Goal: Task Accomplishment & Management: Complete application form

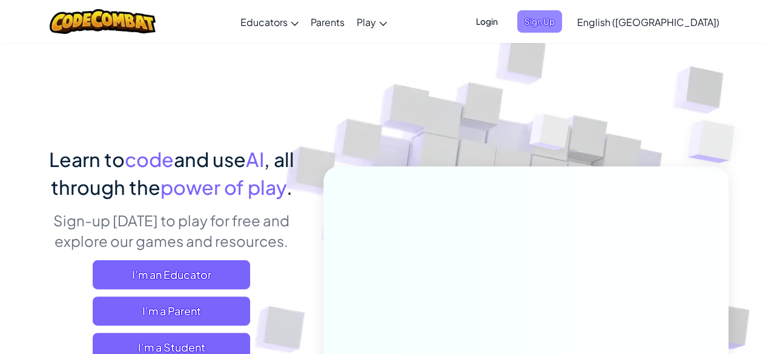
click at [562, 25] on span "Sign Up" at bounding box center [539, 21] width 45 height 22
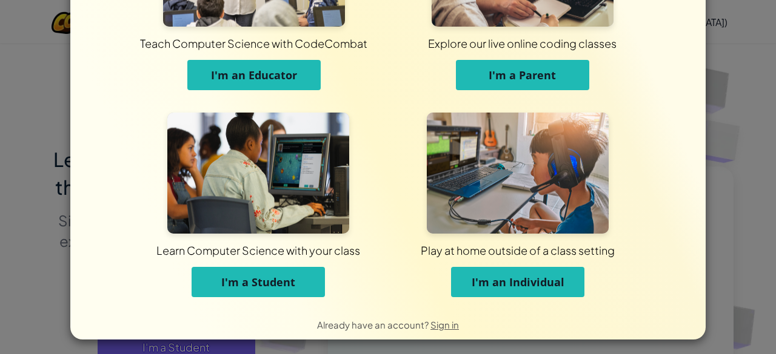
scroll to position [121, 0]
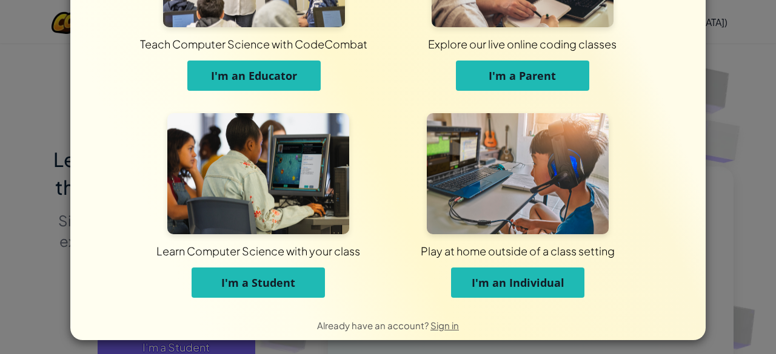
click at [516, 283] on span "I'm an Individual" at bounding box center [517, 283] width 93 height 15
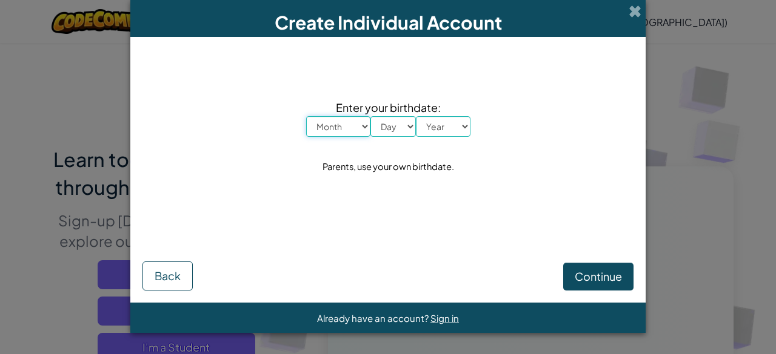
scroll to position [0, 0]
click at [347, 118] on select "Month January February March April May June July August September October Novem…" at bounding box center [338, 126] width 64 height 21
select select "7"
click at [306, 116] on select "Month January February March April May June July August September October Novem…" at bounding box center [338, 126] width 64 height 21
click at [397, 133] on select "Day 1 2 3 4 5 6 7 8 9 10 11 12 13 14 15 16 17 18 19 20 21 22 23 24 25 26 27 28 …" at bounding box center [392, 126] width 45 height 21
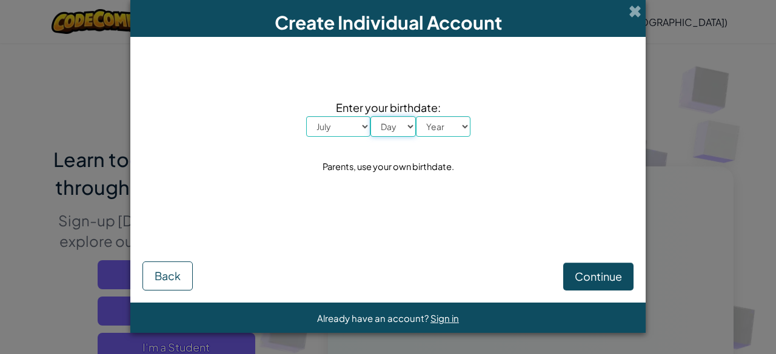
select select "7"
click at [370, 116] on select "Day 1 2 3 4 5 6 7 8 9 10 11 12 13 14 15 16 17 18 19 20 21 22 23 24 25 26 27 28 …" at bounding box center [392, 126] width 45 height 21
click at [340, 122] on select "Month January February March April May June July August September October Novem…" at bounding box center [338, 126] width 64 height 21
select select "1"
click at [306, 116] on select "Month January February March April May June July August September October Novem…" at bounding box center [338, 126] width 64 height 21
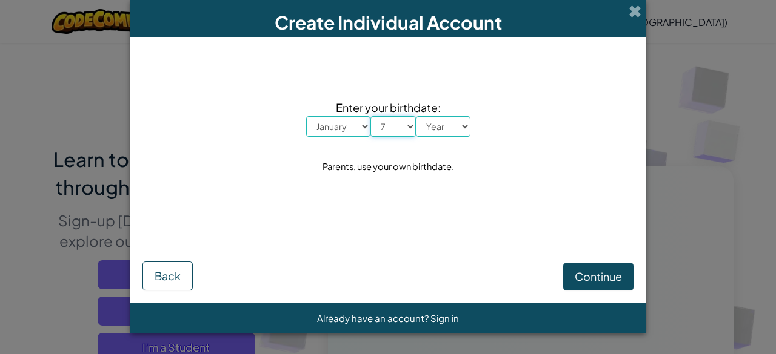
click at [391, 125] on select "Day 1 2 3 4 5 6 7 8 9 10 11 12 13 14 15 16 17 18 19 20 21 22 23 24 25 26 27 28 …" at bounding box center [392, 126] width 45 height 21
select select "1"
click at [370, 116] on select "Day 1 2 3 4 5 6 7 8 9 10 11 12 13 14 15 16 17 18 19 20 21 22 23 24 25 26 27 28 …" at bounding box center [392, 126] width 45 height 21
click at [445, 121] on select "Year 2025 2024 2023 2022 2021 2020 2019 2018 2017 2016 2015 2014 2013 2012 2011…" at bounding box center [443, 126] width 55 height 21
select select "2010"
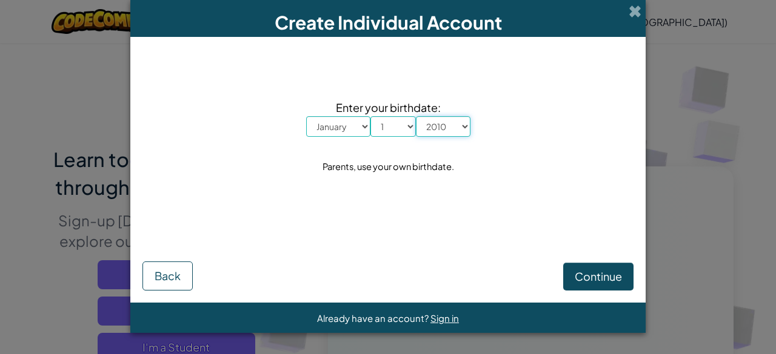
click at [416, 116] on select "Year 2025 2024 2023 2022 2021 2020 2019 2018 2017 2016 2015 2014 2013 2012 2011…" at bounding box center [443, 126] width 55 height 21
click at [601, 276] on span "Continue" at bounding box center [597, 277] width 47 height 14
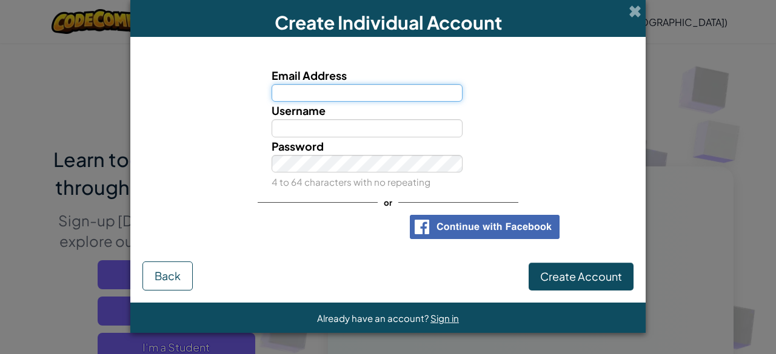
click at [384, 95] on input "Email Address" at bounding box center [366, 93] width 191 height 18
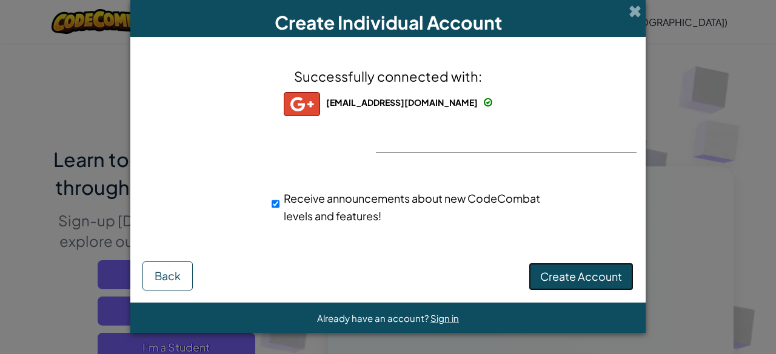
click at [599, 270] on span "Create Account" at bounding box center [581, 277] width 82 height 14
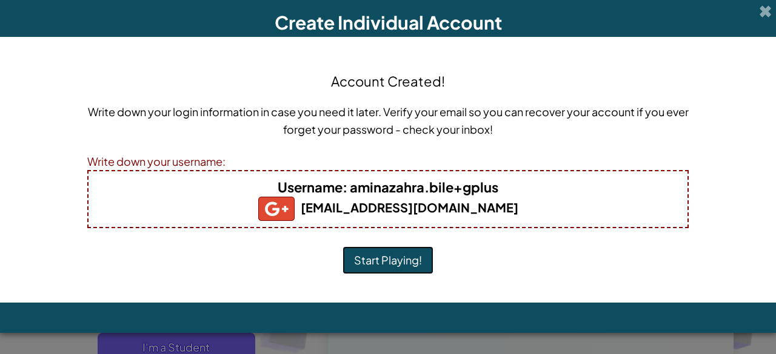
click at [376, 260] on button "Start Playing!" at bounding box center [387, 261] width 91 height 28
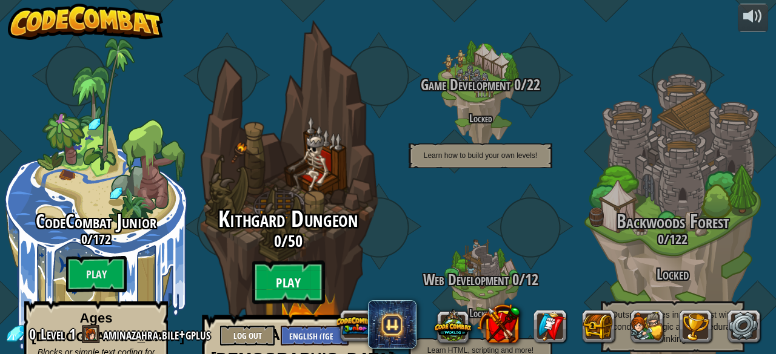
click at [297, 261] on btn "Play" at bounding box center [288, 283] width 73 height 44
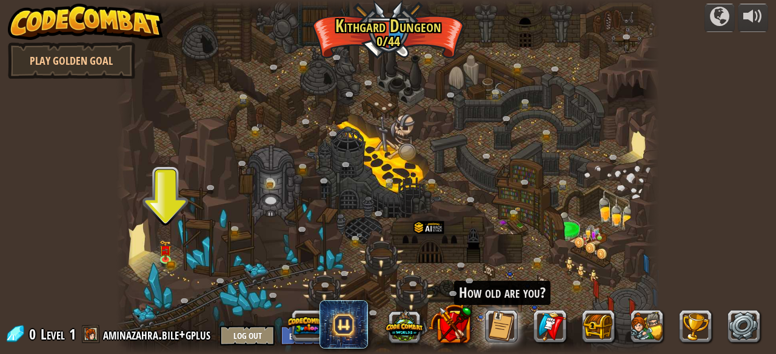
click at [154, 224] on div at bounding box center [387, 177] width 542 height 354
click at [154, 238] on div at bounding box center [387, 177] width 542 height 354
click at [166, 244] on img at bounding box center [165, 245] width 12 height 27
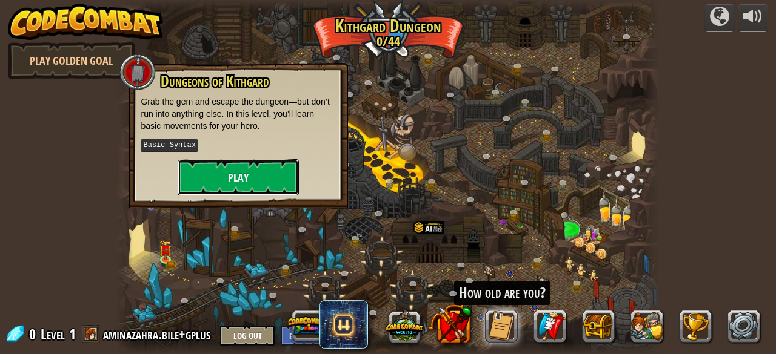
click at [241, 173] on button "Play" at bounding box center [238, 177] width 121 height 36
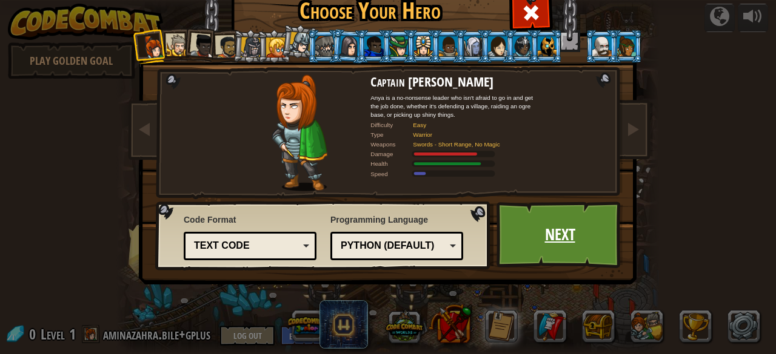
click at [562, 228] on link "Next" at bounding box center [559, 235] width 127 height 67
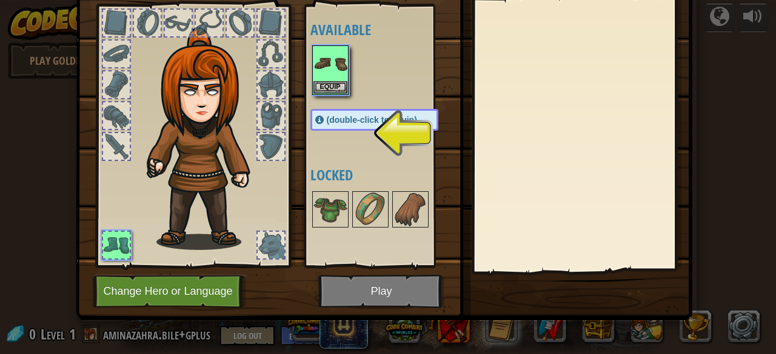
scroll to position [63, 0]
click at [150, 22] on div at bounding box center [147, 23] width 27 height 27
click at [343, 107] on div "Available Equip (double-click to equip) Locked" at bounding box center [386, 136] width 152 height 253
click at [310, 159] on div "Available Equip (double-click to equip) Locked" at bounding box center [386, 136] width 152 height 253
drag, startPoint x: 265, startPoint y: 158, endPoint x: 181, endPoint y: 150, distance: 85.2
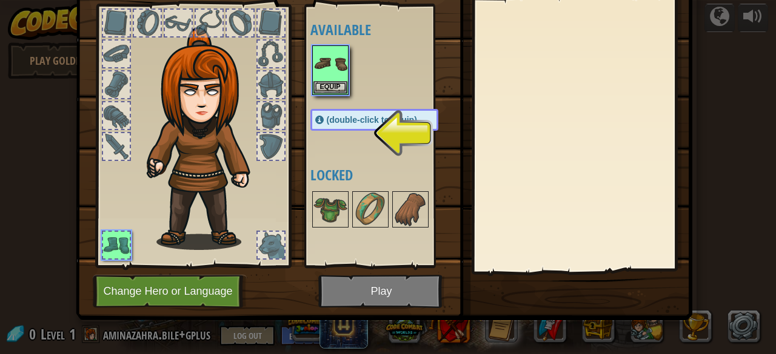
click at [181, 150] on div at bounding box center [193, 132] width 200 height 273
click at [378, 207] on img at bounding box center [370, 210] width 34 height 34
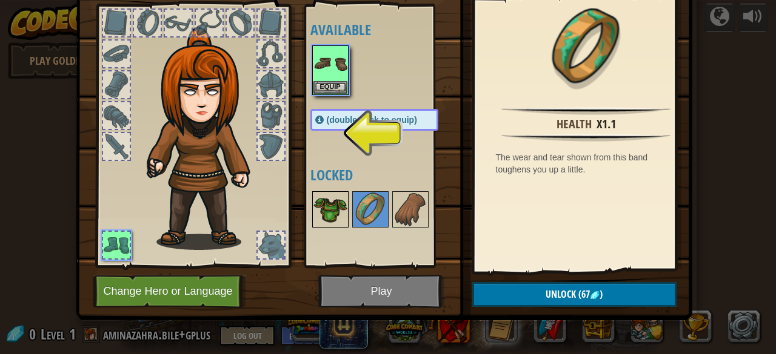
click at [321, 210] on img at bounding box center [330, 210] width 34 height 34
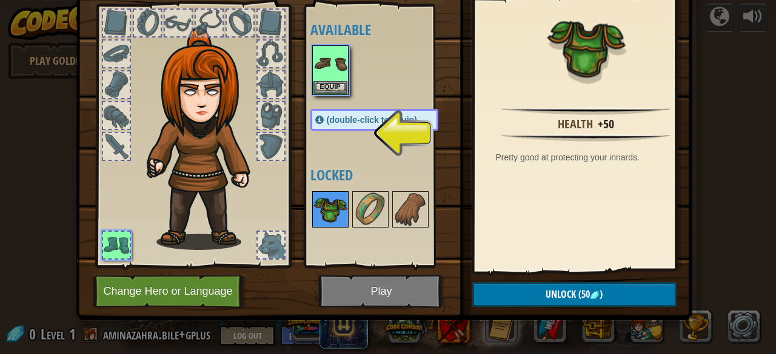
click at [326, 198] on img at bounding box center [330, 210] width 34 height 34
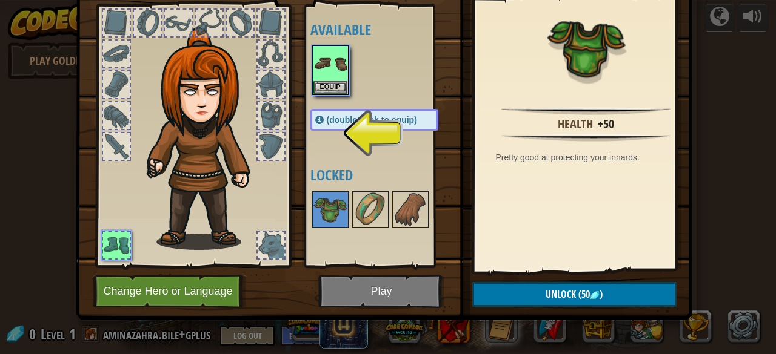
click at [335, 167] on h4 "Locked" at bounding box center [386, 175] width 152 height 16
click at [394, 125] on div "(double-click to equip)" at bounding box center [374, 120] width 128 height 22
click at [276, 138] on div at bounding box center [270, 146] width 27 height 27
click at [371, 110] on div "(double-click to equip)" at bounding box center [374, 120] width 128 height 22
click at [285, 193] on div at bounding box center [193, 132] width 200 height 273
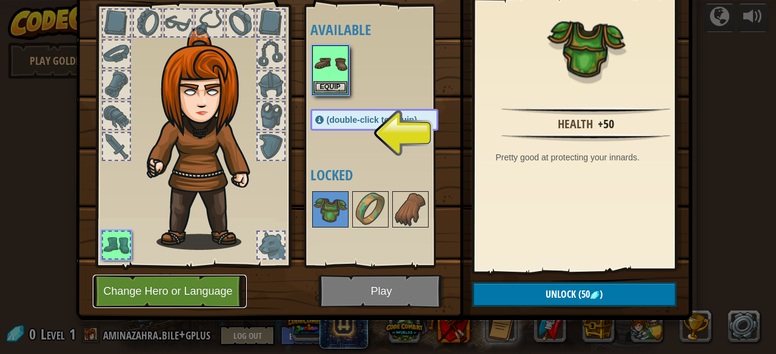
click at [207, 288] on button "Change Hero or Language" at bounding box center [170, 291] width 154 height 33
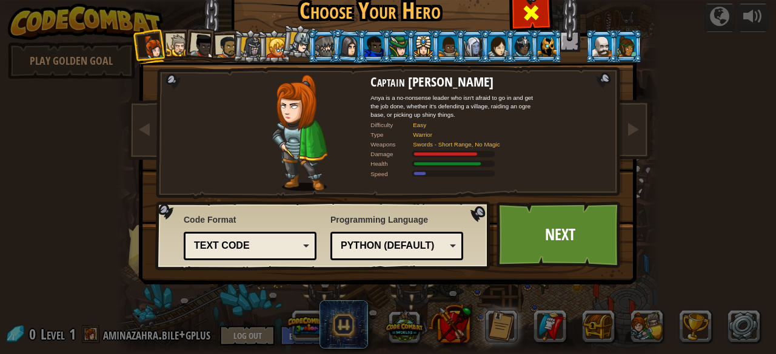
click at [534, 9] on span at bounding box center [530, 12] width 19 height 19
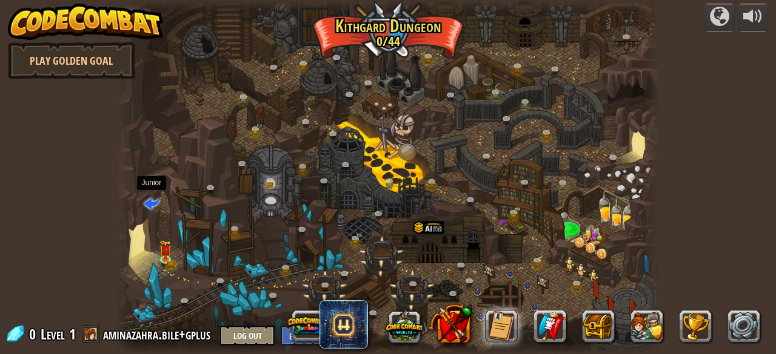
click at [150, 203] on span at bounding box center [152, 203] width 16 height 16
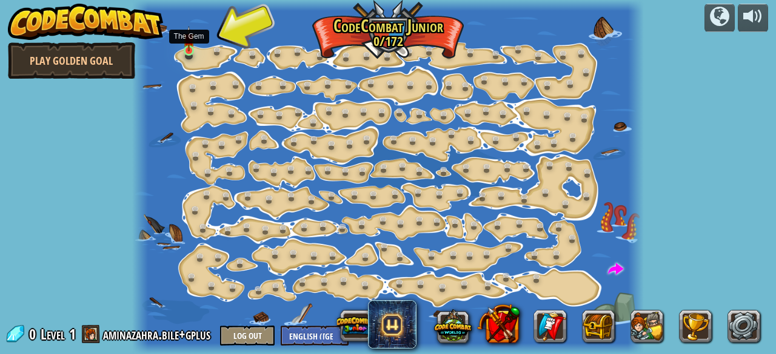
click at [187, 42] on img at bounding box center [188, 38] width 11 height 25
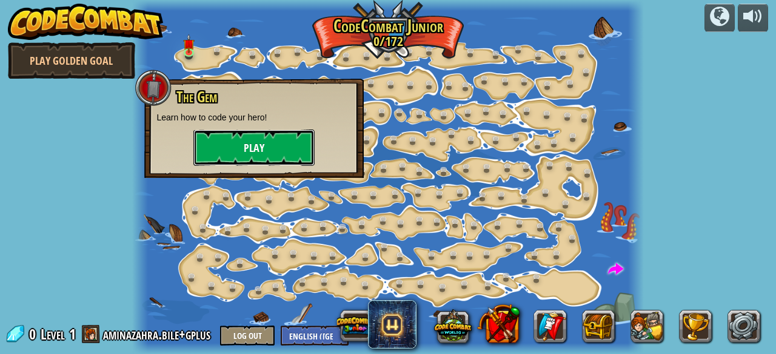
click at [258, 144] on button "Play" at bounding box center [253, 148] width 121 height 36
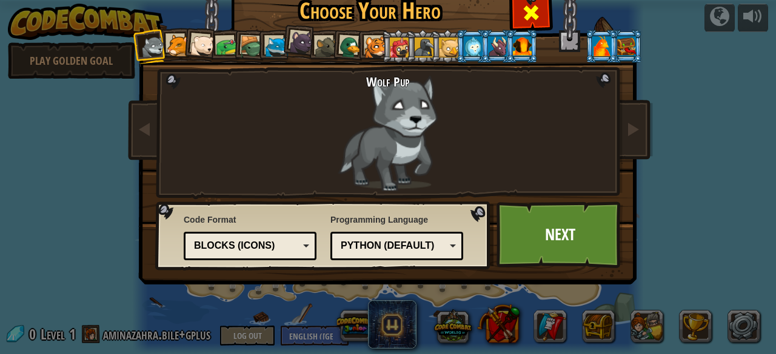
click at [525, 10] on span at bounding box center [530, 12] width 19 height 19
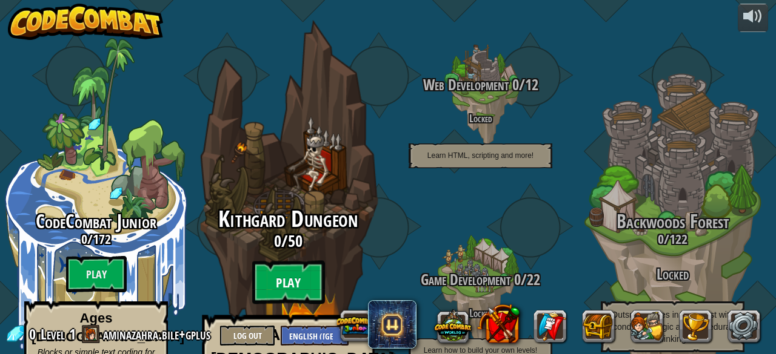
click at [280, 261] on btn "Play" at bounding box center [288, 283] width 73 height 44
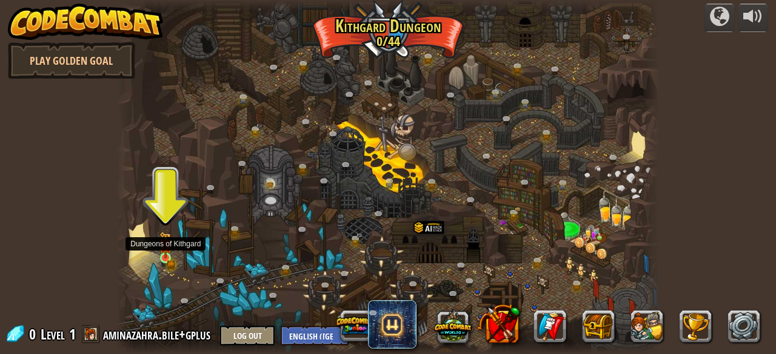
click at [168, 253] on img at bounding box center [165, 245] width 12 height 27
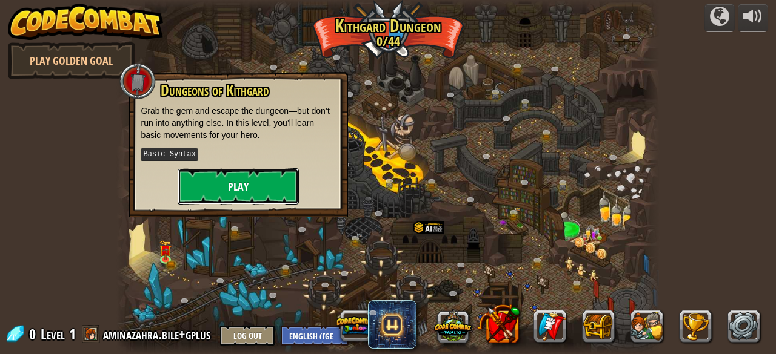
click at [223, 184] on button "Play" at bounding box center [238, 186] width 121 height 36
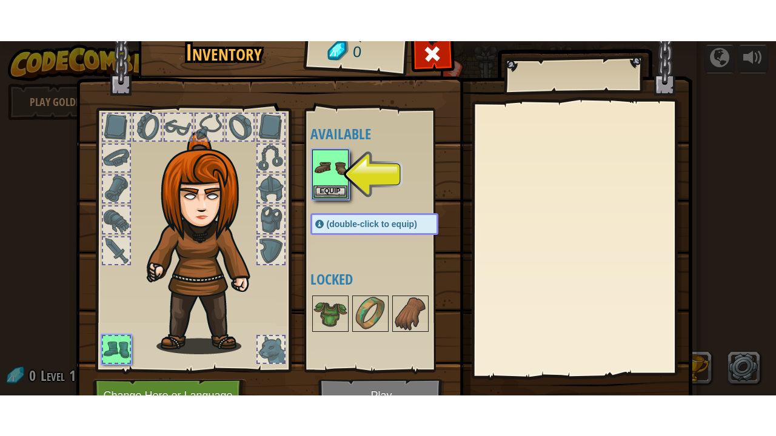
scroll to position [63, 0]
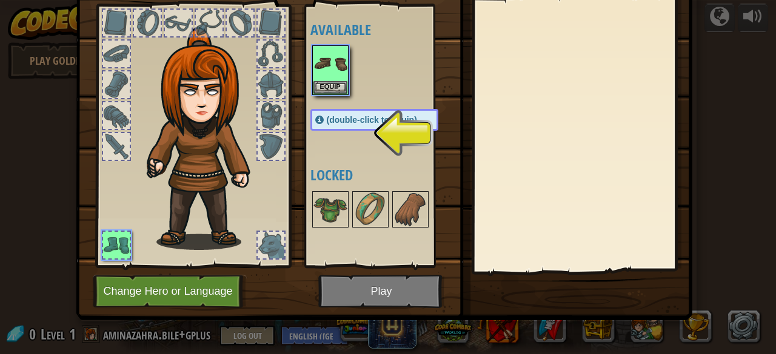
click at [390, 127] on div "(double-click to equip)" at bounding box center [374, 120] width 128 height 22
click at [367, 301] on img at bounding box center [384, 101] width 616 height 440
click at [330, 110] on div "(double-click to equip)" at bounding box center [374, 120] width 128 height 22
click at [113, 244] on div at bounding box center [116, 245] width 27 height 27
click at [119, 121] on div at bounding box center [116, 115] width 27 height 27
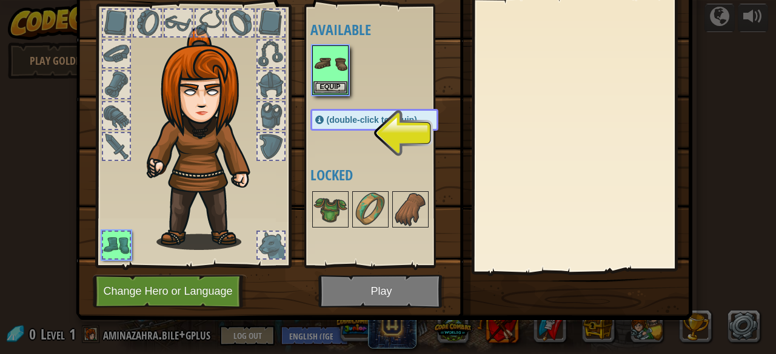
click at [112, 110] on div at bounding box center [116, 115] width 27 height 27
click at [236, 25] on div at bounding box center [240, 23] width 27 height 27
click at [327, 116] on span "(double-click to equip)" at bounding box center [372, 120] width 90 height 10
click at [324, 76] on img at bounding box center [330, 64] width 34 height 34
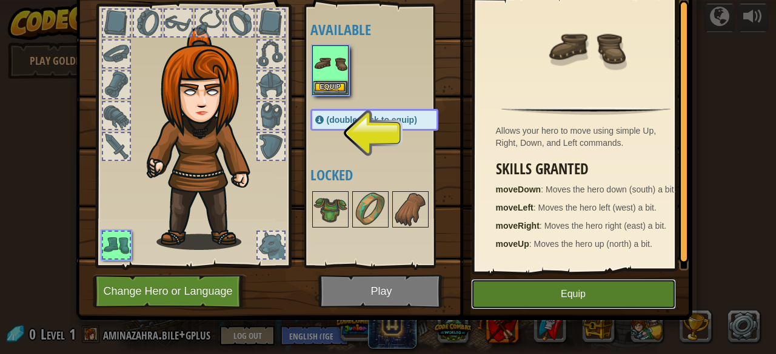
click at [557, 288] on button "Equip" at bounding box center [573, 294] width 205 height 30
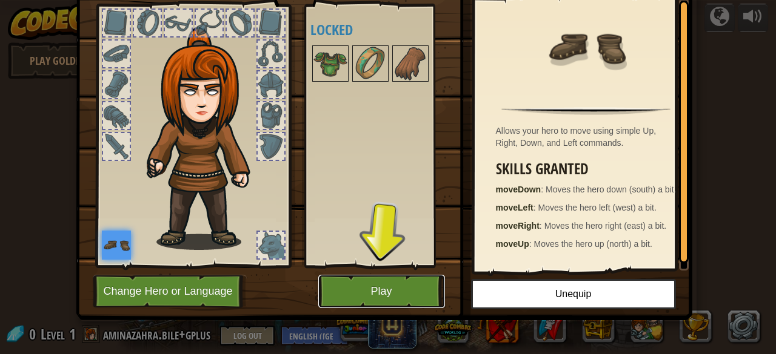
click at [412, 291] on button "Play" at bounding box center [381, 291] width 127 height 33
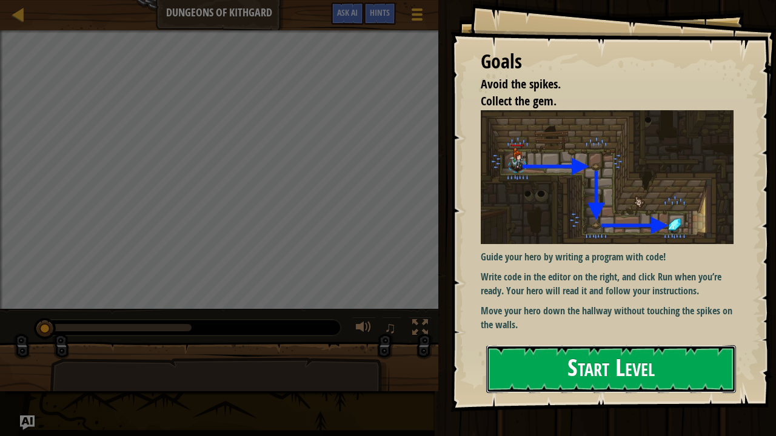
click at [705, 354] on button "Start Level" at bounding box center [611, 369] width 250 height 48
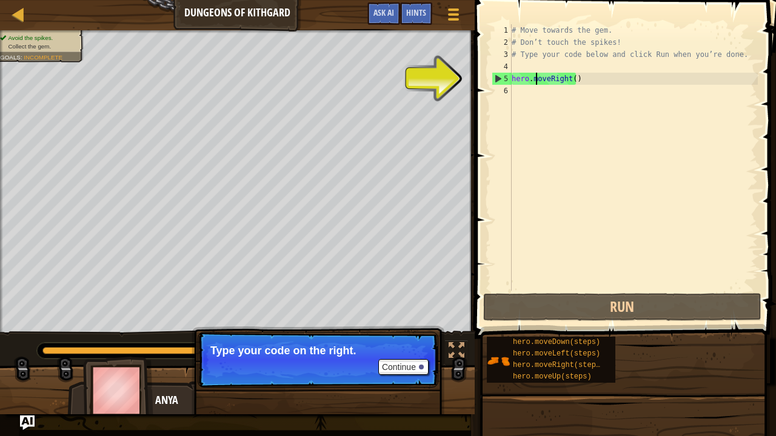
click at [537, 80] on div "# Move towards the gem. # Don’t touch the spikes! # Type your code below and cl…" at bounding box center [633, 169] width 248 height 291
type textarea "hero.moveRight()"
click at [517, 86] on div "# Move towards the gem. # Don’t touch the spikes! # Type your code below and cl…" at bounding box center [633, 169] width 248 height 291
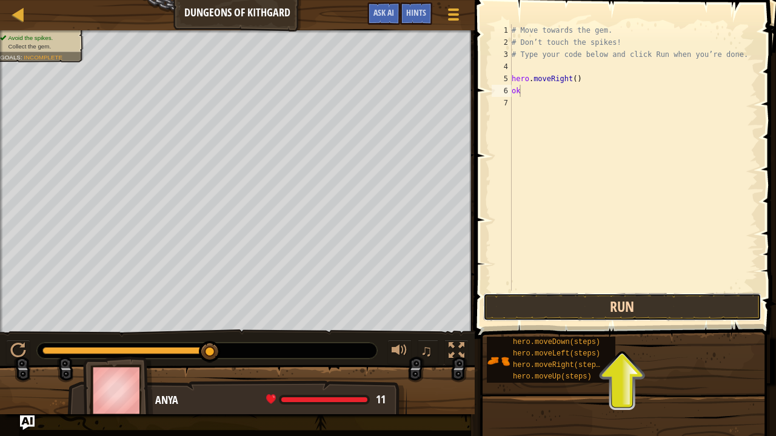
click at [520, 316] on button "Run" at bounding box center [622, 307] width 278 height 28
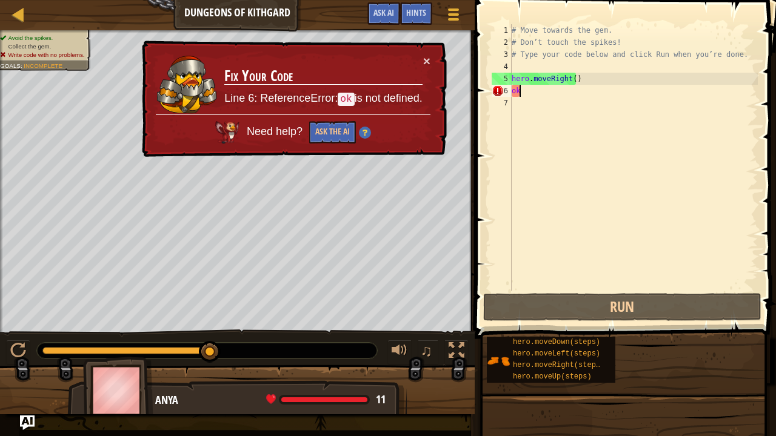
click at [548, 94] on div "# Move towards the gem. # Don’t touch the spikes! # Type your code below and cl…" at bounding box center [633, 169] width 248 height 291
type textarea "o"
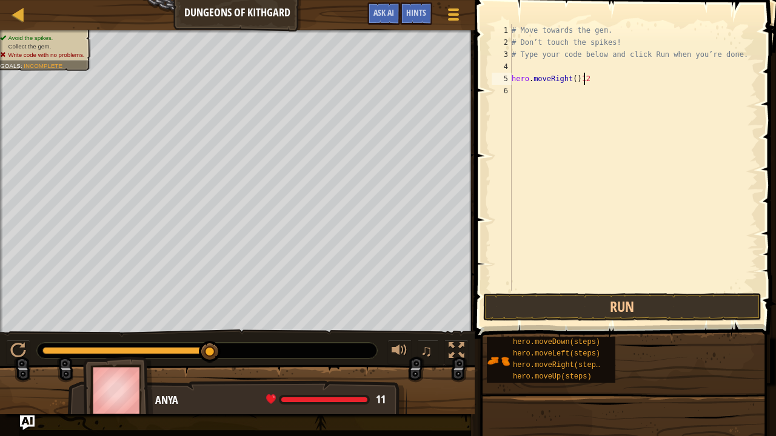
scroll to position [5, 5]
type textarea "hero.moveRight()"
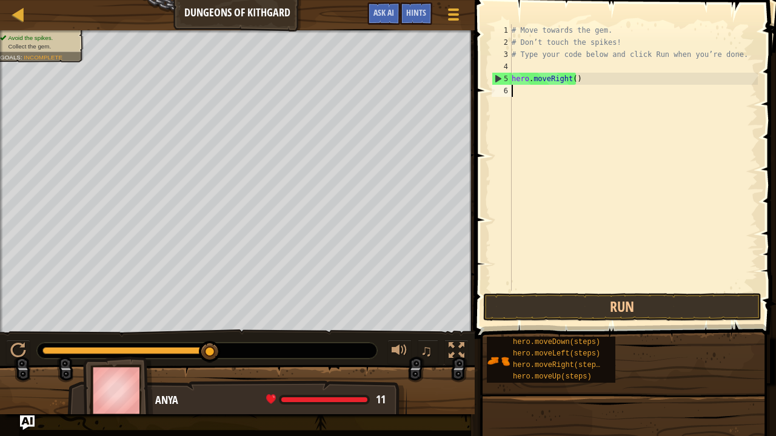
click at [530, 90] on div "# Move towards the gem. # Don’t touch the spikes! # Type your code below and cl…" at bounding box center [633, 169] width 248 height 291
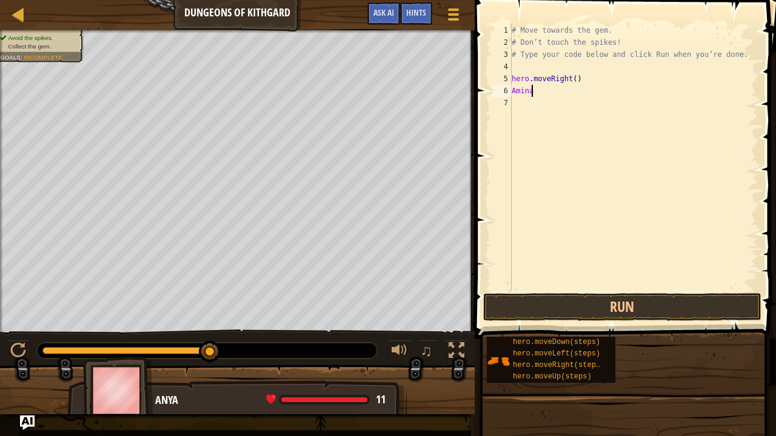
scroll to position [5, 1]
type textarea "Amina"
click at [540, 296] on button "Run" at bounding box center [622, 307] width 278 height 28
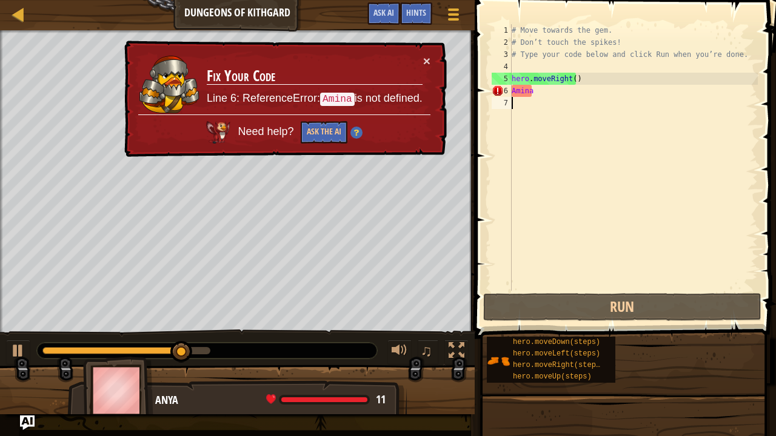
click at [543, 118] on div "# Move towards the gem. # Don’t touch the spikes! # Type your code below and cl…" at bounding box center [633, 169] width 248 height 291
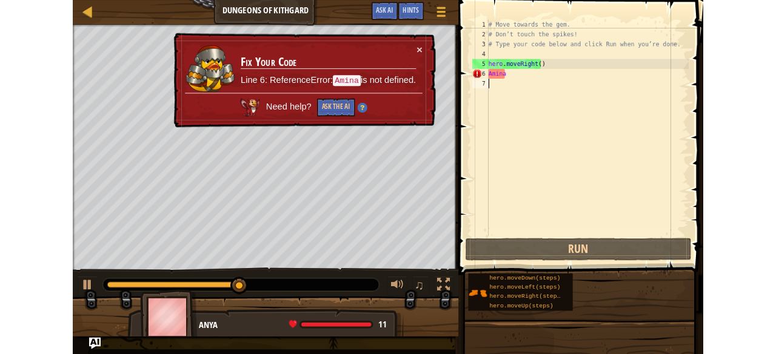
scroll to position [5, 0]
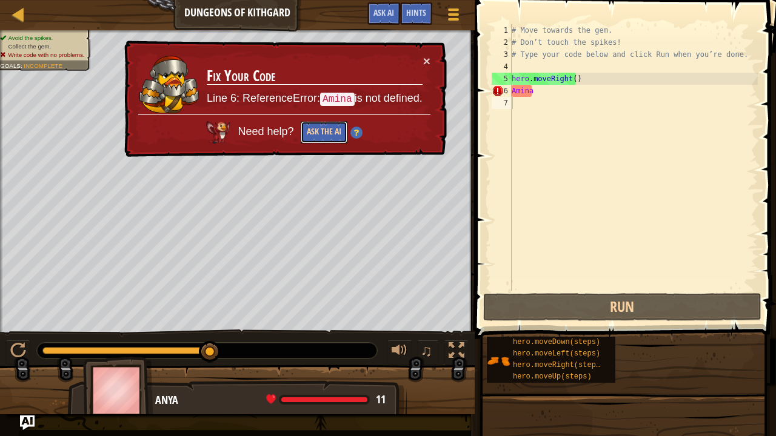
click at [312, 126] on button "Ask the AI" at bounding box center [324, 132] width 47 height 22
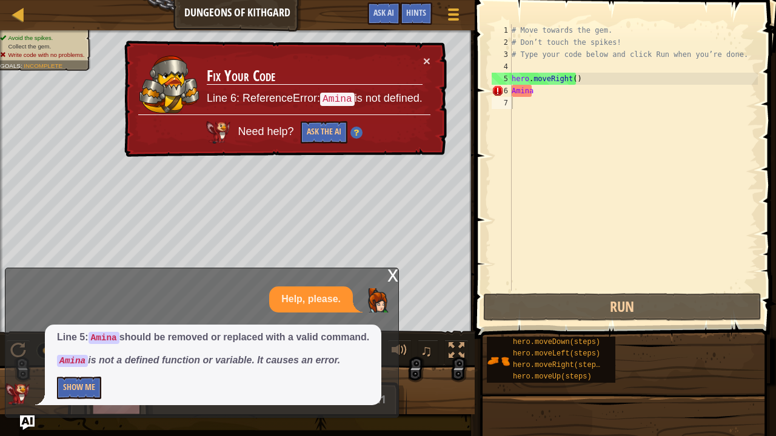
drag, startPoint x: 83, startPoint y: 360, endPoint x: 211, endPoint y: 343, distance: 129.6
click at [211, 343] on span "Line 5: Amina should be removed or replaced with a valid command. Amina is not …" at bounding box center [213, 349] width 312 height 37
click at [76, 354] on button "Show Me" at bounding box center [79, 388] width 44 height 22
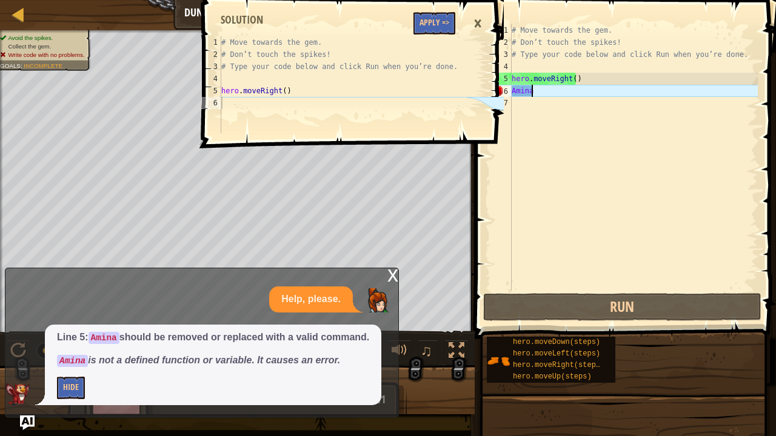
click at [538, 91] on div "# Move towards the gem. # Don’t touch the spikes! # Type your code below and cl…" at bounding box center [633, 169] width 248 height 291
type textarea "Amina"
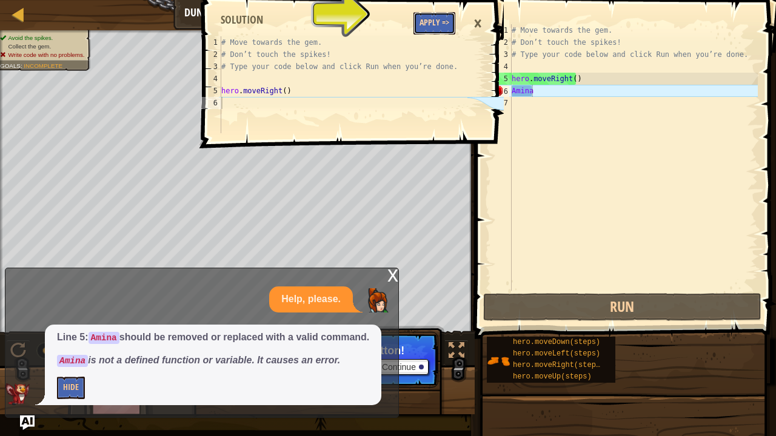
click at [433, 19] on button "Apply =>" at bounding box center [434, 23] width 42 height 22
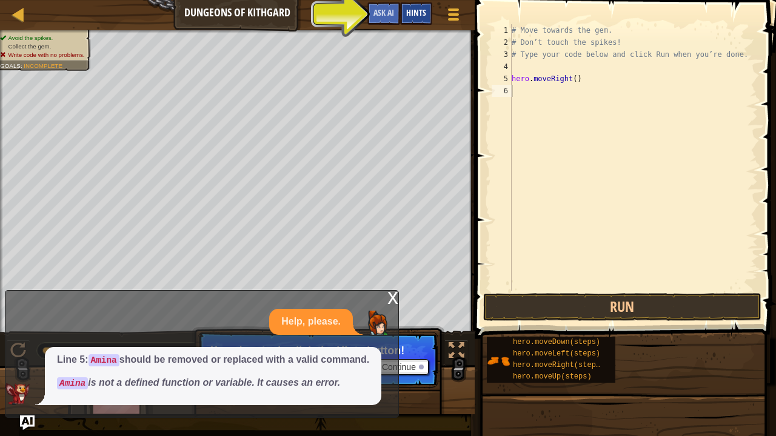
click at [417, 9] on span "Hints" at bounding box center [416, 13] width 20 height 12
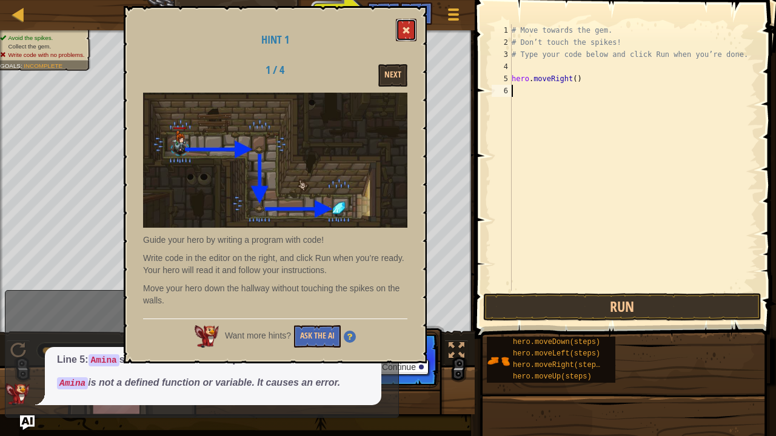
click at [408, 24] on button at bounding box center [406, 30] width 21 height 22
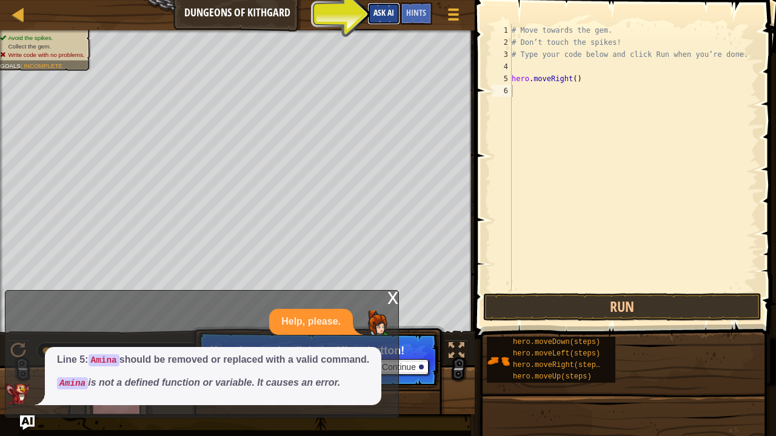
click at [390, 12] on span "Ask AI" at bounding box center [383, 13] width 21 height 12
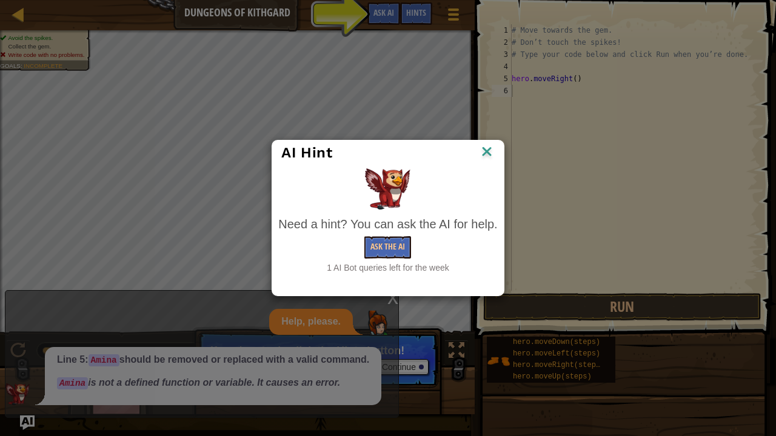
click at [492, 141] on div "AI Hint Need a hint? You can ask the AI for help. Ask the AI 1 AI Bot queries l…" at bounding box center [387, 218] width 232 height 156
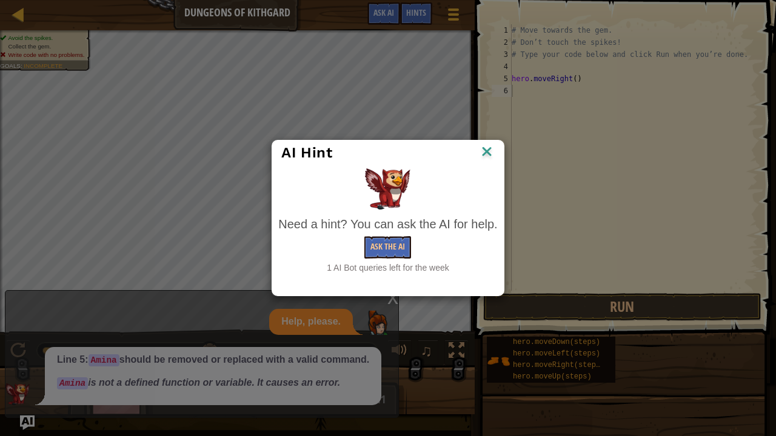
click at [481, 150] on img at bounding box center [487, 153] width 16 height 18
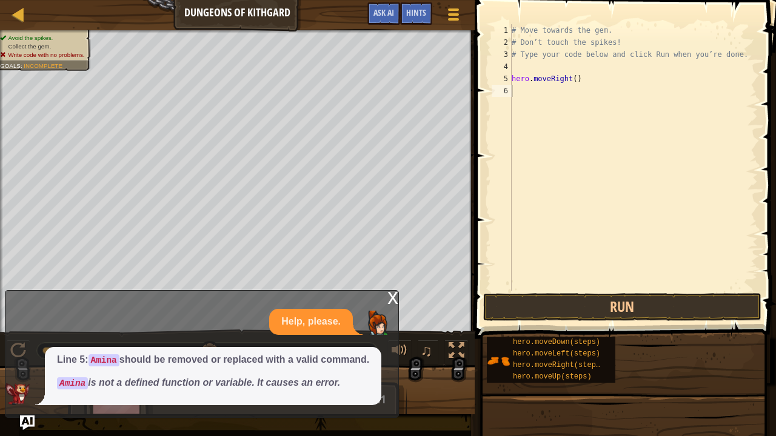
click at [325, 319] on p "Help, please." at bounding box center [310, 322] width 59 height 14
click at [392, 300] on div "x" at bounding box center [392, 297] width 11 height 12
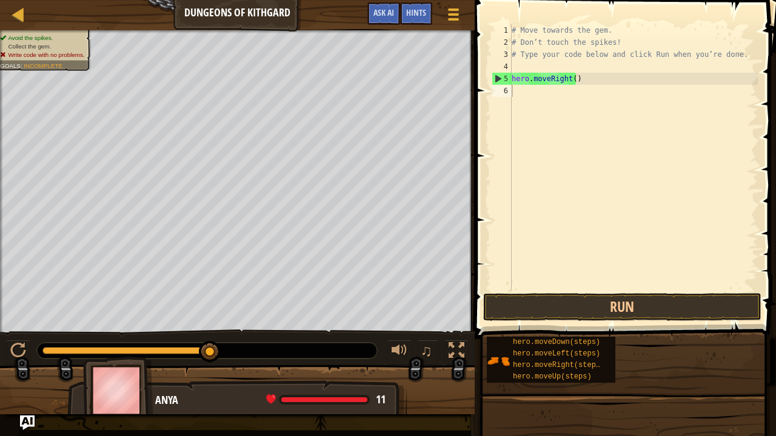
drag, startPoint x: 201, startPoint y: 347, endPoint x: 235, endPoint y: 376, distance: 44.3
click at [235, 354] on div "Avoid the spikes. Collect the gem. Write code with no problems. Goals : Incompl…" at bounding box center [388, 222] width 776 height 384
click at [496, 79] on div "5" at bounding box center [501, 79] width 19 height 12
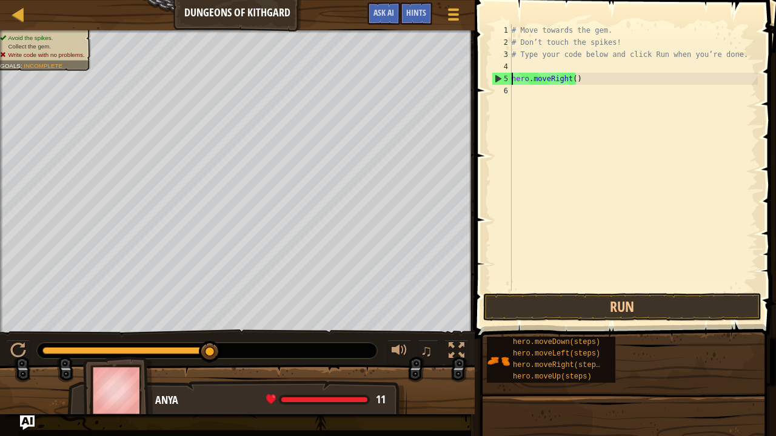
drag, startPoint x: 206, startPoint y: 356, endPoint x: 342, endPoint y: 343, distance: 136.4
click at [343, 350] on div at bounding box center [207, 351] width 340 height 16
drag, startPoint x: 343, startPoint y: 350, endPoint x: 265, endPoint y: 362, distance: 79.0
click at [265, 354] on div "♫" at bounding box center [237, 348] width 474 height 36
click at [437, 347] on button "♫" at bounding box center [427, 352] width 21 height 25
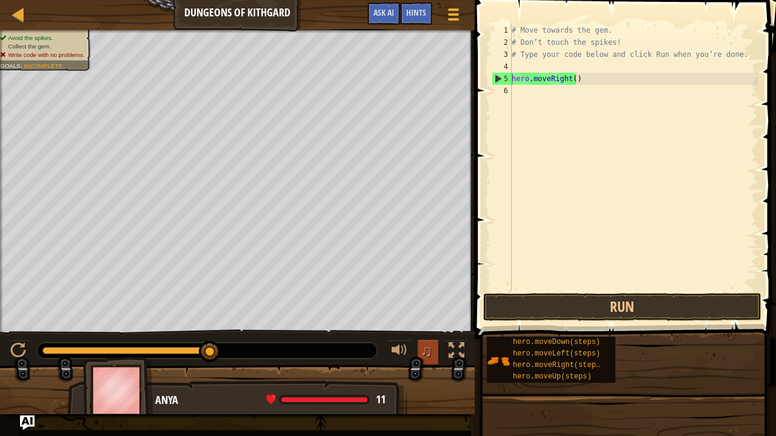
click at [434, 346] on button "♫" at bounding box center [427, 352] width 21 height 25
click at [464, 347] on div at bounding box center [456, 351] width 16 height 16
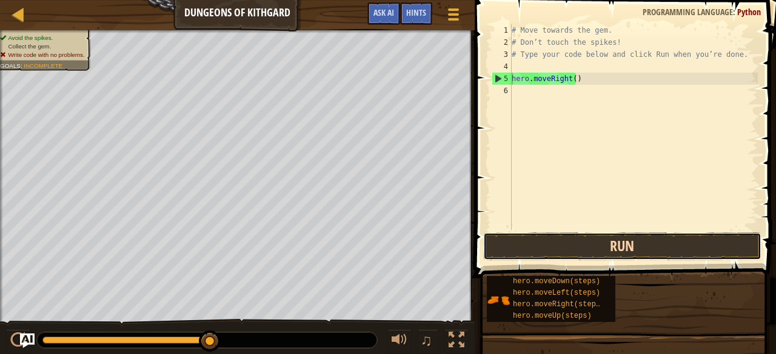
click at [523, 247] on button "Run" at bounding box center [622, 247] width 278 height 28
click at [520, 253] on button "Run" at bounding box center [622, 247] width 278 height 28
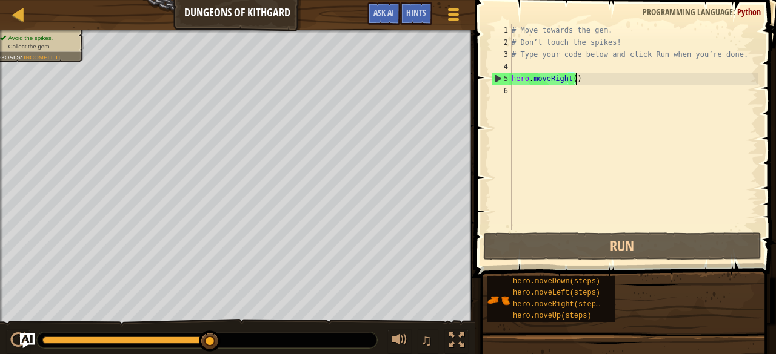
click at [579, 82] on div "# Move towards the gem. # Don’t touch the spikes! # Type your code below and cl…" at bounding box center [633, 139] width 248 height 230
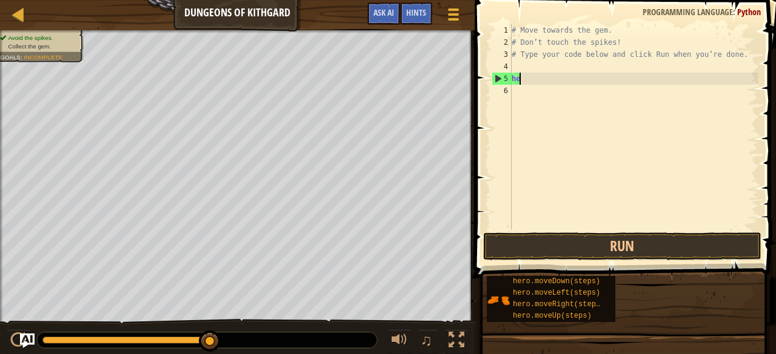
type textarea "h"
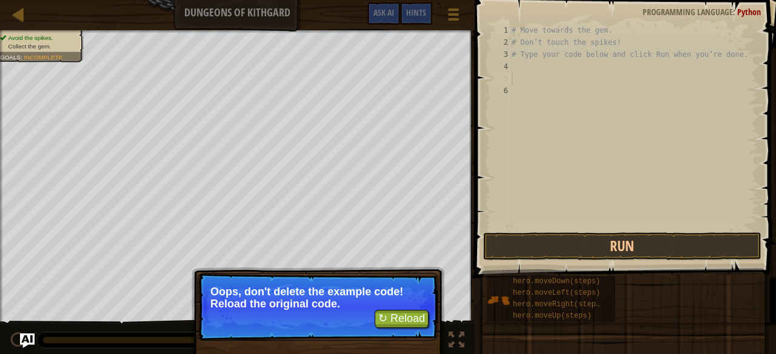
click at [487, 122] on span at bounding box center [626, 122] width 311 height 314
click at [406, 316] on button "↻ Reload" at bounding box center [401, 319] width 54 height 18
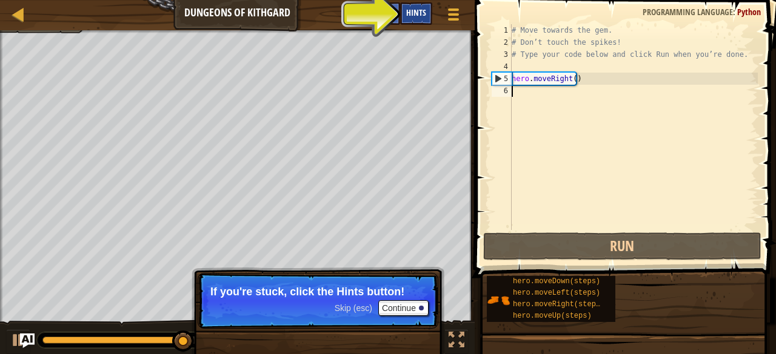
click at [420, 16] on span "Hints" at bounding box center [416, 13] width 20 height 12
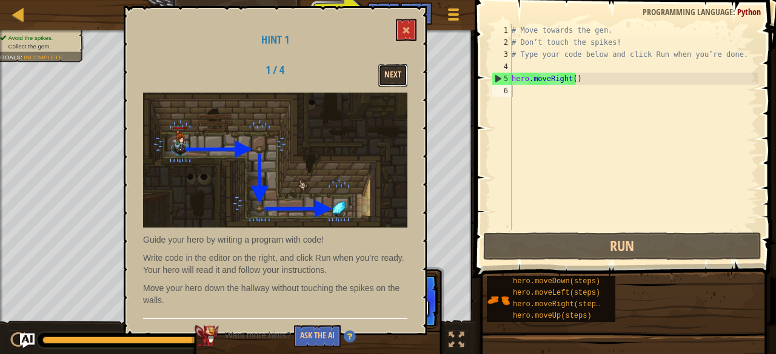
click at [394, 70] on button "Next" at bounding box center [392, 75] width 29 height 22
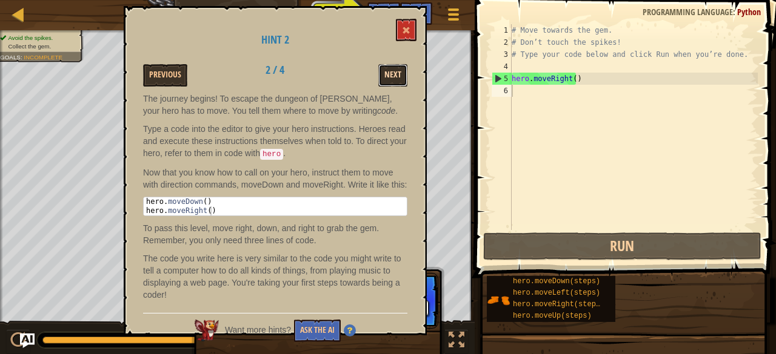
click at [393, 70] on button "Next" at bounding box center [392, 75] width 29 height 22
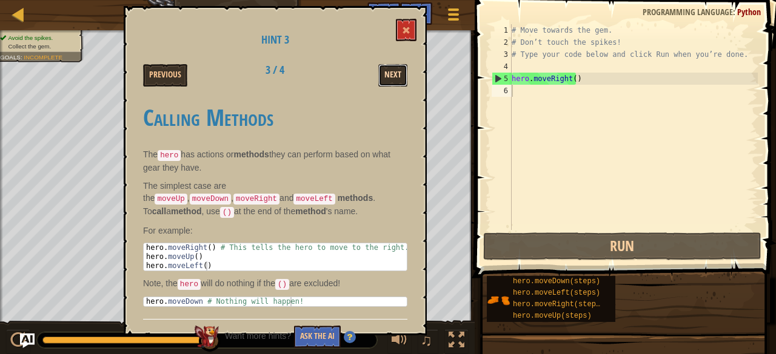
click at [395, 71] on button "Next" at bounding box center [392, 75] width 29 height 22
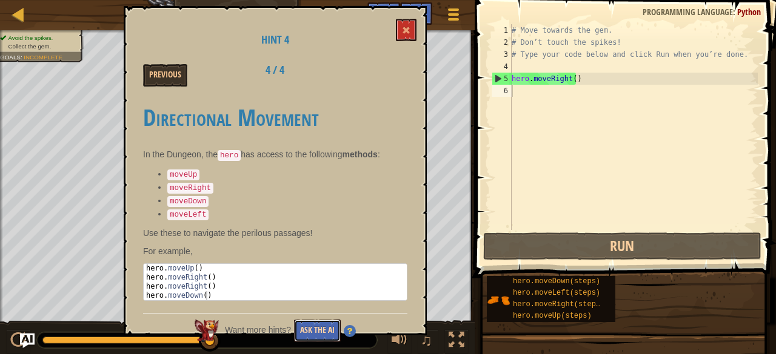
click at [331, 325] on button "Ask the AI" at bounding box center [317, 331] width 47 height 22
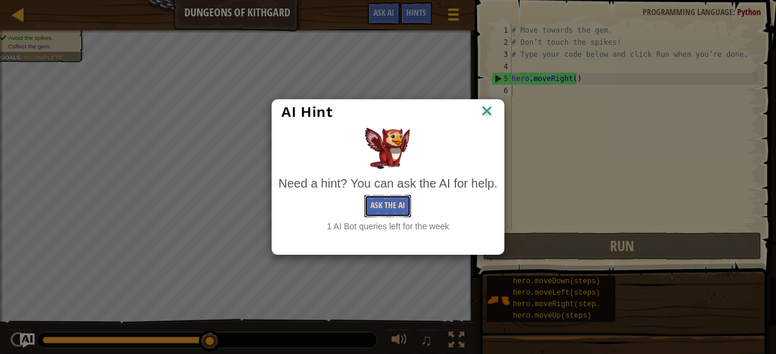
click at [393, 207] on button "Ask the AI" at bounding box center [387, 206] width 47 height 22
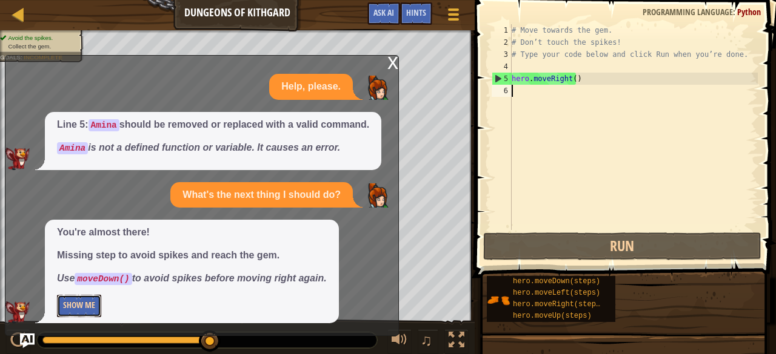
click at [97, 305] on button "Show Me" at bounding box center [79, 306] width 44 height 22
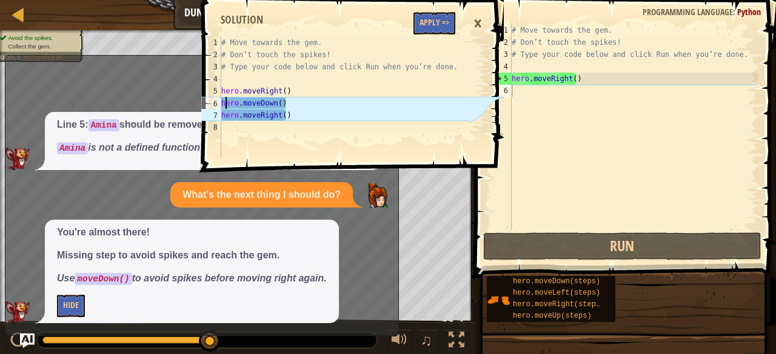
click at [224, 98] on div "# Move towards the gem. # Don’t touch the spikes! # Type your code below and cl…" at bounding box center [343, 108] width 248 height 145
drag, startPoint x: 221, startPoint y: 100, endPoint x: 227, endPoint y: 101, distance: 6.2
click at [227, 101] on div "hero.moveDown() 1 2 3 4 5 6 7 8 # Move towards the gem. # Don’t touch the spike…" at bounding box center [333, 96] width 268 height 121
type textarea "hero.moveDown() hero.moveRight()"
click at [282, 78] on div "# Move towards the gem. # Don’t touch the spikes! # Type your code below and cl…" at bounding box center [343, 108] width 248 height 145
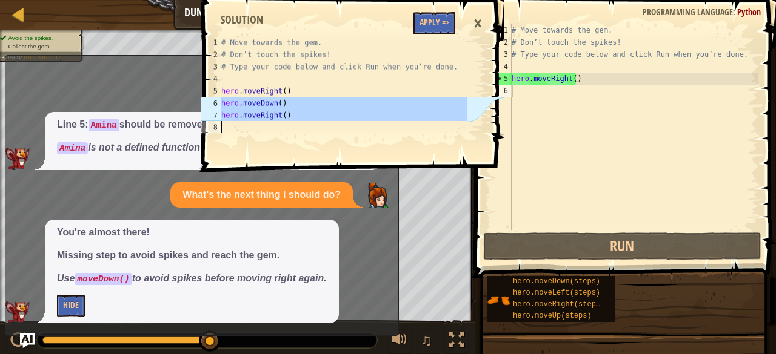
drag, startPoint x: 219, startPoint y: 100, endPoint x: 227, endPoint y: 104, distance: 8.4
click at [227, 104] on div "1 2 3 4 5 6 7 8 # Move towards the gem. # Don’t touch the spikes! # Type your c…" at bounding box center [333, 96] width 268 height 121
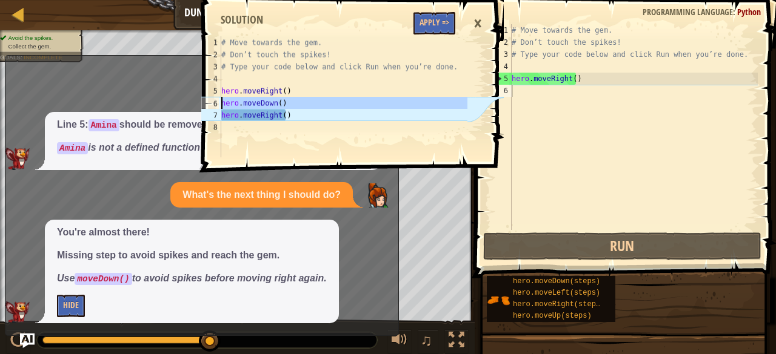
click at [306, 116] on div "# Move towards the gem. # Don’t touch the spikes! # Type your code below and cl…" at bounding box center [343, 108] width 248 height 145
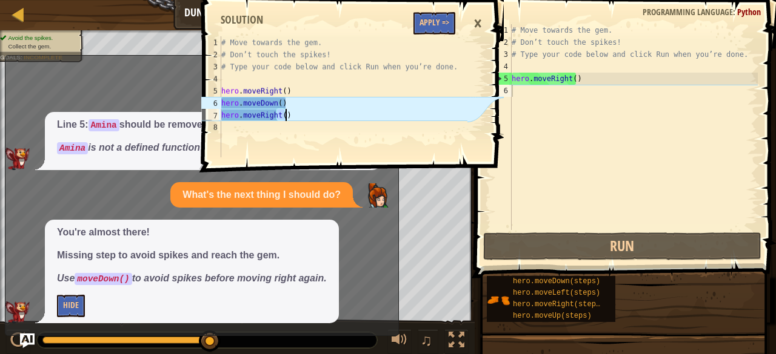
click at [306, 116] on div "# Move towards the gem. # Don’t touch the spikes! # Type your code below and cl…" at bounding box center [343, 108] width 248 height 145
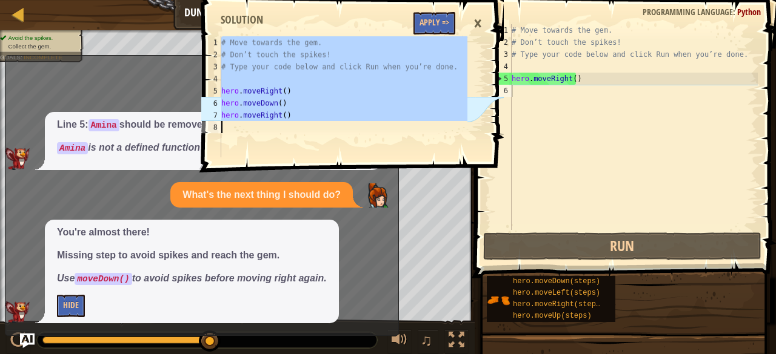
click at [306, 116] on div "# Move towards the gem. # Don’t touch the spikes! # Type your code below and cl…" at bounding box center [343, 108] width 248 height 145
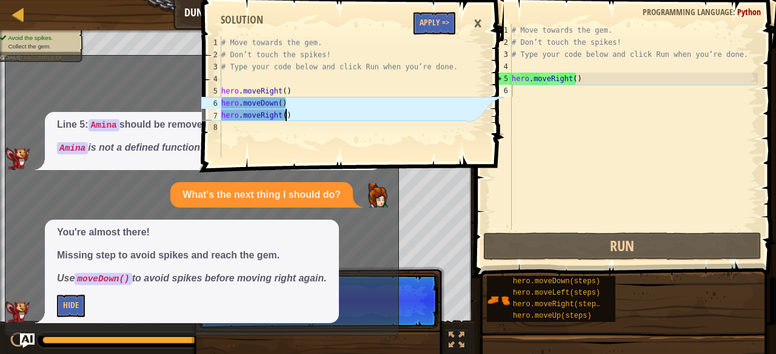
click at [306, 116] on div "# Move towards the gem. # Don’t touch the spikes! # Type your code below and cl…" at bounding box center [343, 108] width 248 height 145
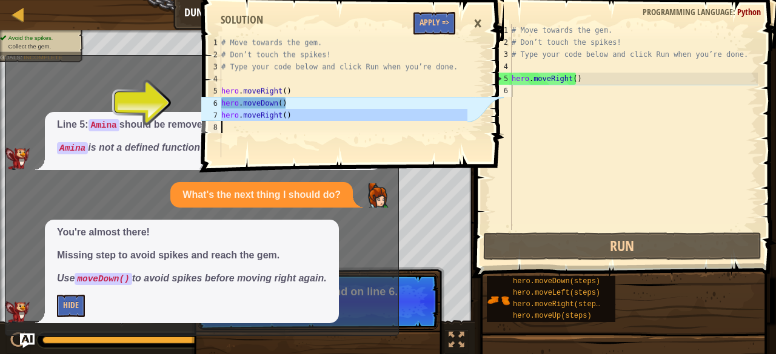
click at [306, 116] on div "# Move towards the gem. # Don’t touch the spikes! # Type your code below and cl…" at bounding box center [343, 108] width 248 height 145
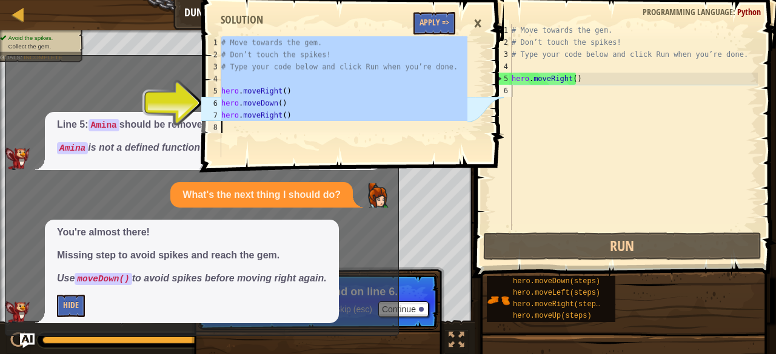
click at [236, 95] on div "# Move towards the gem. # Don’t touch the spikes! # Type your code below and cl…" at bounding box center [343, 96] width 248 height 121
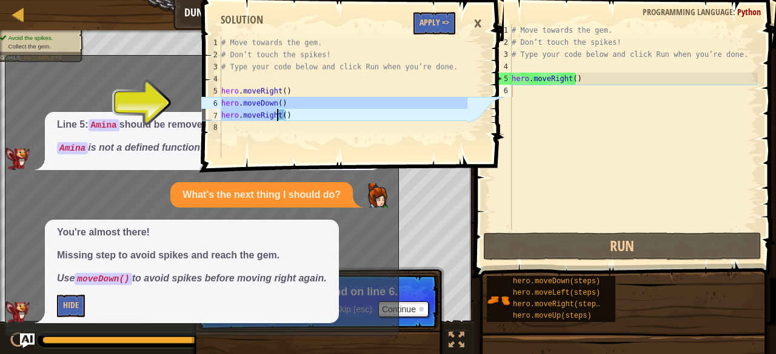
drag, startPoint x: 222, startPoint y: 105, endPoint x: 274, endPoint y: 105, distance: 52.1
click at [274, 105] on div "# Move towards the gem. # Don’t touch the spikes! # Type your code below and cl…" at bounding box center [343, 108] width 248 height 145
type textarea "hero.moveDown()"
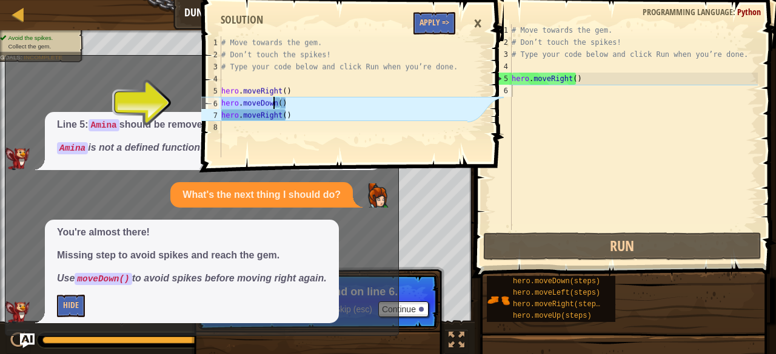
click at [549, 91] on div "# Move towards the gem. # Don’t touch the spikes! # Type your code below and cl…" at bounding box center [633, 139] width 248 height 230
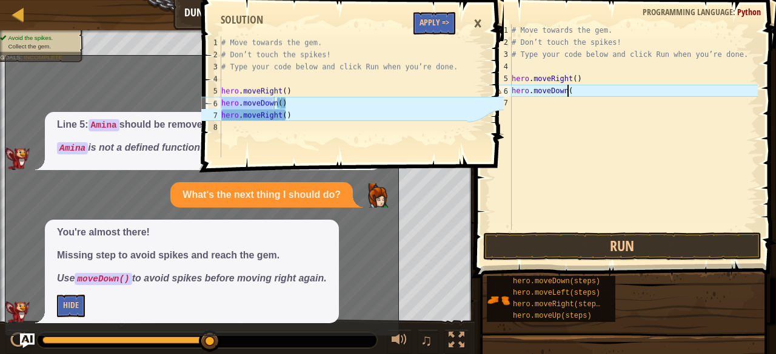
scroll to position [5, 4]
type textarea "hero.moveDown()"
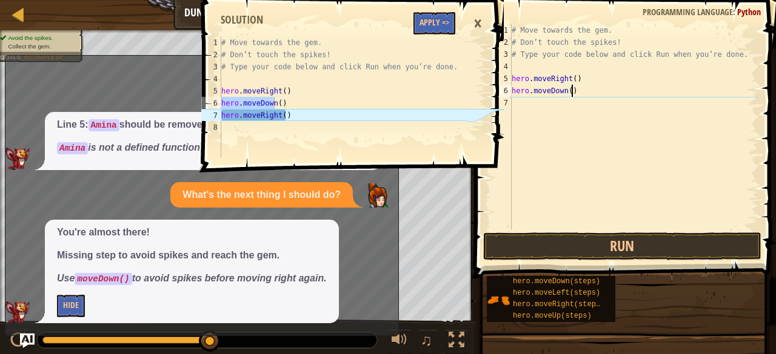
click at [532, 104] on div "# Move towards the gem. # Don’t touch the spikes! # Type your code below and cl…" at bounding box center [633, 139] width 248 height 230
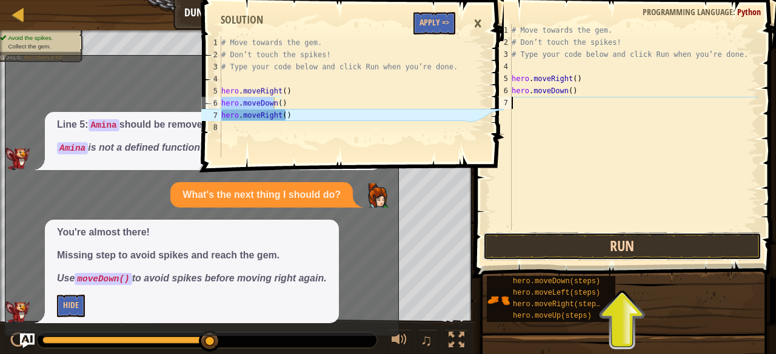
click at [583, 254] on button "Run" at bounding box center [622, 247] width 278 height 28
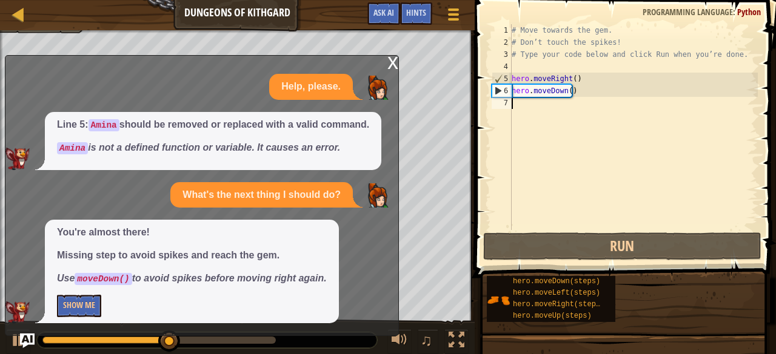
click at [493, 99] on div "7" at bounding box center [501, 103] width 20 height 12
click at [362, 189] on div "What's the next thing I should do?" at bounding box center [198, 195] width 387 height 26
click at [393, 64] on div "x" at bounding box center [392, 62] width 11 height 12
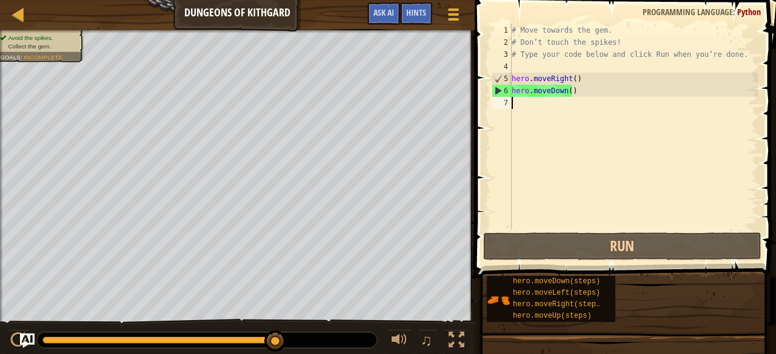
click at [514, 105] on div "# Move towards the gem. # Don’t touch the spikes! # Type your code below and cl…" at bounding box center [633, 139] width 248 height 230
click at [414, 11] on span "Hints" at bounding box center [416, 13] width 20 height 12
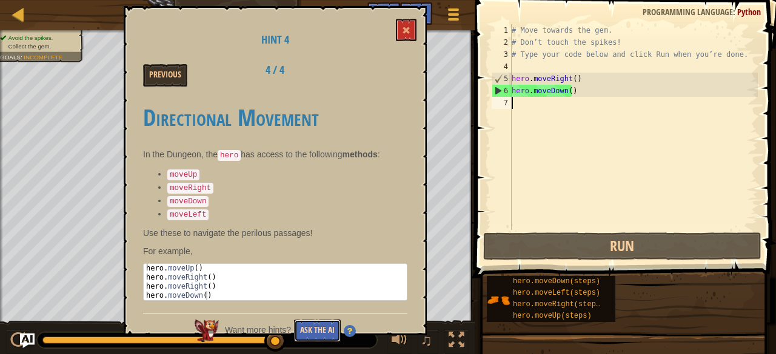
click at [308, 320] on button "Ask the AI" at bounding box center [317, 331] width 47 height 22
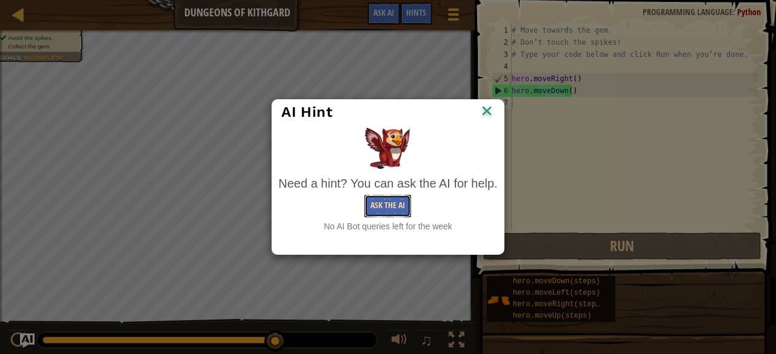
click at [396, 214] on button "Ask the AI" at bounding box center [387, 206] width 47 height 22
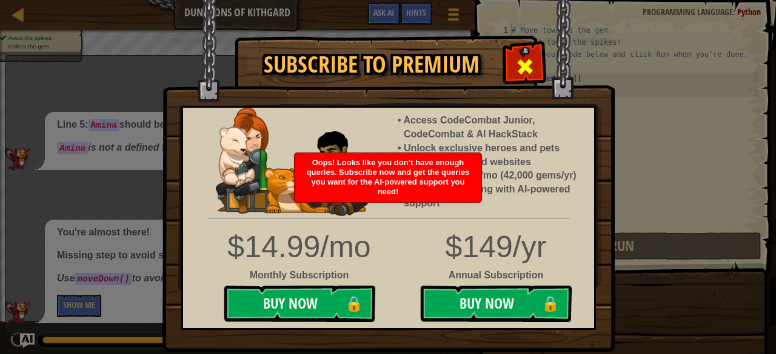
click at [511, 60] on div at bounding box center [524, 65] width 38 height 38
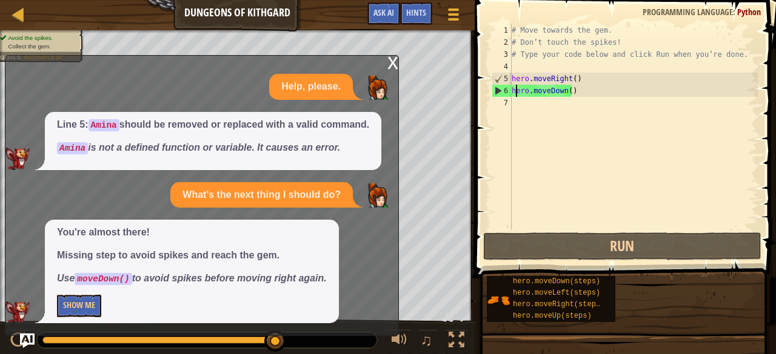
click at [515, 93] on div "# Move towards the gem. # Don’t touch the spikes! # Type your code below and cl…" at bounding box center [633, 139] width 248 height 230
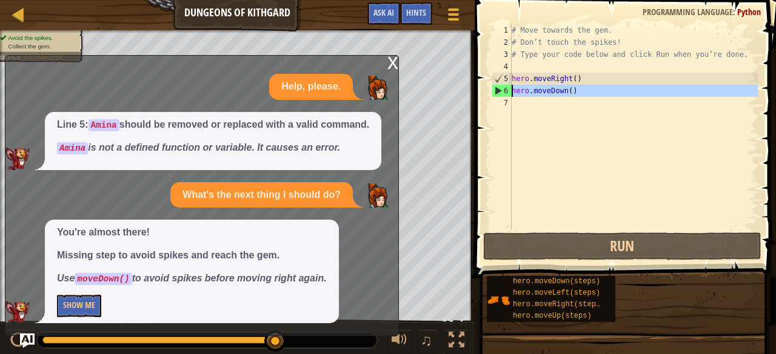
click at [510, 93] on div "6" at bounding box center [501, 91] width 19 height 12
type textarea "hero.moveDown()"
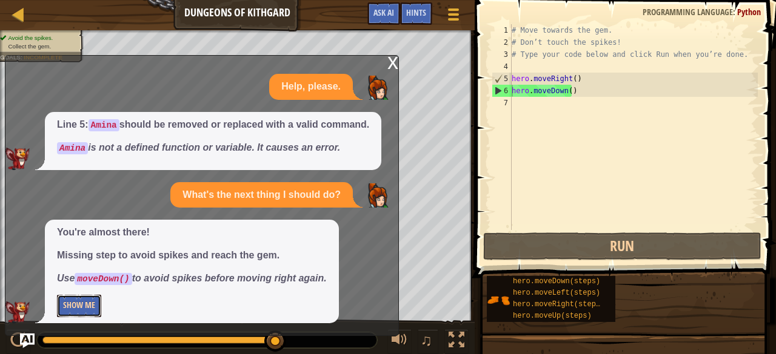
click at [76, 312] on button "Show Me" at bounding box center [79, 306] width 44 height 22
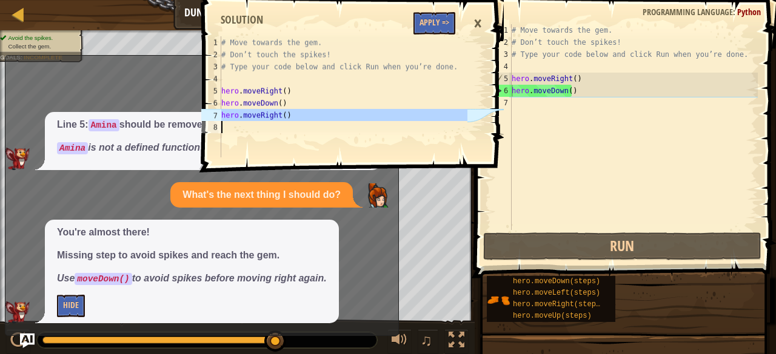
drag, startPoint x: 222, startPoint y: 115, endPoint x: 304, endPoint y: 136, distance: 84.5
click at [304, 136] on div "# Move towards the gem. # Don’t touch the spikes! # Type your code below and cl…" at bounding box center [343, 108] width 248 height 145
type textarea "hero.moveRight()"
click at [571, 105] on div "# Move towards the gem. # Don’t touch the spikes! # Type your code below and cl…" at bounding box center [633, 139] width 248 height 230
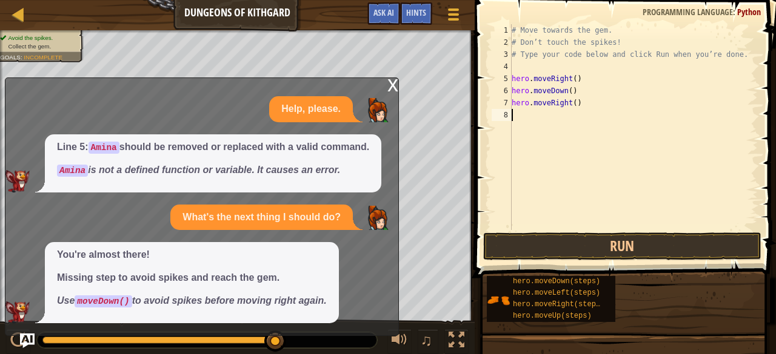
click at [577, 100] on div "# Move towards the gem. # Don’t touch the spikes! # Type your code below and cl…" at bounding box center [633, 139] width 248 height 230
type textarea "hero.moveRight()"
click at [550, 251] on button "Run" at bounding box center [622, 247] width 278 height 28
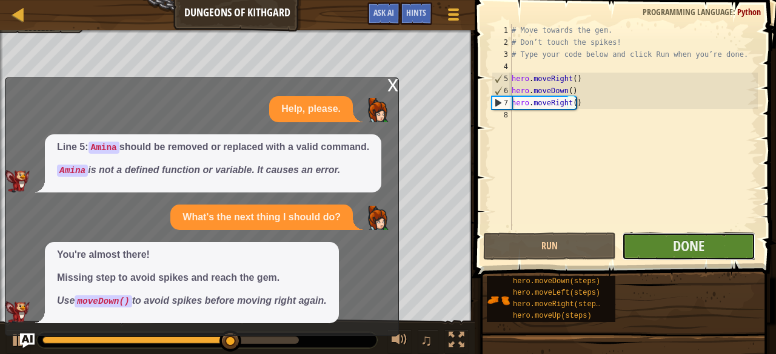
click at [686, 233] on button "Done" at bounding box center [688, 247] width 133 height 28
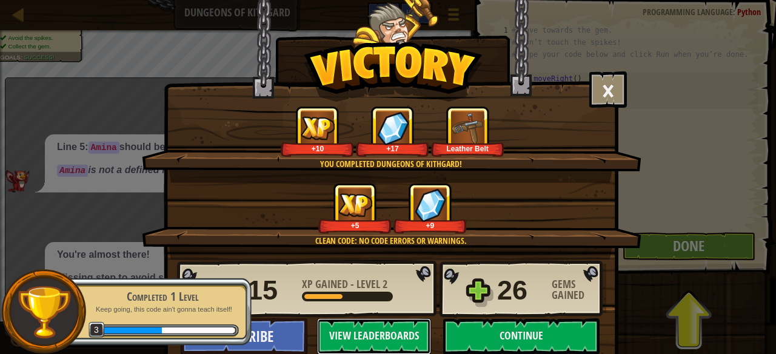
scroll to position [18, 0]
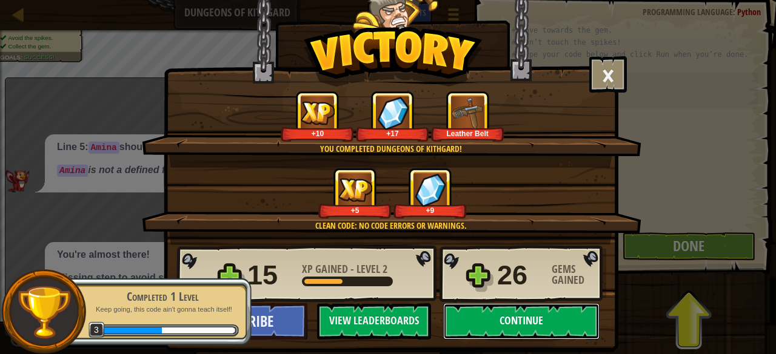
click at [525, 323] on button "Continue" at bounding box center [521, 322] width 156 height 36
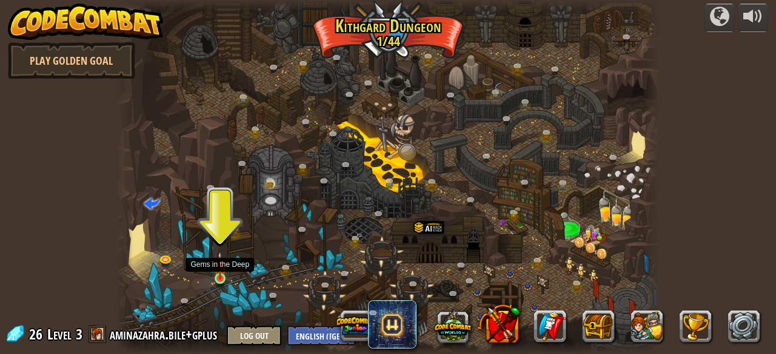
click at [218, 273] on img at bounding box center [220, 265] width 12 height 28
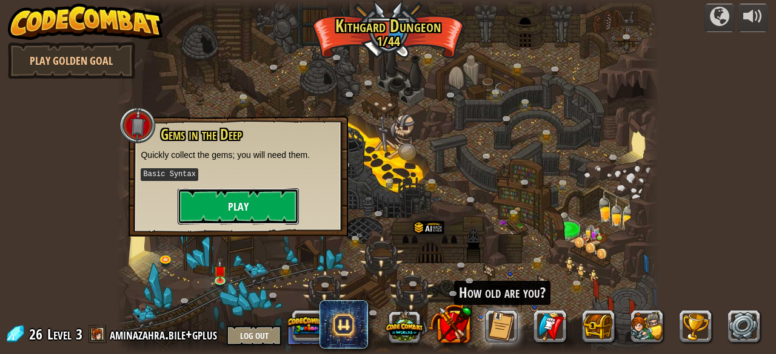
click at [207, 208] on button "Play" at bounding box center [238, 206] width 121 height 36
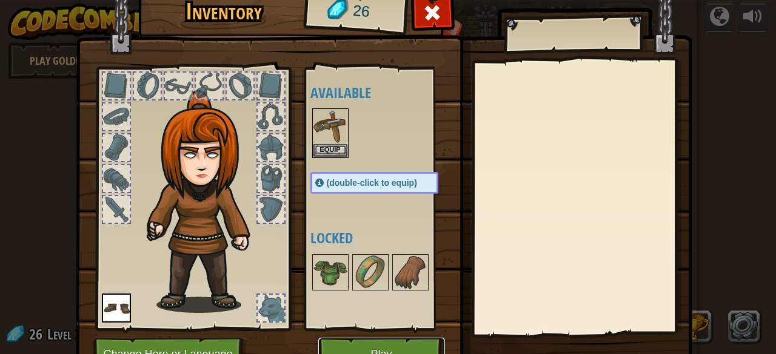
click at [392, 344] on button "Play" at bounding box center [381, 354] width 127 height 33
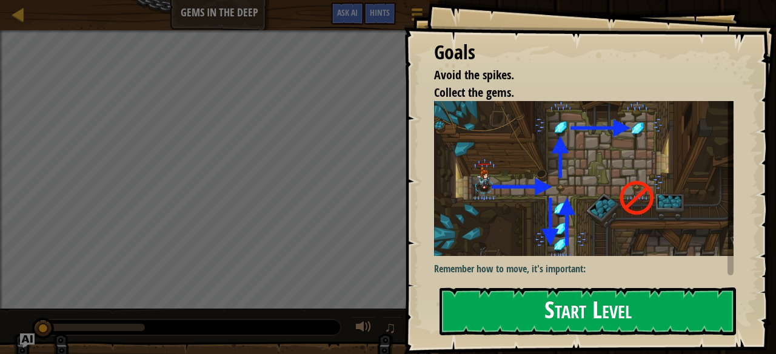
click at [542, 299] on button "Start Level" at bounding box center [587, 312] width 296 height 48
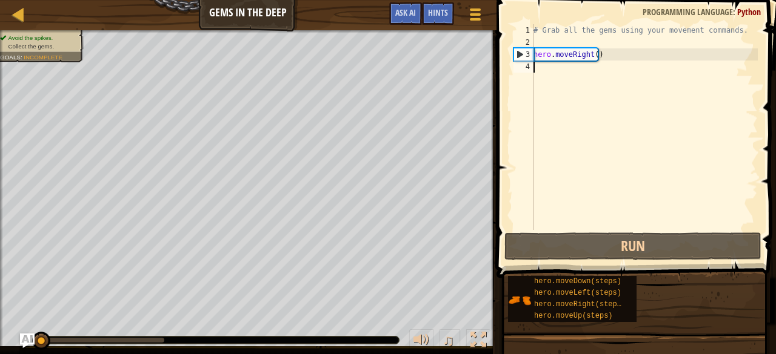
click at [459, 320] on div "Avoid the spikes. Collect the gems. Goals : Incomplete ♫ Anya 11 x: 11 y: 26 x:…" at bounding box center [388, 192] width 776 height 324
click at [516, 54] on div "3" at bounding box center [523, 54] width 19 height 12
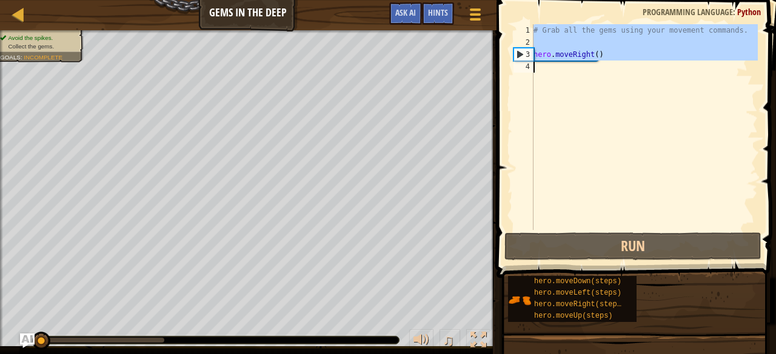
type textarea "hero.moveRight()"
click at [516, 54] on div "3" at bounding box center [523, 54] width 19 height 12
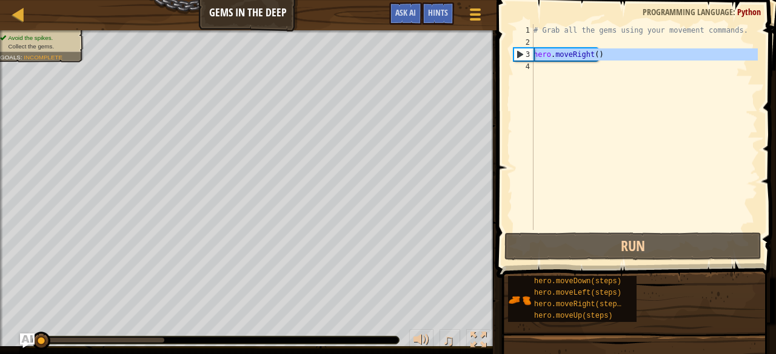
click at [516, 54] on div "3" at bounding box center [523, 54] width 19 height 12
type textarea "hero.moveRight()"
click at [551, 84] on div "# Grab all the gems using your movement commands. hero . moveRight ( )" at bounding box center [644, 139] width 227 height 230
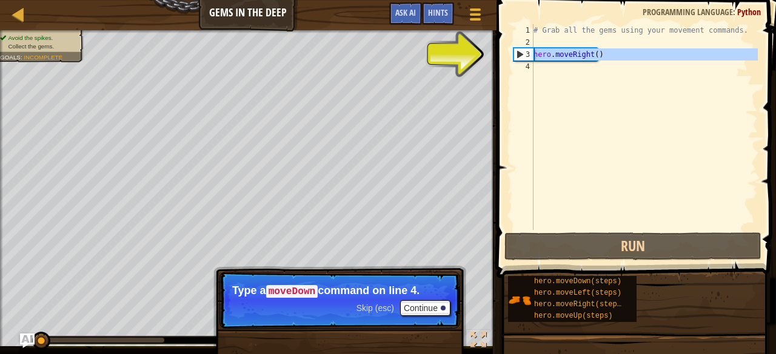
click at [524, 50] on div "3" at bounding box center [523, 54] width 19 height 12
type textarea "hero.moveRight()"
click at [522, 71] on div "4" at bounding box center [523, 67] width 20 height 12
click at [519, 54] on div "3" at bounding box center [523, 54] width 19 height 12
drag, startPoint x: 533, startPoint y: 58, endPoint x: 617, endPoint y: 59, distance: 84.2
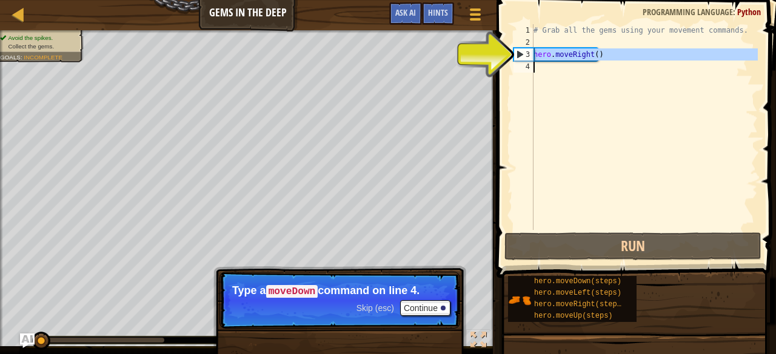
click at [617, 59] on div "hero.moveRight() 1 2 3 4 # Grab all the gems using your movement commands. hero…" at bounding box center [634, 127] width 247 height 206
type textarea "hero.moveRight()"
click at [544, 77] on div "# Grab all the gems using your movement commands. hero . moveRight ( )" at bounding box center [644, 127] width 227 height 206
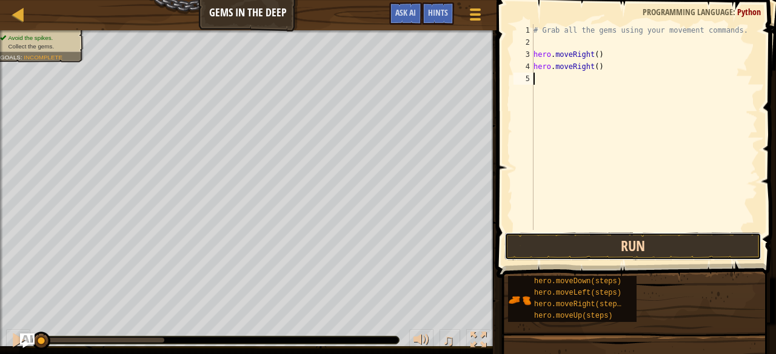
click at [630, 243] on button "Run" at bounding box center [632, 247] width 257 height 28
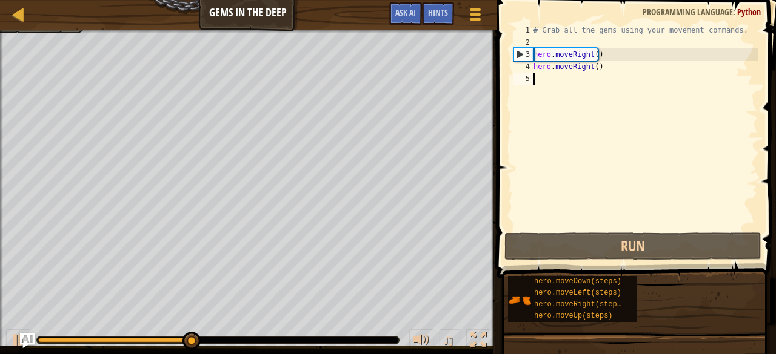
click at [604, 70] on div "# Grab all the gems using your movement commands. hero . moveRight ( ) hero . m…" at bounding box center [644, 139] width 227 height 230
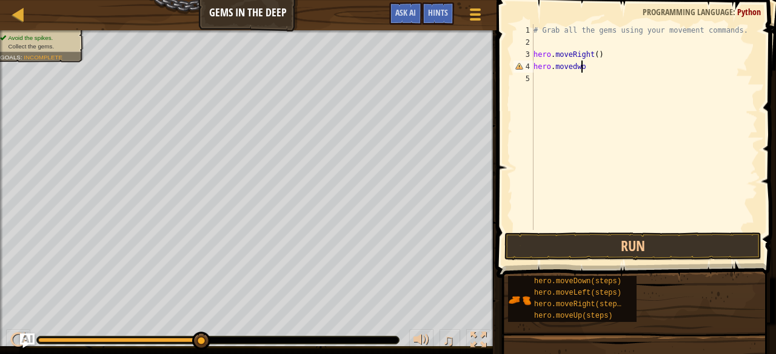
scroll to position [5, 4]
type textarea "hero.movedwon()"
drag, startPoint x: 573, startPoint y: 226, endPoint x: 575, endPoint y: 244, distance: 18.3
click at [575, 244] on div "hero.movedwon() 1 2 3 4 5 # Grab all the gems using your movement commands. her…" at bounding box center [634, 163] width 283 height 314
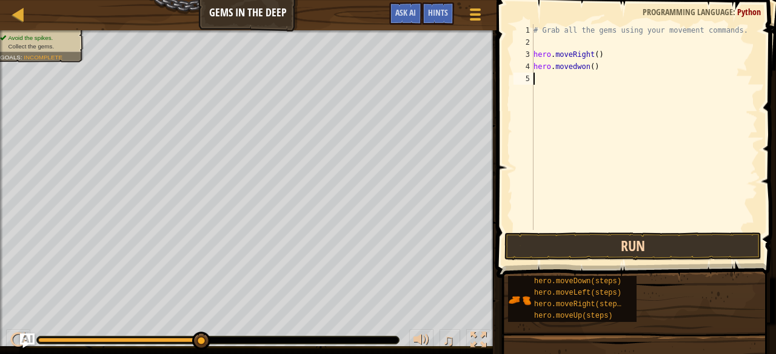
scroll to position [5, 0]
click at [575, 244] on button "Run" at bounding box center [632, 247] width 257 height 28
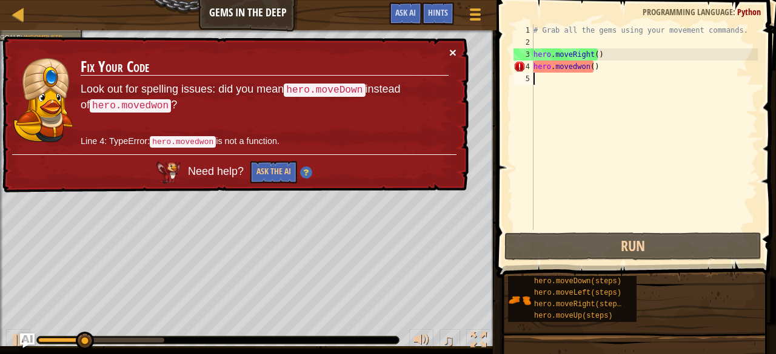
click at [451, 50] on button "×" at bounding box center [452, 52] width 7 height 13
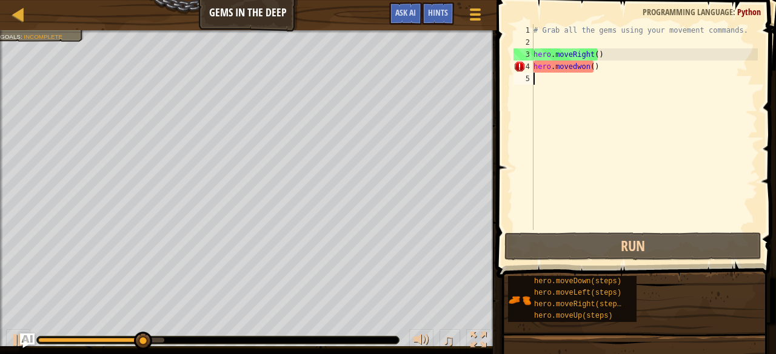
click at [586, 82] on div "# Grab all the gems using your movement commands. hero . moveRight ( ) hero . […" at bounding box center [644, 139] width 227 height 230
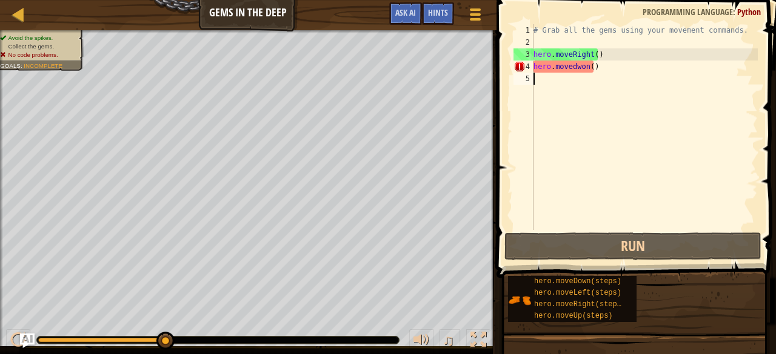
click at [556, 79] on div "# Grab all the gems using your movement commands. hero . moveRight ( ) hero . […" at bounding box center [644, 139] width 227 height 230
click at [605, 60] on div "# Grab all the gems using your movement commands. hero . moveRight ( ) hero . […" at bounding box center [644, 139] width 227 height 230
click at [608, 66] on div "# Grab all the gems using your movement commands. hero . moveRight ( ) hero . […" at bounding box center [644, 139] width 227 height 230
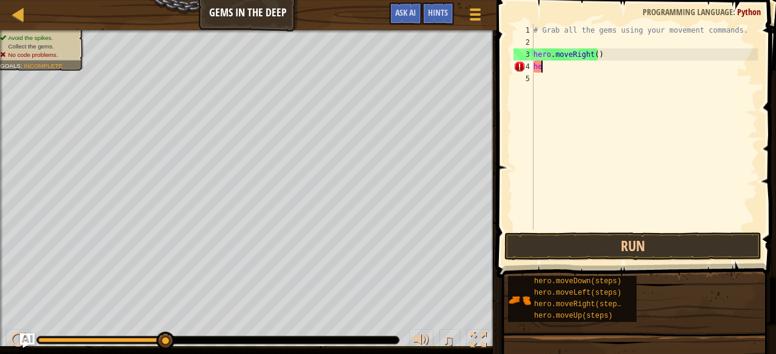
type textarea "h"
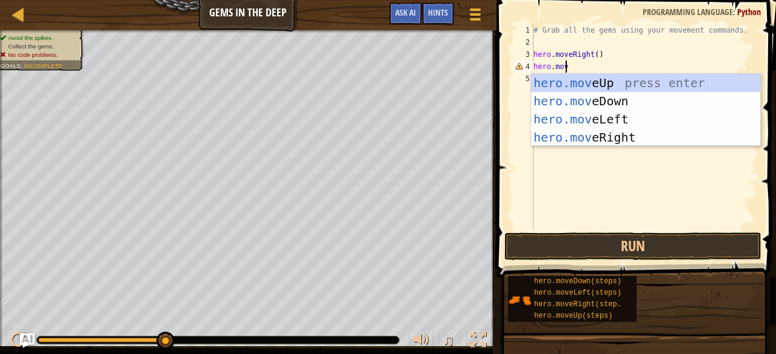
scroll to position [5, 2]
type textarea "hero.move"
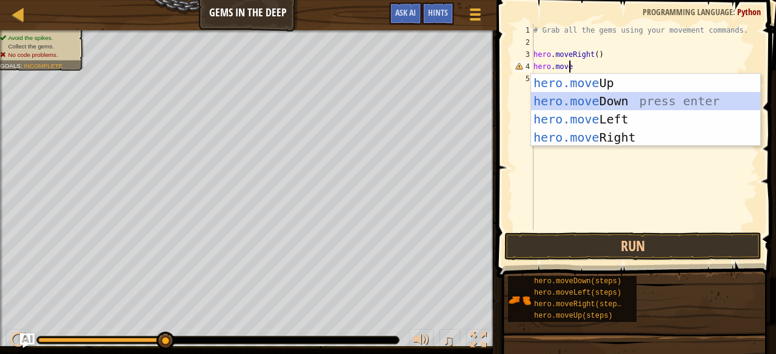
click at [616, 92] on div "hero.move Up press enter hero.move Down press enter hero.move Left press enter …" at bounding box center [646, 128] width 230 height 109
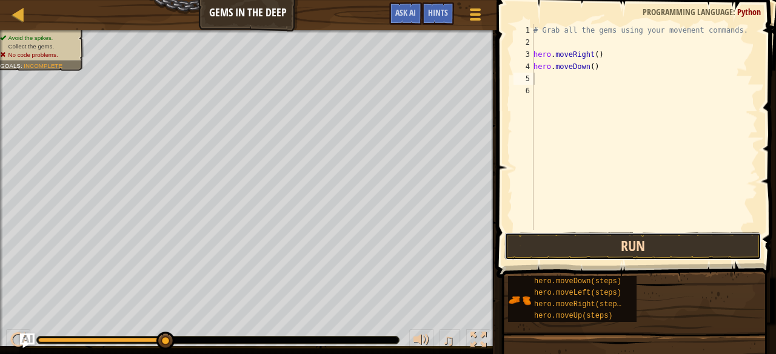
click at [568, 244] on button "Run" at bounding box center [632, 247] width 257 height 28
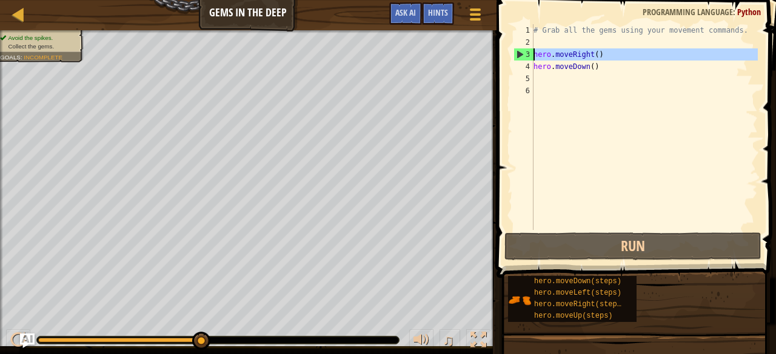
click at [519, 55] on div "3" at bounding box center [523, 54] width 19 height 12
type textarea "hero.moveRight()"
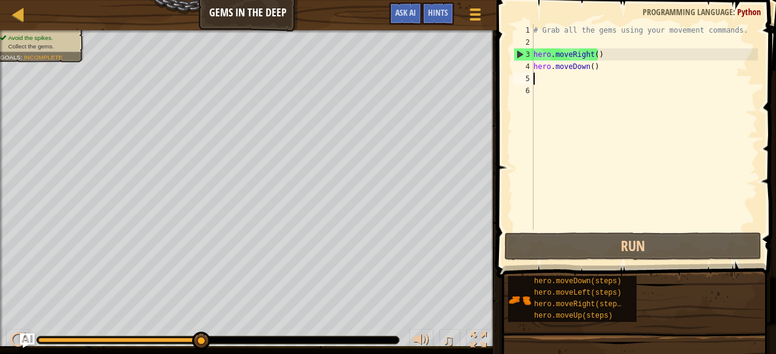
click at [561, 78] on div "# Grab all the gems using your movement commands. hero . moveRight ( ) hero . m…" at bounding box center [644, 139] width 227 height 230
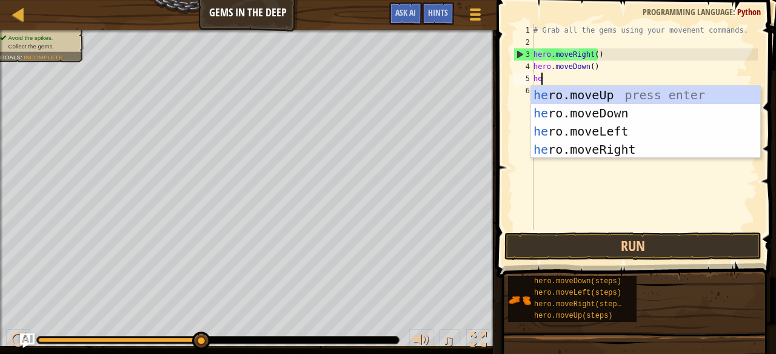
type textarea "her"
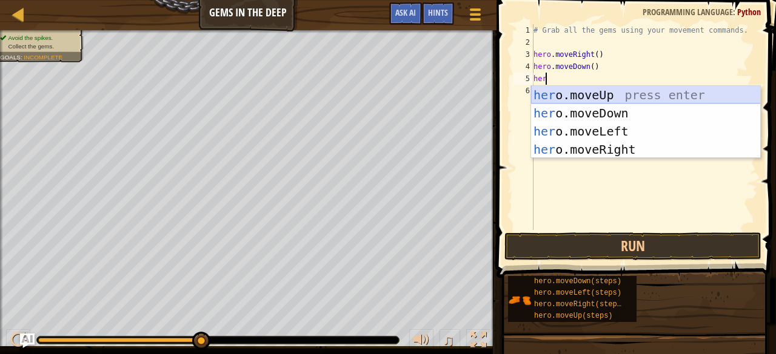
click at [649, 88] on div "her o.moveUp press enter her o.moveDown press enter her o.moveLeft press enter …" at bounding box center [646, 140] width 230 height 109
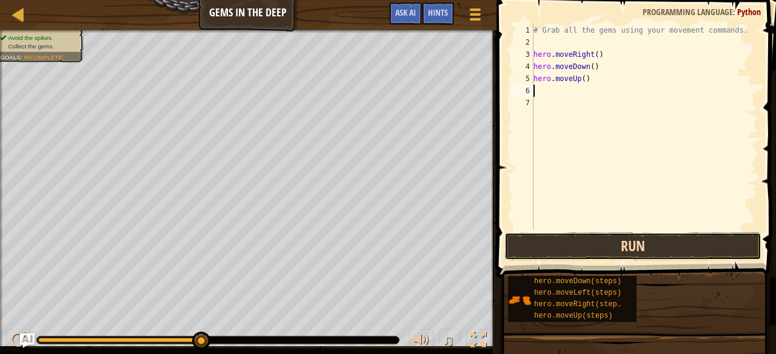
click at [634, 248] on button "Run" at bounding box center [632, 247] width 257 height 28
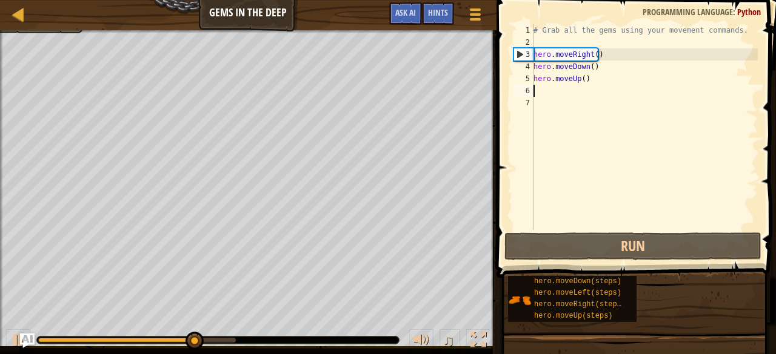
click at [562, 89] on div "# Grab all the gems using your movement commands. hero . moveRight ( ) hero . m…" at bounding box center [644, 139] width 227 height 230
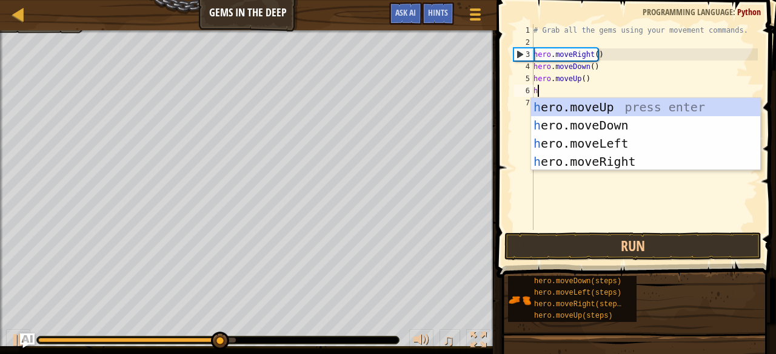
type textarea "he"
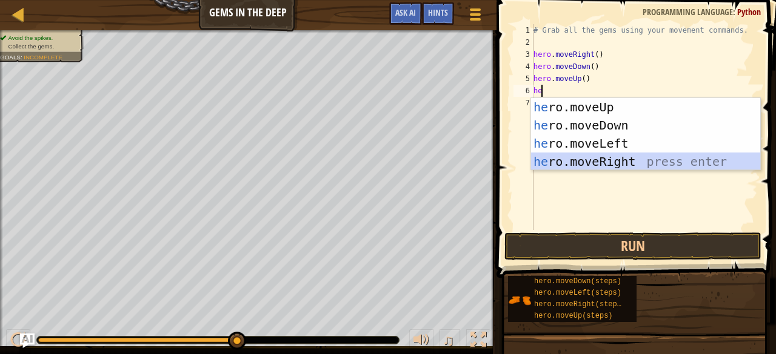
click at [622, 158] on div "he ro.moveUp press enter he ro.moveDown press enter he ro.moveLeft press enter …" at bounding box center [646, 152] width 230 height 109
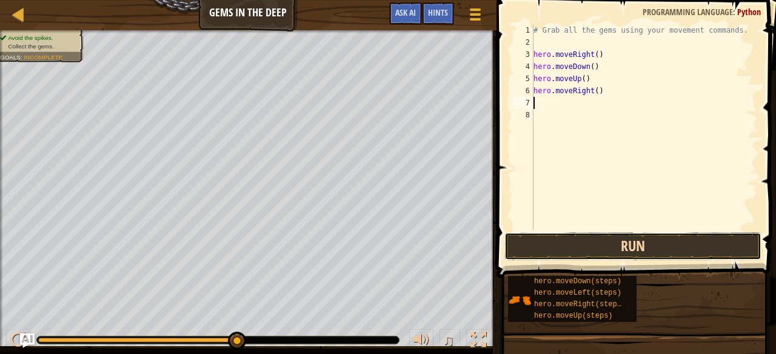
click at [591, 257] on button "Run" at bounding box center [632, 247] width 257 height 28
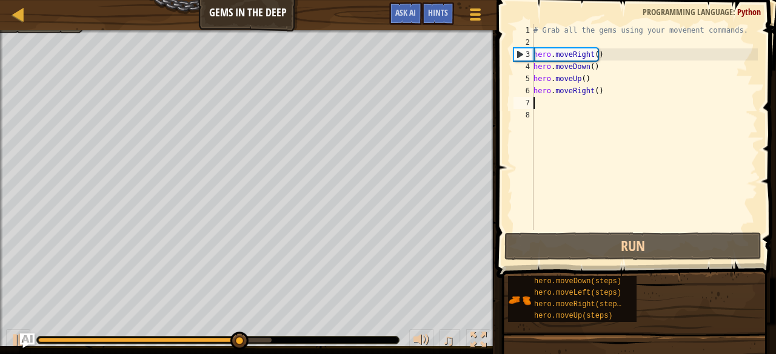
type textarea "h"
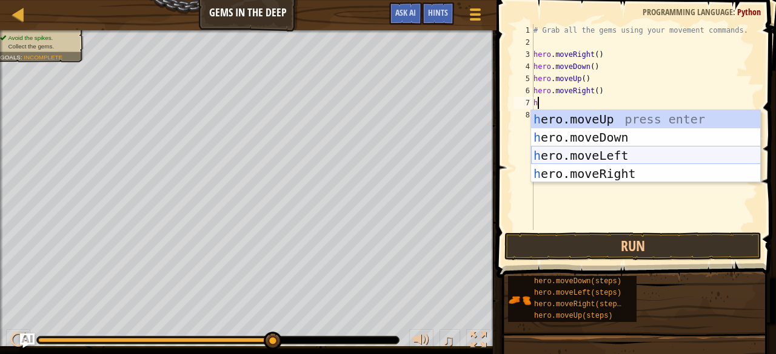
click at [617, 154] on div "h ero.moveUp press enter h ero.moveDown press enter h ero.moveLeft press enter …" at bounding box center [646, 164] width 230 height 109
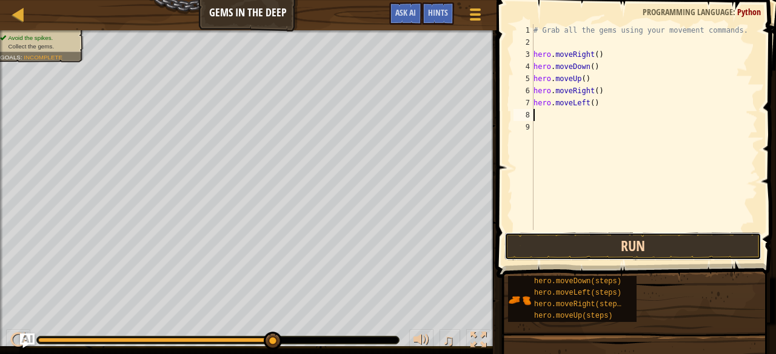
click at [594, 236] on button "Run" at bounding box center [632, 247] width 257 height 28
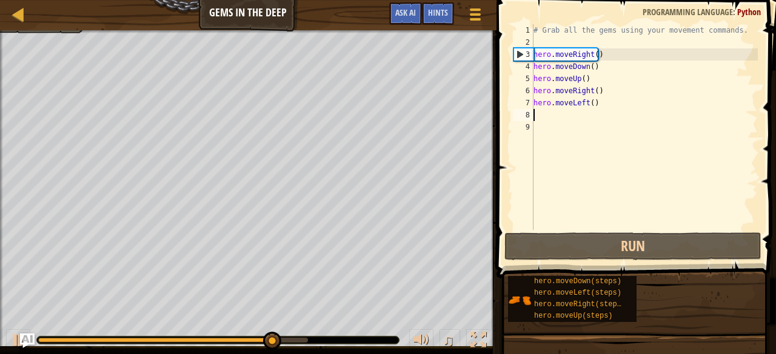
type textarea "h"
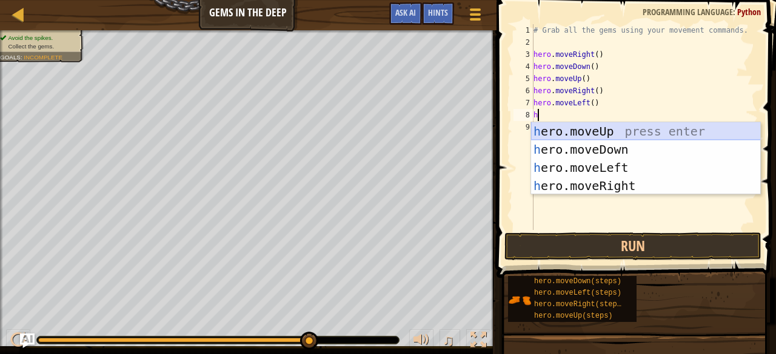
click at [607, 130] on div "h ero.moveUp press enter h ero.moveDown press enter h ero.moveLeft press enter …" at bounding box center [646, 176] width 230 height 109
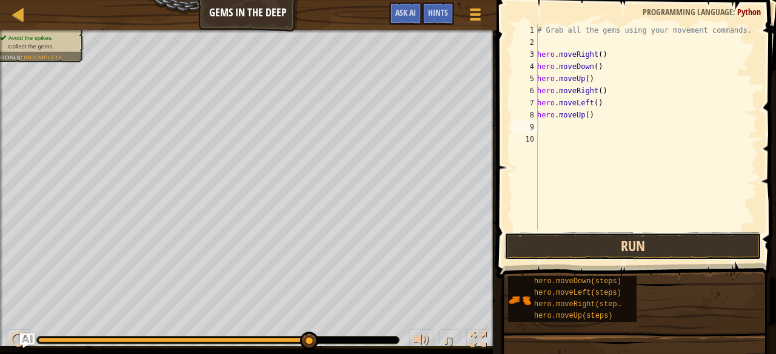
click at [612, 243] on button "Run" at bounding box center [632, 247] width 257 height 28
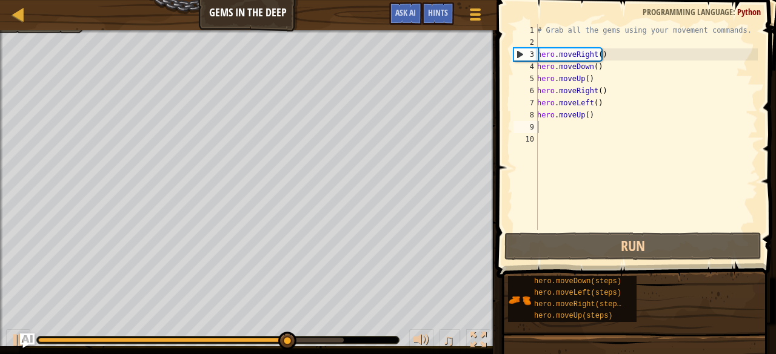
click at [569, 133] on div "# Grab all the gems using your movement commands. hero . moveRight ( ) hero . m…" at bounding box center [645, 139] width 223 height 230
type textarea "h"
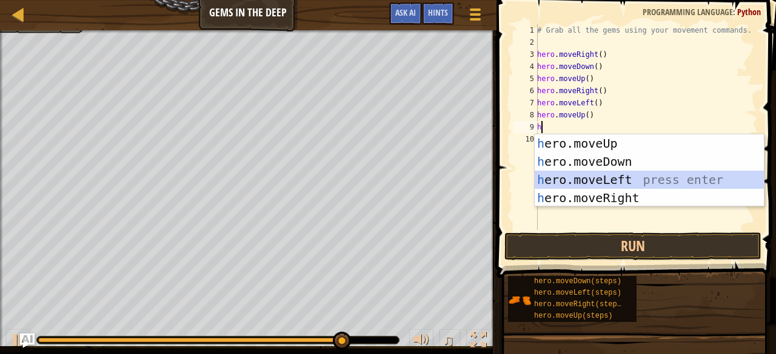
click at [600, 181] on div "h ero.moveUp press enter h ero.moveDown press enter h ero.moveLeft press enter …" at bounding box center [649, 189] width 230 height 109
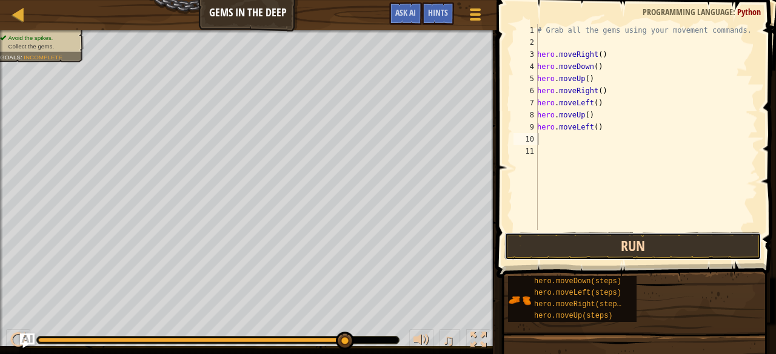
click at [611, 245] on button "Run" at bounding box center [632, 247] width 257 height 28
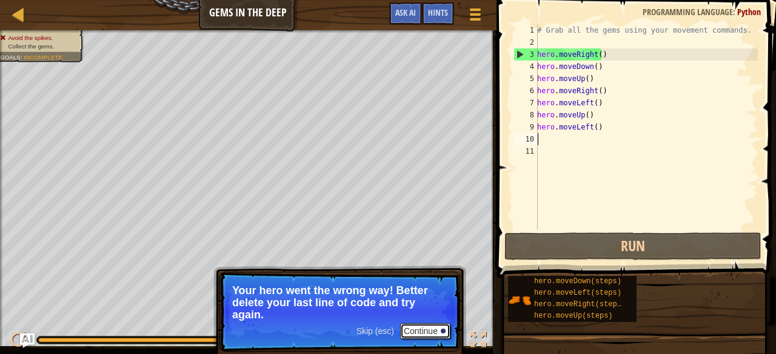
click at [420, 330] on button "Continue" at bounding box center [425, 332] width 50 height 16
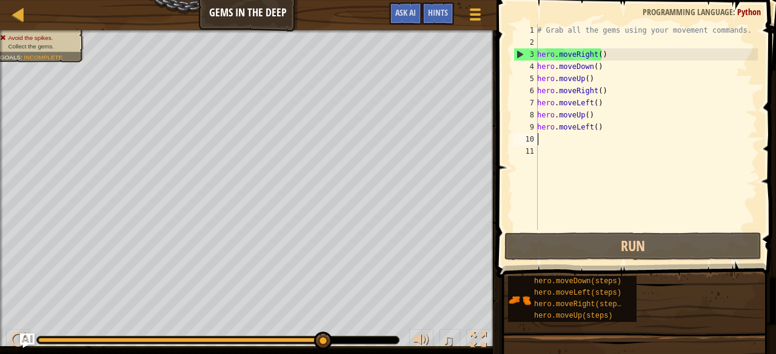
click at [556, 138] on div "# Grab all the gems using your movement commands. hero . moveRight ( ) hero . m…" at bounding box center [645, 139] width 223 height 230
type textarea "h"
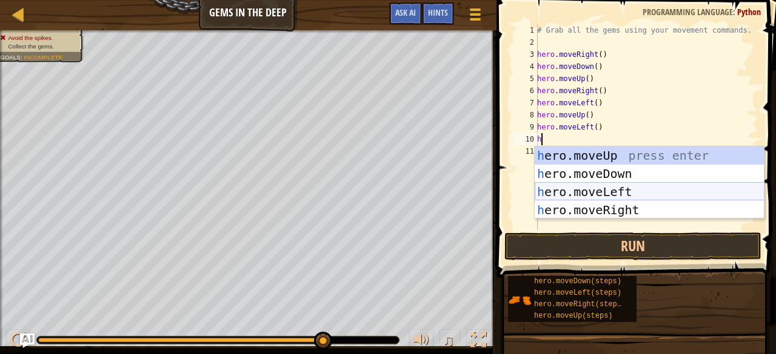
click at [583, 201] on div "h ero.moveUp press enter h ero.moveDown press enter h ero.moveLeft press enter …" at bounding box center [649, 201] width 230 height 109
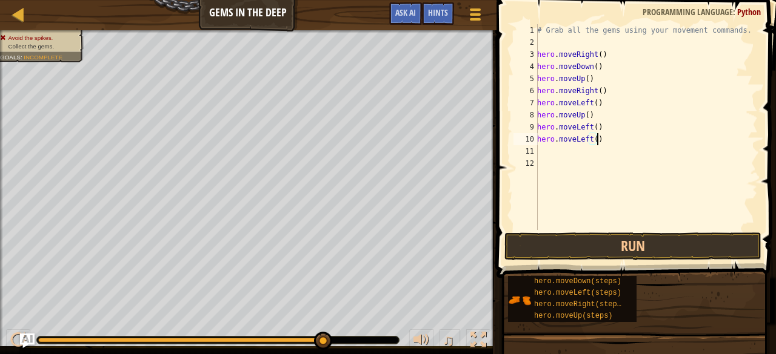
click at [597, 141] on div "# Grab all the gems using your movement commands. hero . moveRight ( ) hero . m…" at bounding box center [645, 139] width 223 height 230
type textarea "he"
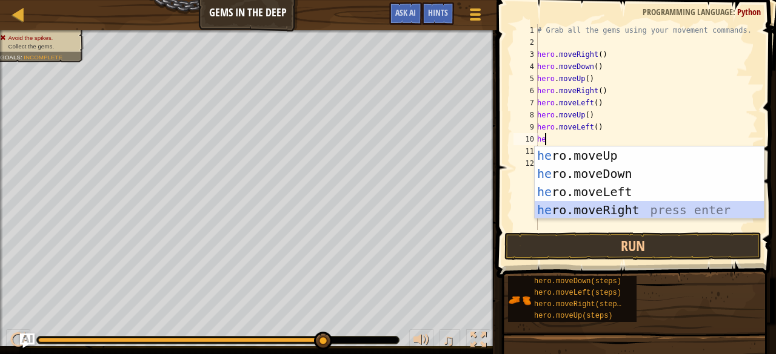
click at [630, 208] on div "he ro.moveUp press enter he ro.moveDown press enter he ro.moveLeft press enter …" at bounding box center [649, 201] width 230 height 109
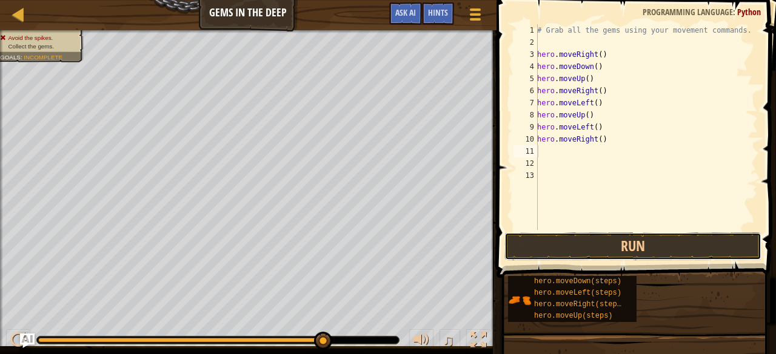
click at [623, 233] on button "Run" at bounding box center [632, 247] width 257 height 28
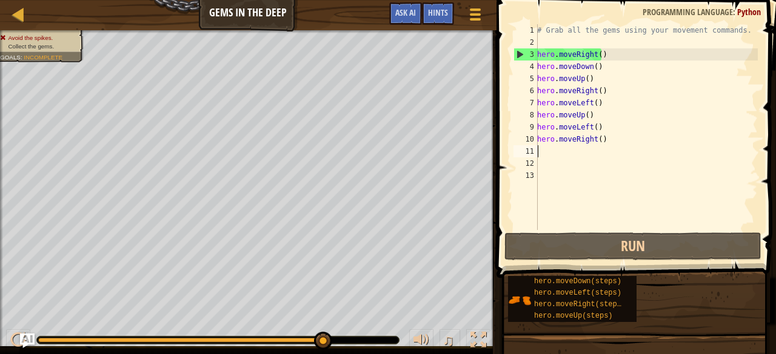
click at [552, 146] on div "# Grab all the gems using your movement commands. hero . moveRight ( ) hero . m…" at bounding box center [645, 139] width 223 height 230
type textarea "h"
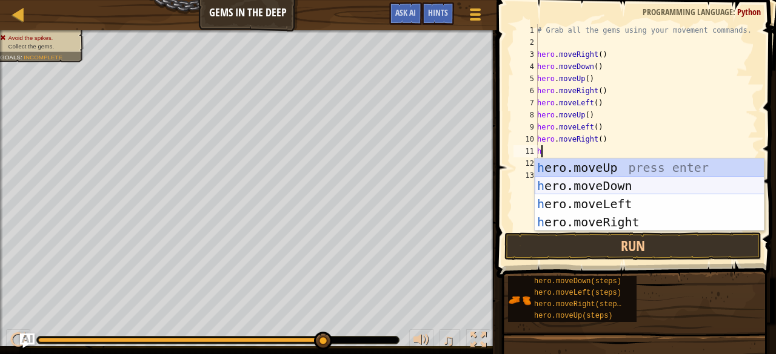
click at [595, 182] on div "h ero.moveUp press enter h ero.moveDown press enter h ero.moveLeft press enter …" at bounding box center [649, 213] width 230 height 109
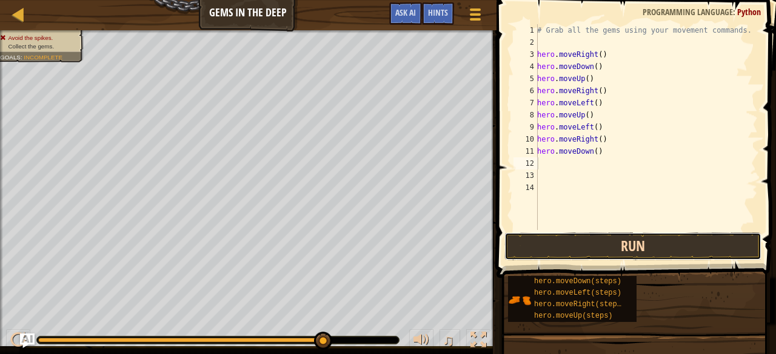
click at [631, 242] on button "Run" at bounding box center [632, 247] width 257 height 28
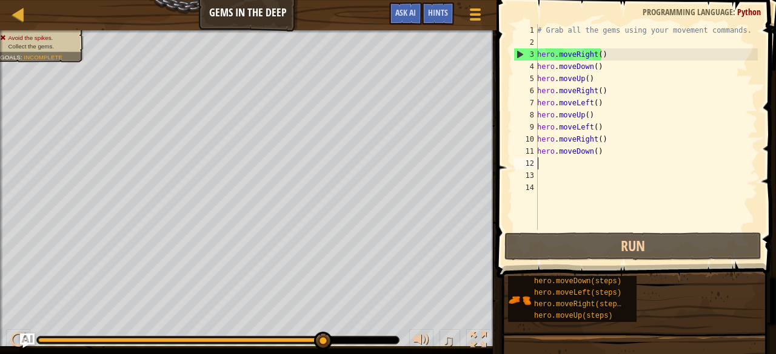
type textarea "h"
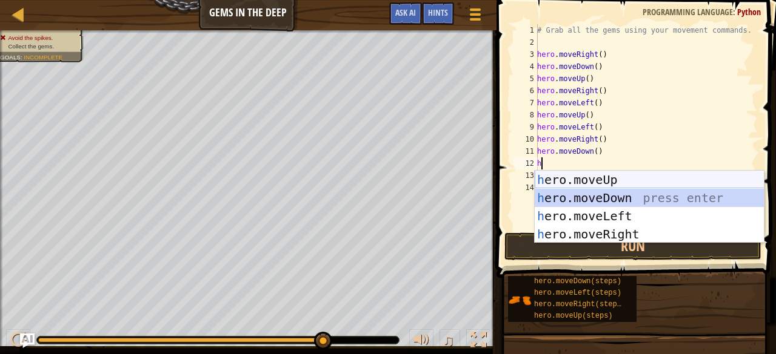
drag, startPoint x: 605, startPoint y: 195, endPoint x: 613, endPoint y: 185, distance: 12.5
click at [613, 185] on div "h ero.moveUp press enter h ero.moveDown press enter h ero.moveLeft press enter …" at bounding box center [649, 225] width 230 height 109
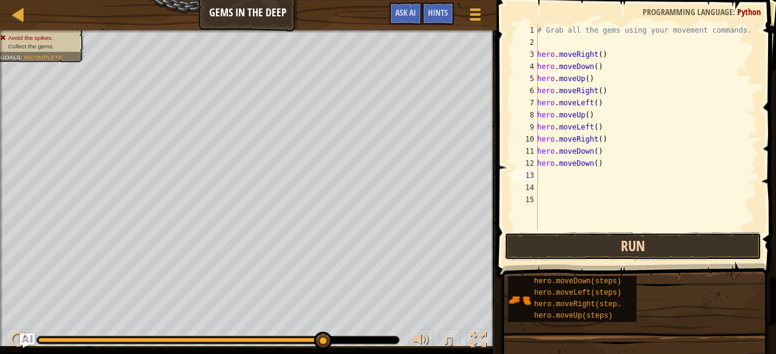
click at [611, 238] on button "Run" at bounding box center [632, 247] width 257 height 28
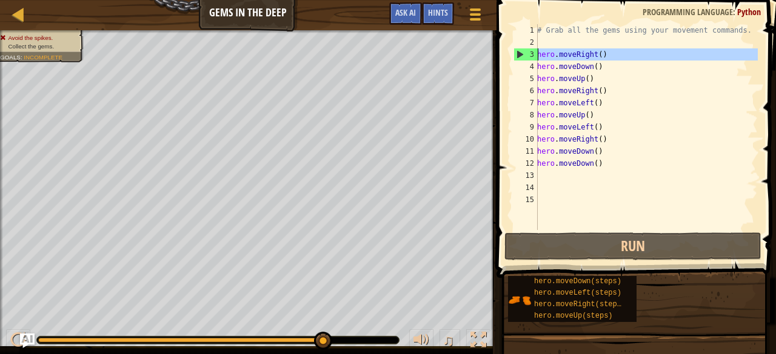
click at [520, 54] on div "3" at bounding box center [526, 54] width 24 height 12
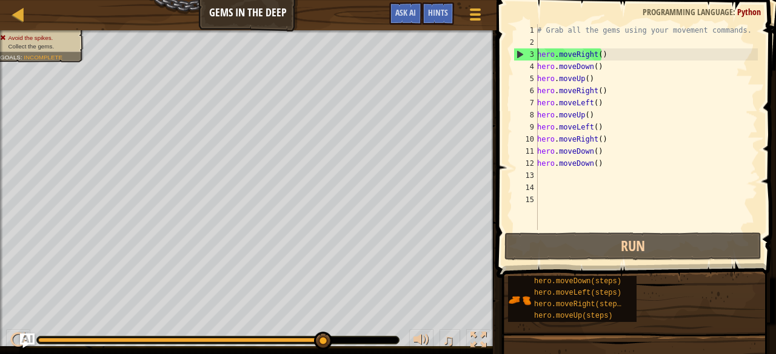
click at [520, 54] on div "3" at bounding box center [526, 54] width 24 height 12
click at [517, 54] on div "3" at bounding box center [526, 54] width 24 height 12
type textarea "hero.moveRight()"
drag, startPoint x: 538, startPoint y: 57, endPoint x: 613, endPoint y: 55, distance: 75.1
click at [613, 55] on div "# Grab all the gems using your movement commands. hero . moveRight ( ) hero . m…" at bounding box center [645, 139] width 223 height 230
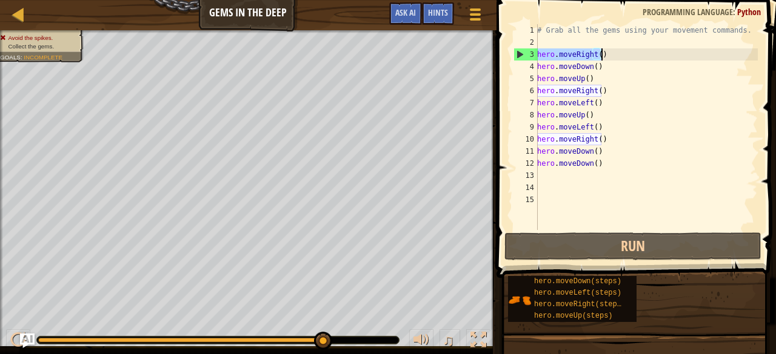
click at [566, 176] on div "# Grab all the gems using your movement commands. hero . moveRight ( ) hero . m…" at bounding box center [645, 139] width 223 height 230
paste textarea "hero.moveRight()"
type textarea "hero.moveRight()"
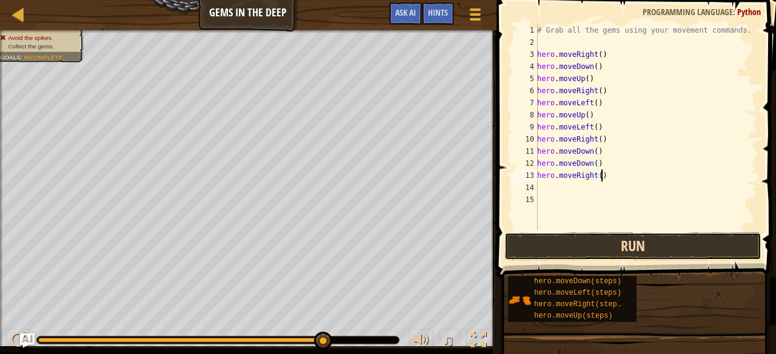
click at [594, 247] on button "Run" at bounding box center [632, 247] width 257 height 28
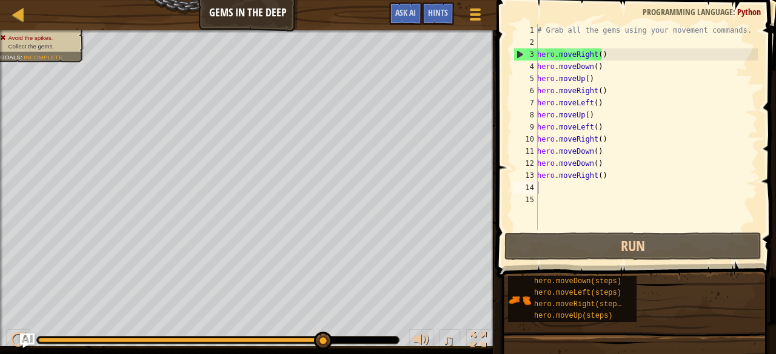
click at [565, 187] on div "# Grab all the gems using your movement commands. hero . moveRight ( ) hero . m…" at bounding box center [645, 139] width 223 height 230
type textarea "h"
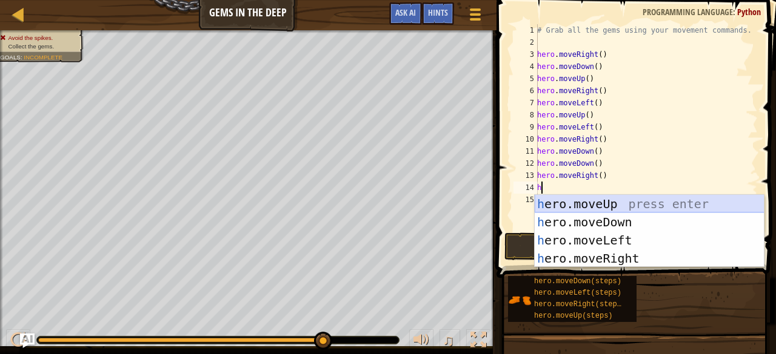
click at [641, 205] on div "h ero.moveUp press enter h ero.moveDown press enter h ero.moveLeft press enter …" at bounding box center [649, 249] width 230 height 109
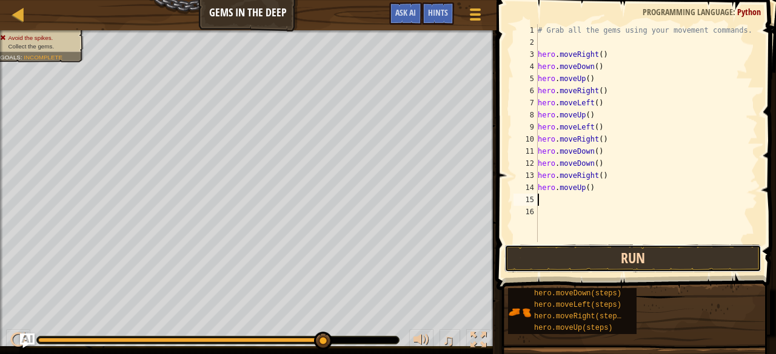
click at [592, 257] on button "Run" at bounding box center [632, 259] width 257 height 28
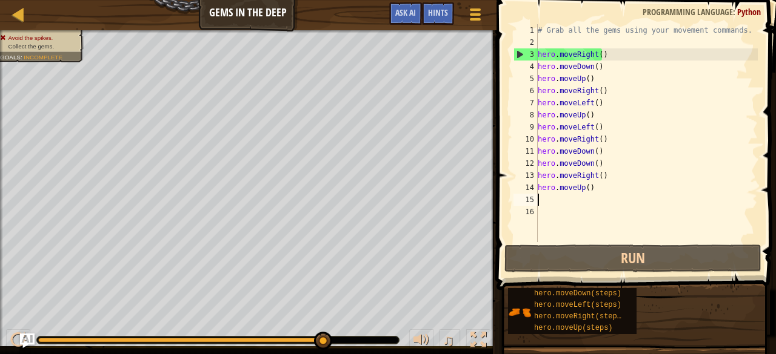
drag, startPoint x: 319, startPoint y: 339, endPoint x: 351, endPoint y: 342, distance: 32.3
click at [351, 342] on div at bounding box center [218, 340] width 362 height 7
click at [428, 4] on div "Hints" at bounding box center [438, 13] width 32 height 22
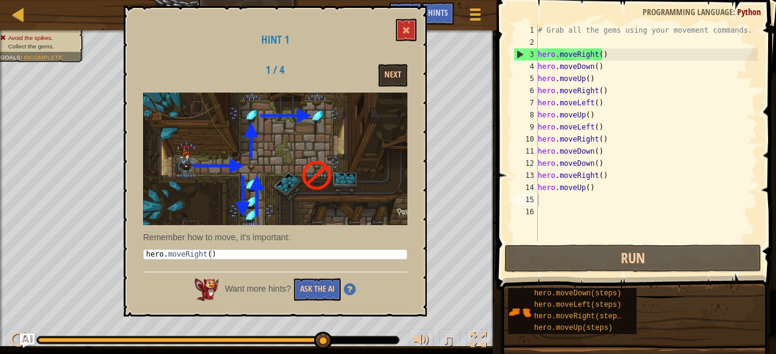
click at [315, 275] on div "Want more hints? Ask the AI" at bounding box center [275, 286] width 264 height 29
click at [321, 291] on button "Ask the AI" at bounding box center [317, 290] width 47 height 22
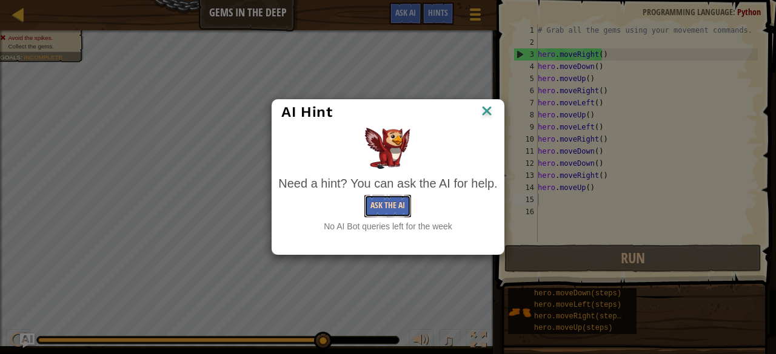
click at [370, 210] on button "Ask the AI" at bounding box center [387, 206] width 47 height 22
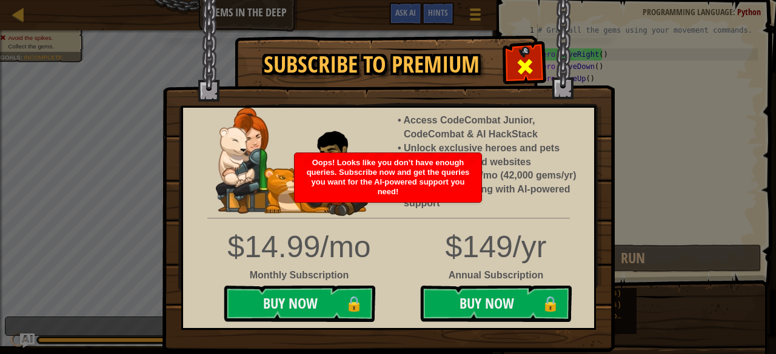
click at [520, 54] on div at bounding box center [524, 65] width 38 height 38
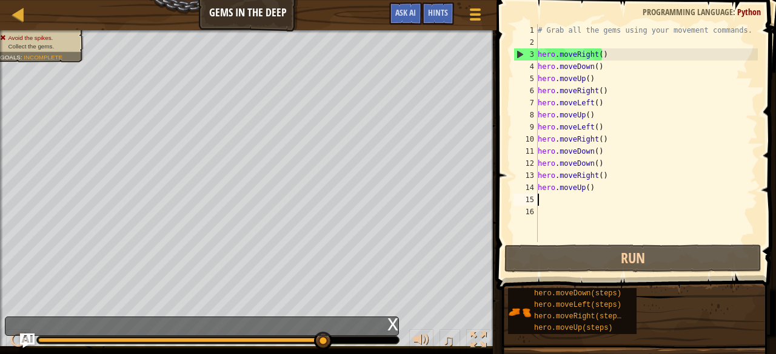
click at [541, 203] on div "# Grab all the gems using your movement commands. hero . moveRight ( ) hero . m…" at bounding box center [646, 145] width 222 height 242
type textarea "h"
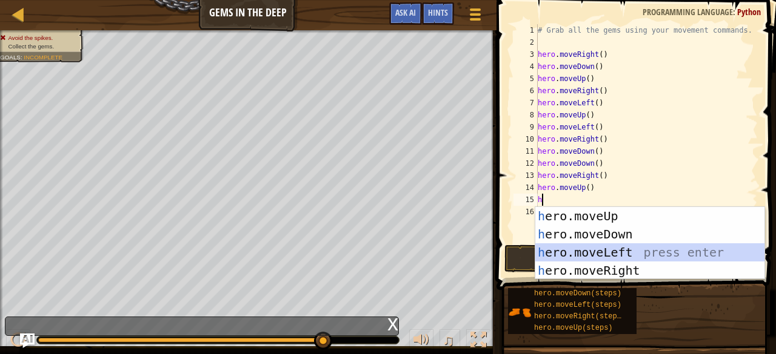
click at [596, 252] on div "h ero.moveUp press enter h ero.moveDown press enter h ero.moveLeft press enter …" at bounding box center [650, 261] width 230 height 109
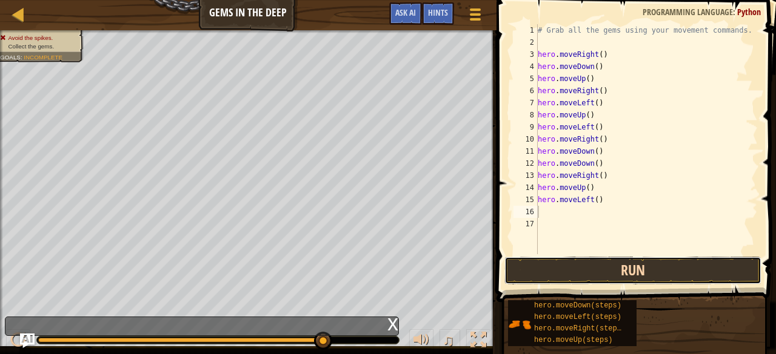
click at [587, 273] on button "Run" at bounding box center [632, 271] width 257 height 28
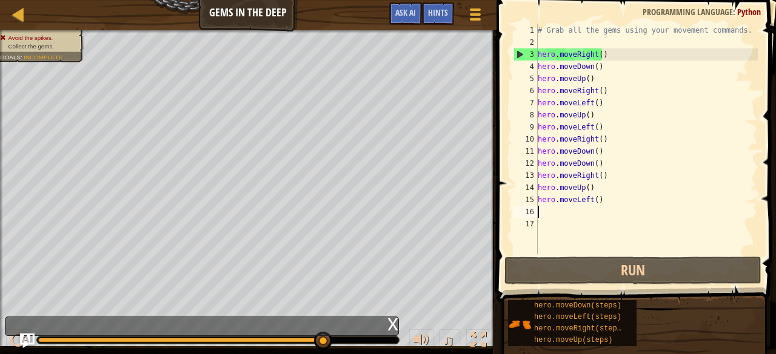
click at [568, 228] on div "# Grab all the gems using your movement commands. hero . moveRight ( ) hero . m…" at bounding box center [646, 151] width 222 height 254
type textarea "h"
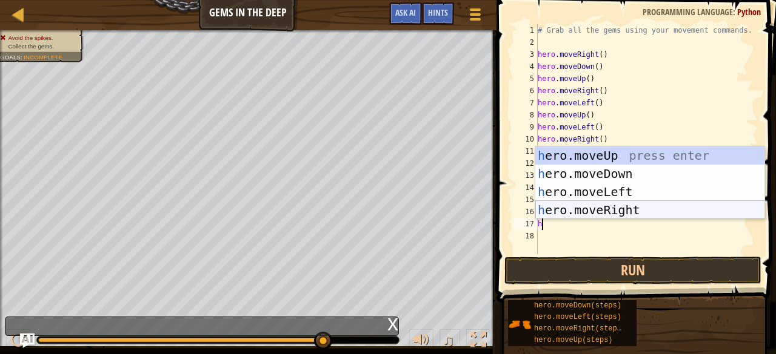
click at [616, 208] on div "h ero.moveUp press enter h ero.moveDown press enter h ero.moveLeft press enter …" at bounding box center [650, 201] width 230 height 109
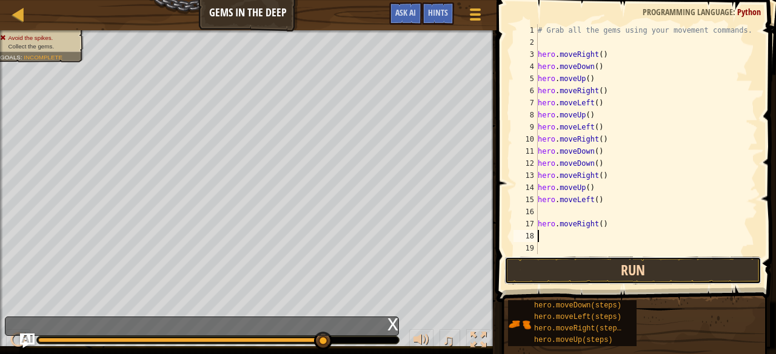
click at [609, 271] on button "Run" at bounding box center [632, 271] width 257 height 28
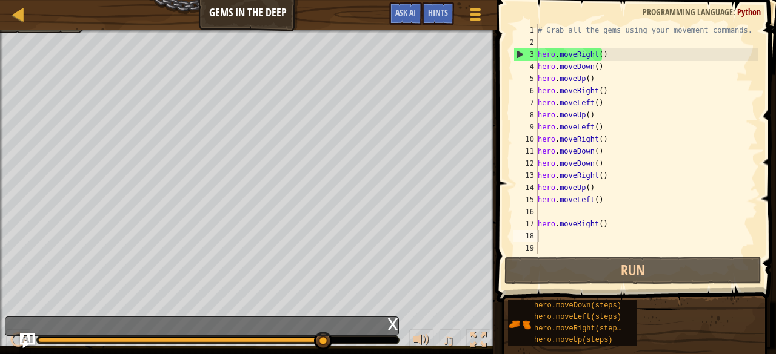
type textarea "hero.moveLeft()"
drag, startPoint x: 57, startPoint y: 27, endPoint x: 606, endPoint y: 201, distance: 576.6
drag, startPoint x: 606, startPoint y: 201, endPoint x: 541, endPoint y: 211, distance: 66.2
click at [541, 211] on div "# Grab all the gems using your movement commands. hero . moveRight ( ) hero . m…" at bounding box center [646, 151] width 222 height 254
type textarea "hg"
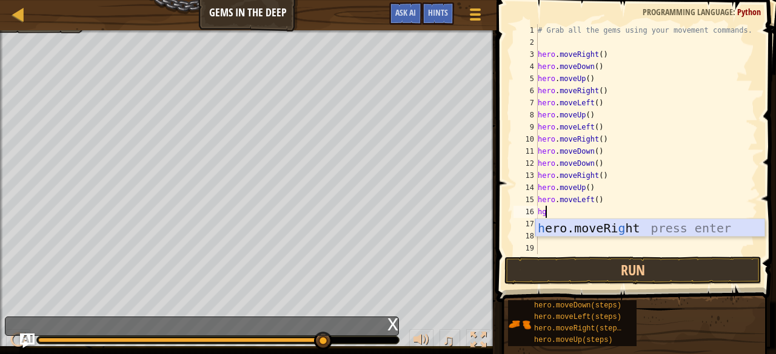
click at [609, 233] on div "h ero.moveRi g ht press enter" at bounding box center [650, 246] width 230 height 55
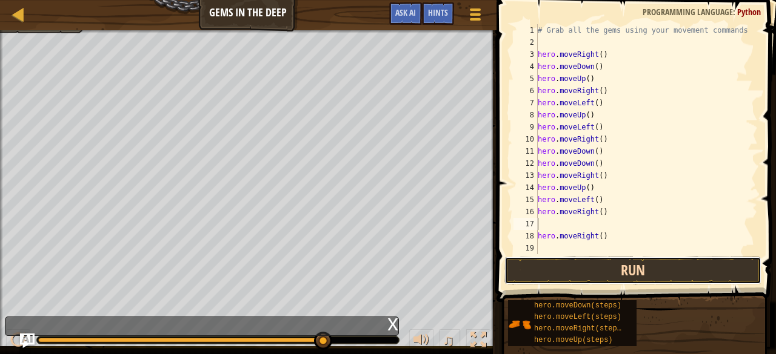
click at [599, 267] on button "Run" at bounding box center [632, 271] width 257 height 28
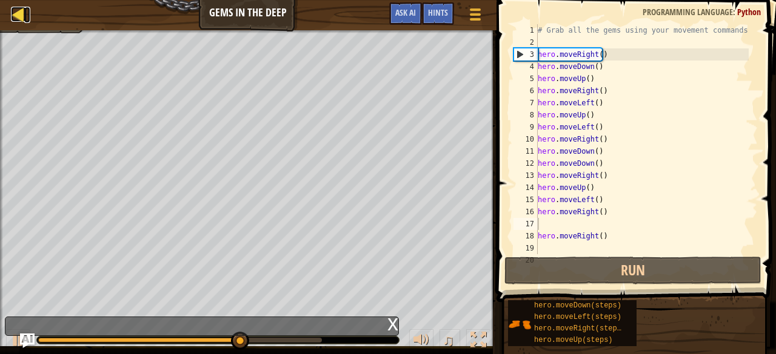
click at [21, 13] on div at bounding box center [18, 14] width 15 height 15
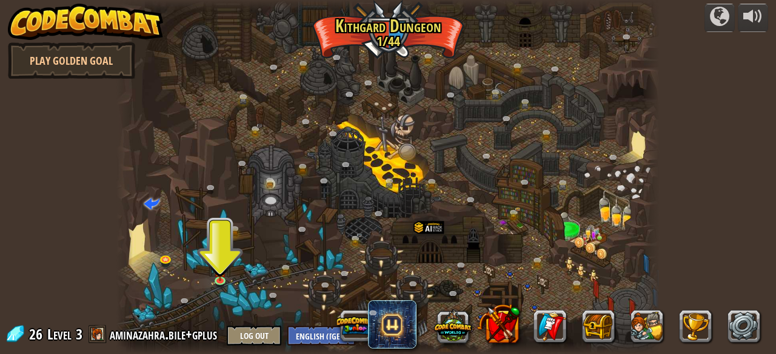
click at [230, 221] on div at bounding box center [387, 177] width 542 height 354
click at [217, 270] on img at bounding box center [220, 265] width 12 height 28
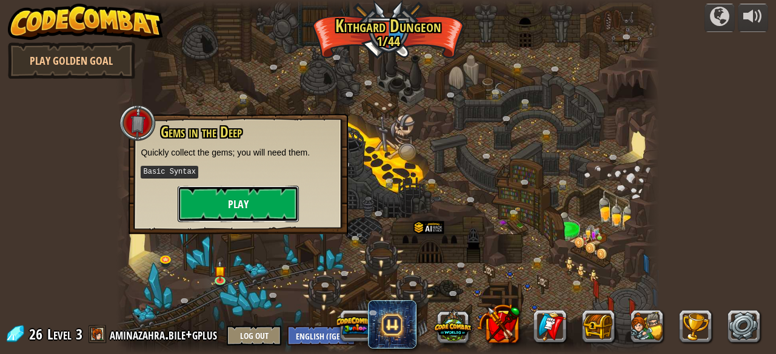
click at [247, 191] on button "Play" at bounding box center [238, 204] width 121 height 36
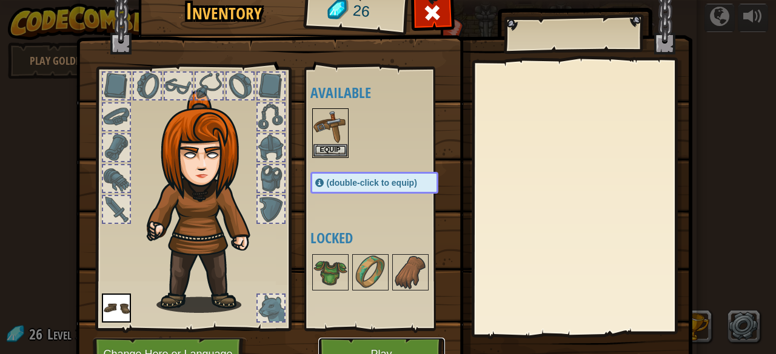
click at [414, 344] on button "Play" at bounding box center [381, 354] width 127 height 33
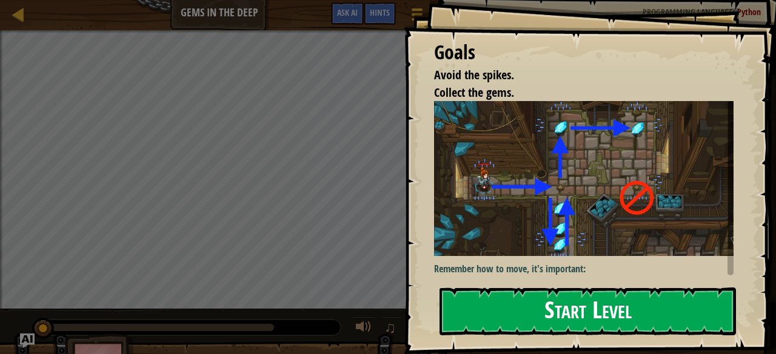
click at [557, 191] on div "Goals Avoid the spikes. Collect the gems. Remember how to move, it's important:…" at bounding box center [590, 177] width 372 height 354
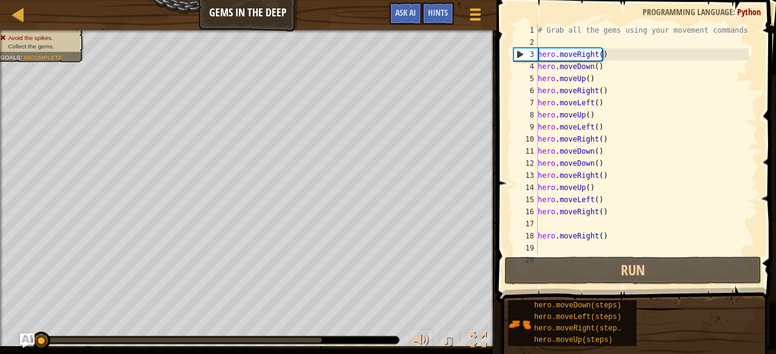
click at [550, 219] on div "# Grab all the gems using your movement commands. hero . moveRight ( ) hero . m…" at bounding box center [641, 151] width 213 height 254
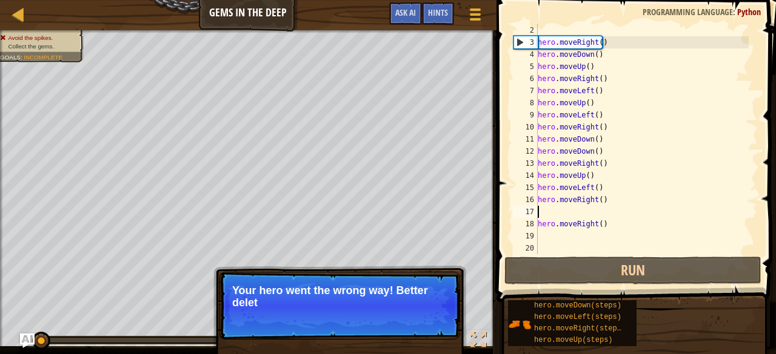
scroll to position [12, 0]
click at [565, 233] on div "hero . moveRight ( ) hero . moveDown ( ) hero . moveUp ( ) hero . moveRight ( )…" at bounding box center [641, 151] width 213 height 254
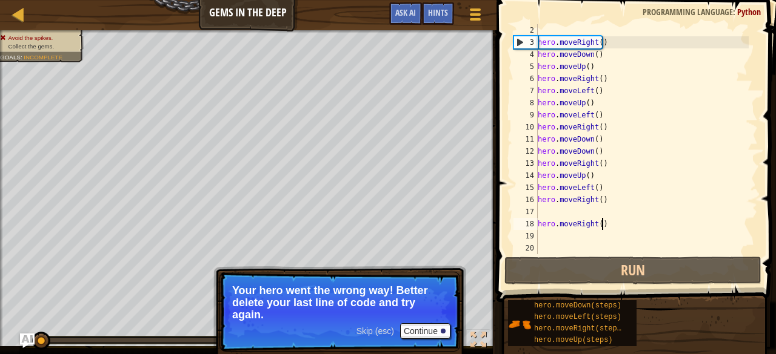
click at [609, 224] on div "hero . moveRight ( ) hero . moveDown ( ) hero . moveUp ( ) hero . moveRight ( )…" at bounding box center [641, 151] width 213 height 254
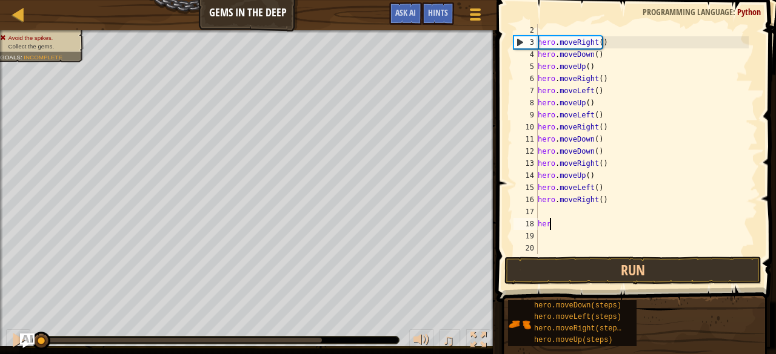
type textarea "h"
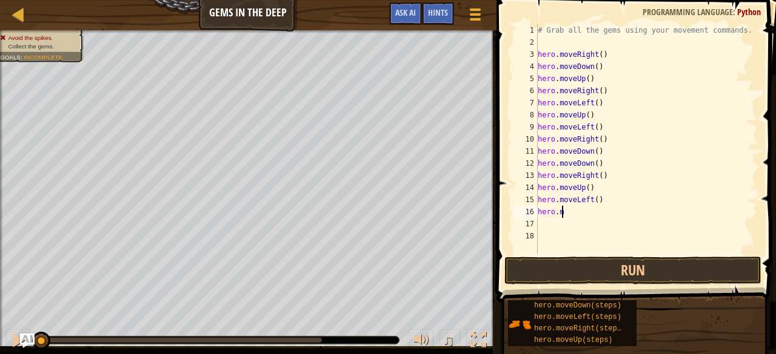
type textarea "h"
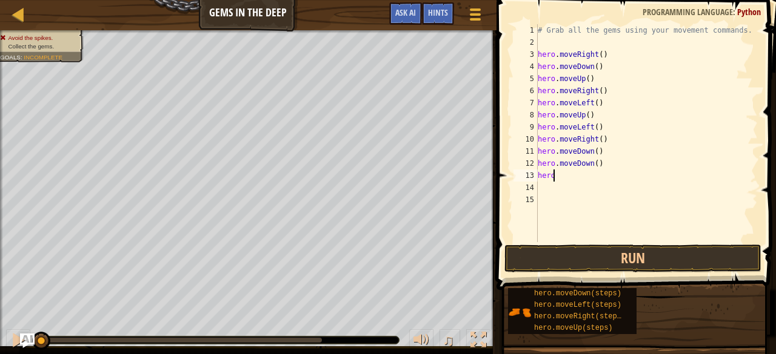
type textarea "h"
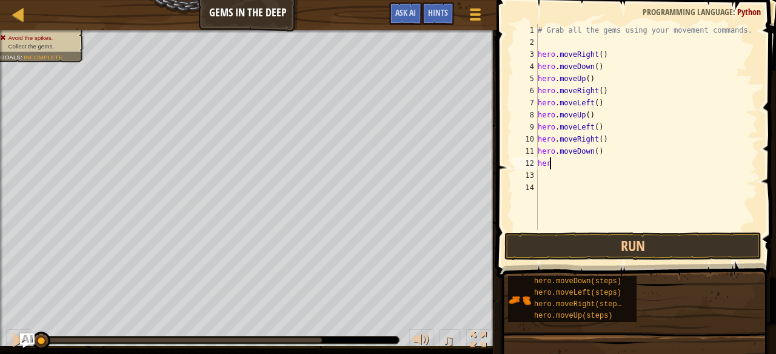
type textarea "h"
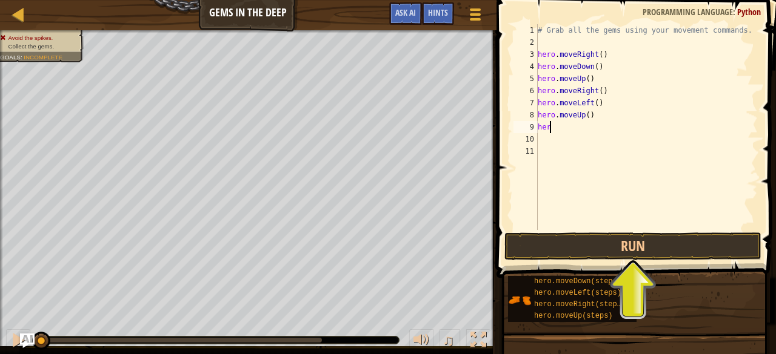
type textarea "h"
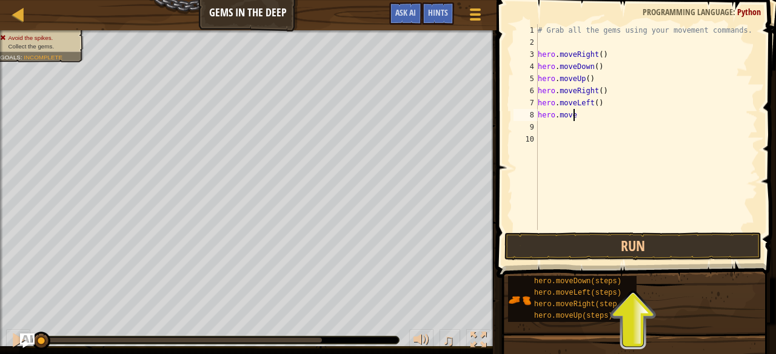
type textarea "h"
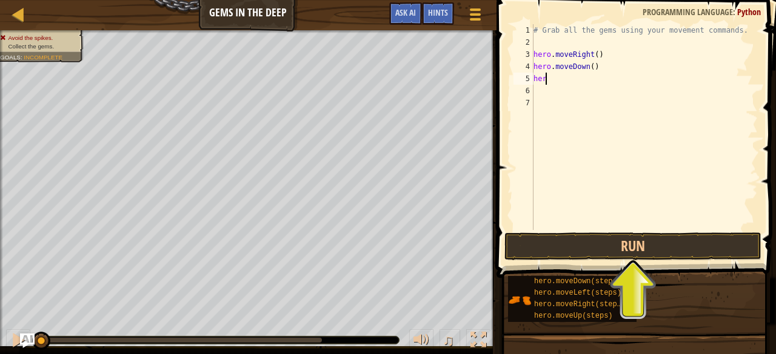
type textarea "h"
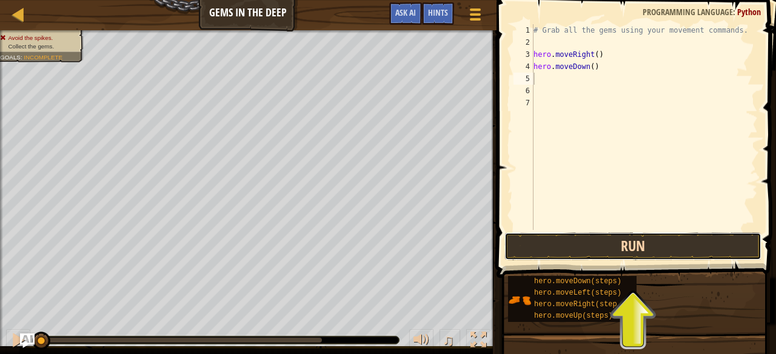
click at [624, 243] on button "Run" at bounding box center [632, 247] width 257 height 28
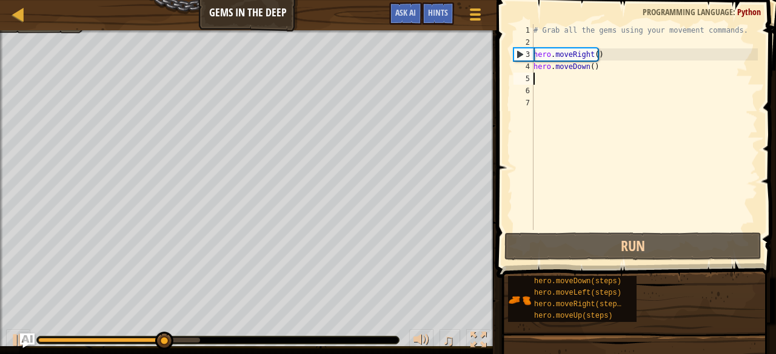
type textarea "h"
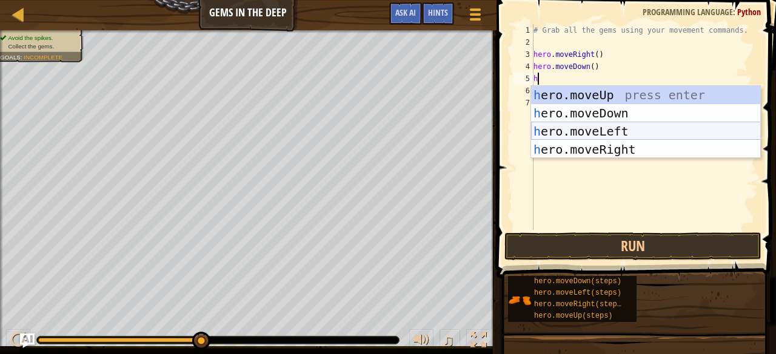
click at [593, 133] on div "h ero.moveUp press enter h ero.moveDown press enter h ero.moveLeft press enter …" at bounding box center [646, 140] width 230 height 109
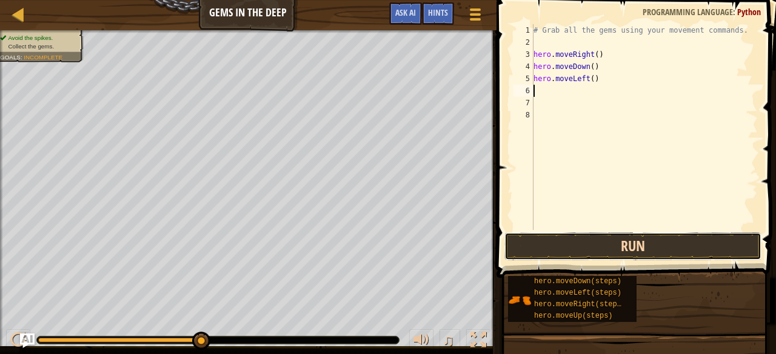
click at [602, 237] on button "Run" at bounding box center [632, 247] width 257 height 28
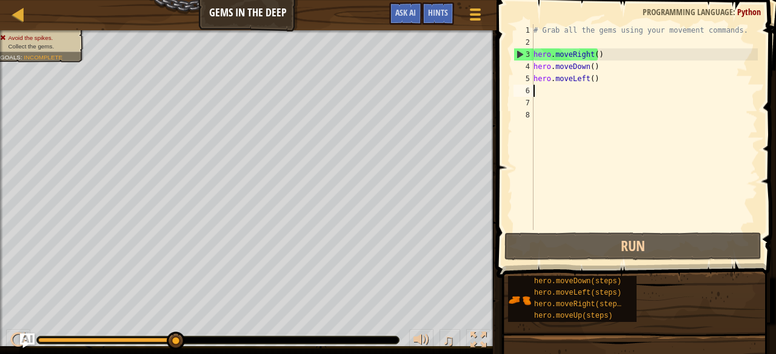
click at [580, 91] on div "# Grab all the gems using your movement commands. hero . moveRight ( ) hero . m…" at bounding box center [644, 139] width 227 height 230
type textarea "h"
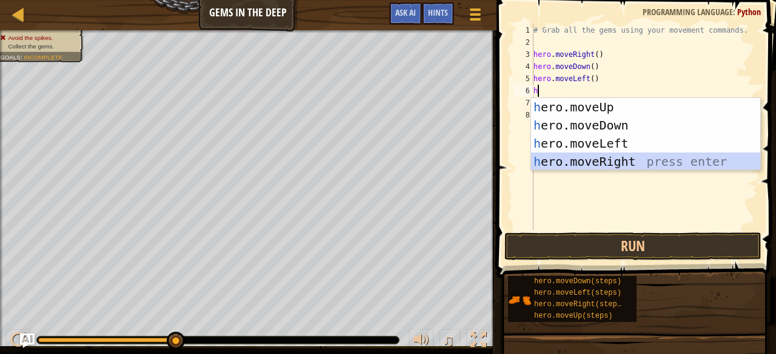
click at [586, 162] on div "h ero.moveUp press enter h ero.moveDown press enter h ero.moveLeft press enter …" at bounding box center [646, 152] width 230 height 109
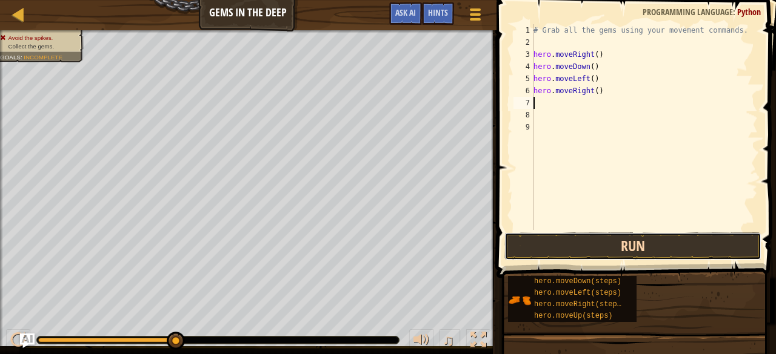
click at [597, 250] on button "Run" at bounding box center [632, 247] width 257 height 28
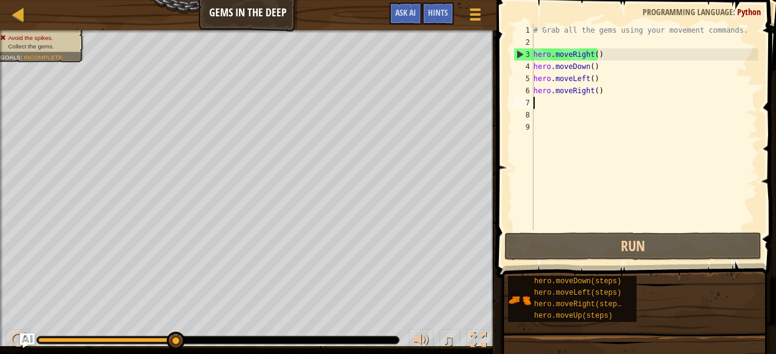
click at [516, 50] on div "3" at bounding box center [523, 54] width 19 height 12
type textarea "hero.moveRight()"
click at [570, 106] on div "# Grab all the gems using your movement commands. hero . moveRight ( ) hero . m…" at bounding box center [644, 139] width 227 height 230
click at [19, 339] on img "Ask AI" at bounding box center [27, 341] width 16 height 16
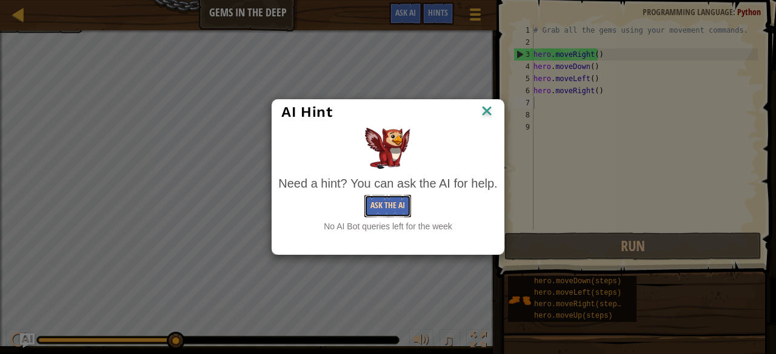
click at [394, 207] on button "Ask the AI" at bounding box center [387, 206] width 47 height 22
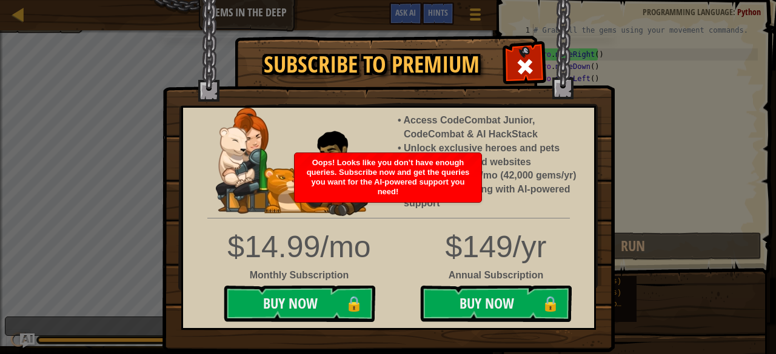
click at [545, 58] on img at bounding box center [388, 176] width 452 height 353
click at [520, 78] on div at bounding box center [524, 65] width 38 height 38
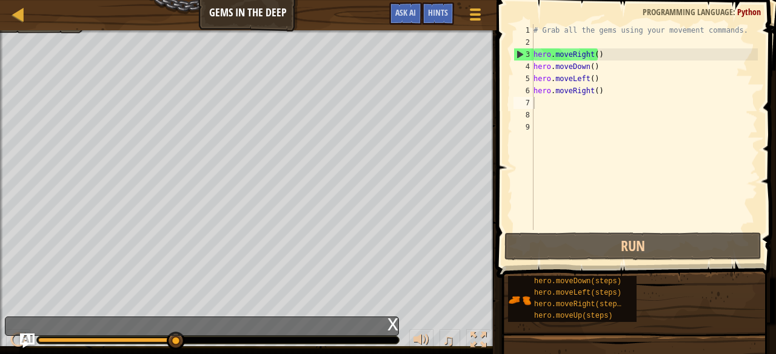
click at [391, 327] on div "x" at bounding box center [392, 323] width 11 height 12
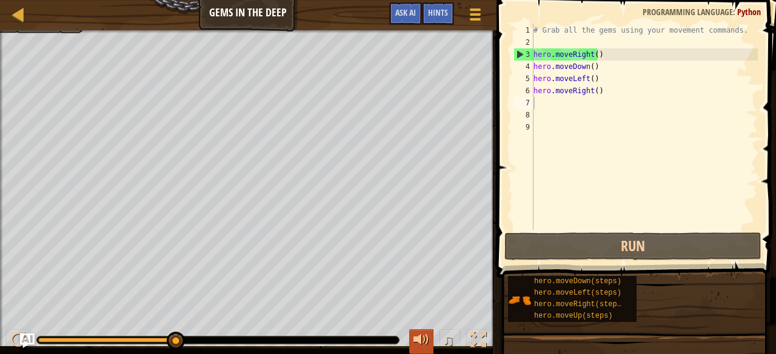
click at [418, 333] on div at bounding box center [421, 341] width 16 height 16
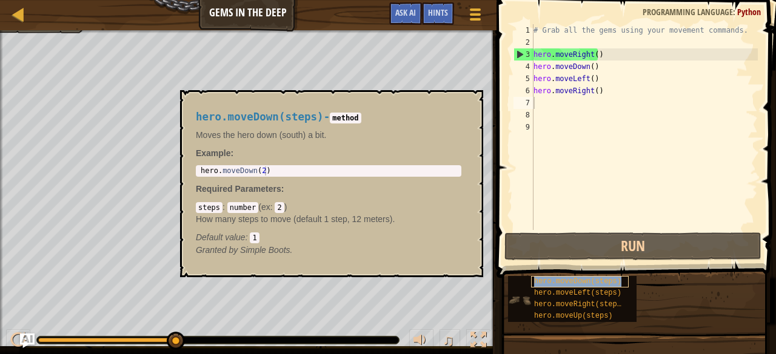
click at [542, 283] on span "hero.moveDown(steps)" at bounding box center [577, 281] width 87 height 8
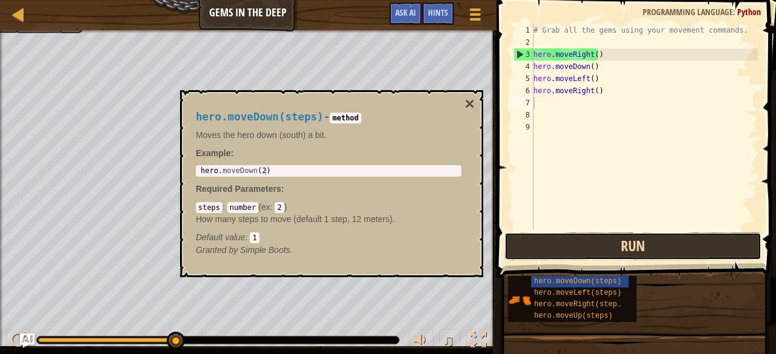
click at [568, 251] on button "Run" at bounding box center [632, 247] width 257 height 28
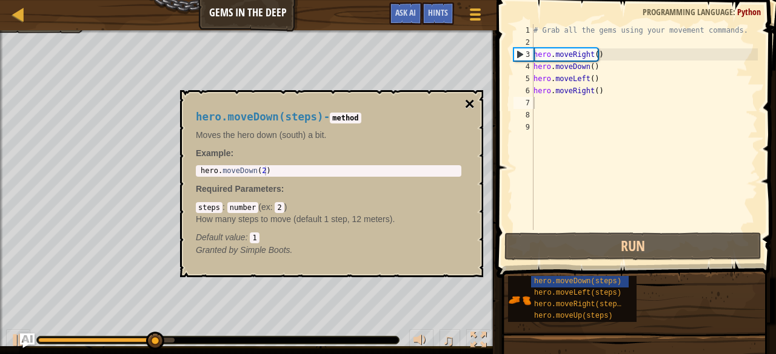
click at [468, 96] on button "×" at bounding box center [470, 104] width 10 height 17
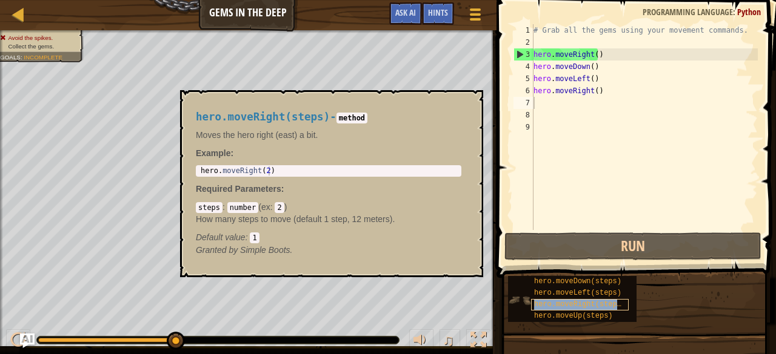
click at [574, 301] on span "hero.moveRight(steps)" at bounding box center [579, 305] width 91 height 8
type textarea "m"
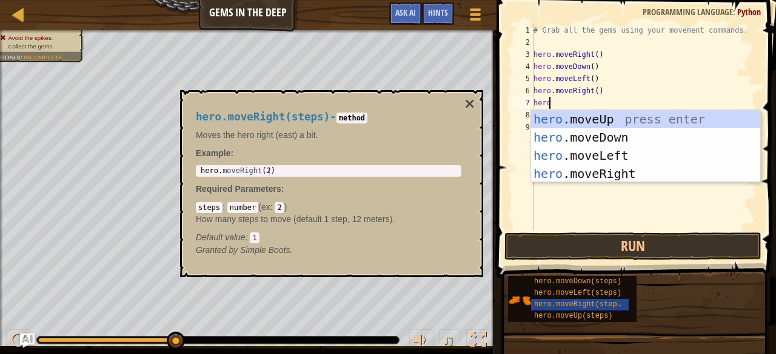
scroll to position [5, 1]
type textarea "hero.move"
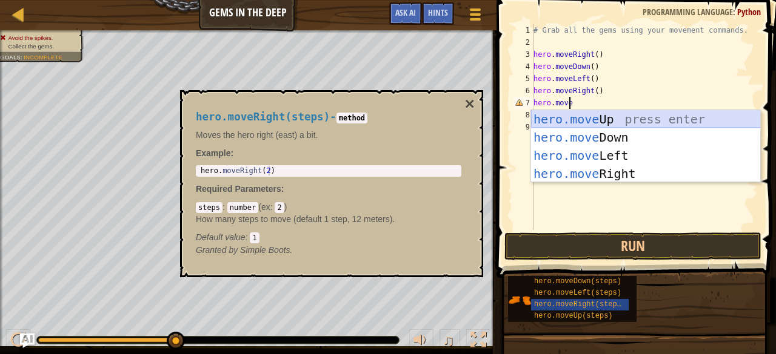
click at [614, 113] on div "hero.move Up press enter hero.move Down press enter hero.move Left press enter …" at bounding box center [646, 164] width 230 height 109
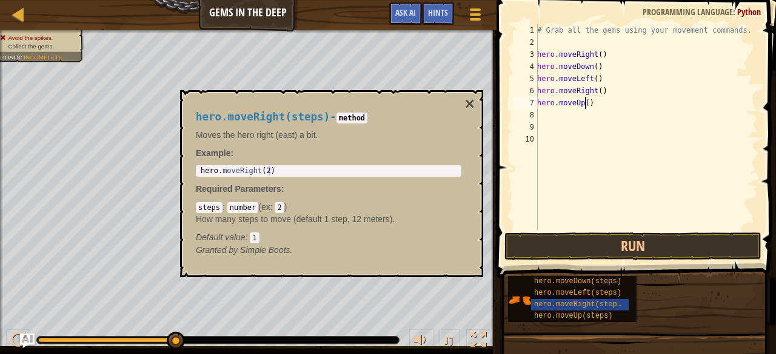
click at [585, 102] on div "# Grab all the gems using your movement commands. hero . moveRight ( ) hero . m…" at bounding box center [645, 139] width 223 height 230
click at [636, 242] on button "Run" at bounding box center [632, 247] width 257 height 28
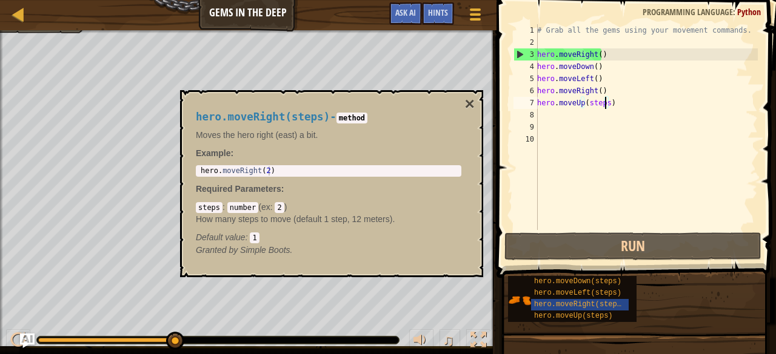
click at [475, 102] on div "hero.moveRight(steps) - method Moves the hero right (east) a bit. Example : 1 h…" at bounding box center [331, 183] width 303 height 187
click at [465, 102] on button "×" at bounding box center [470, 104] width 10 height 17
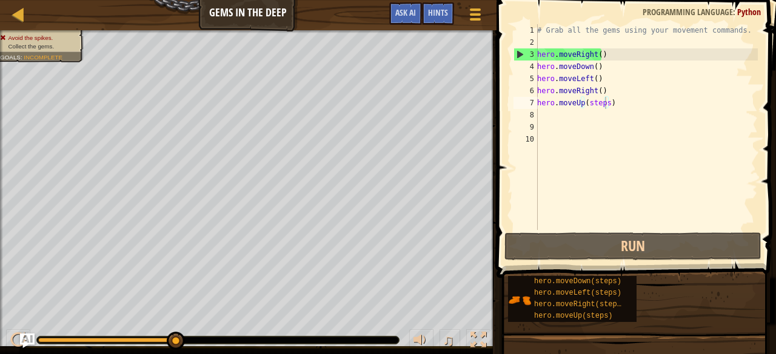
drag, startPoint x: 196, startPoint y: 373, endPoint x: 198, endPoint y: 359, distance: 13.5
click at [198, 0] on html "Map Gems in the Deep Game Menu Done Hints Ask AI 1 הההההההההההההההההההההההההההה…" at bounding box center [388, 0] width 776 height 0
click at [251, 16] on div "Map Gems in the Deep Game Menu Done Hints Ask AI" at bounding box center [248, 15] width 496 height 30
click at [410, 18] on span "Ask AI" at bounding box center [405, 13] width 21 height 12
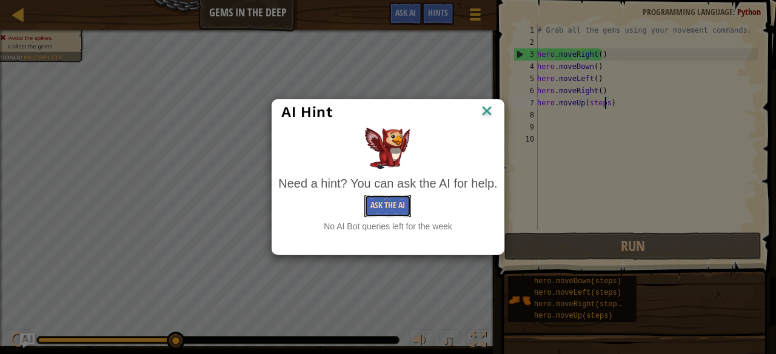
click at [383, 204] on button "Ask the AI" at bounding box center [387, 206] width 47 height 22
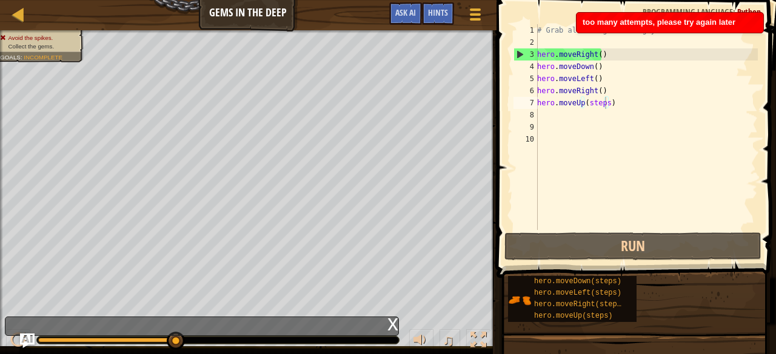
click at [708, 26] on span "too many attempts, please try again later" at bounding box center [658, 22] width 153 height 9
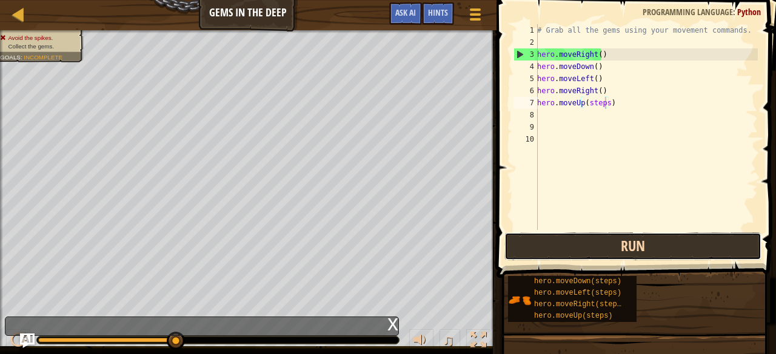
click at [669, 247] on button "Run" at bounding box center [632, 247] width 257 height 28
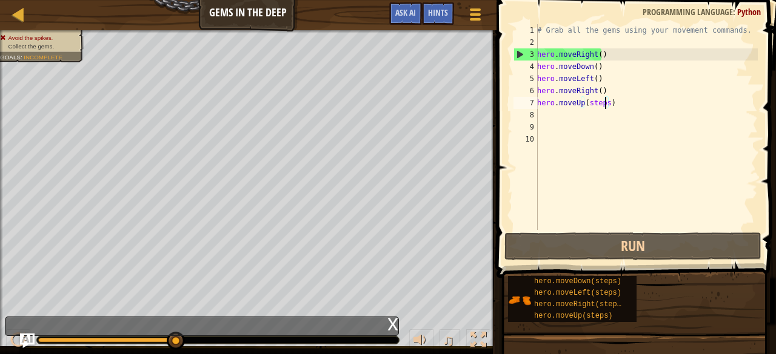
click at [602, 65] on div "# Grab all the gems using your movement commands. hero . moveRight ( ) hero . m…" at bounding box center [645, 139] width 223 height 230
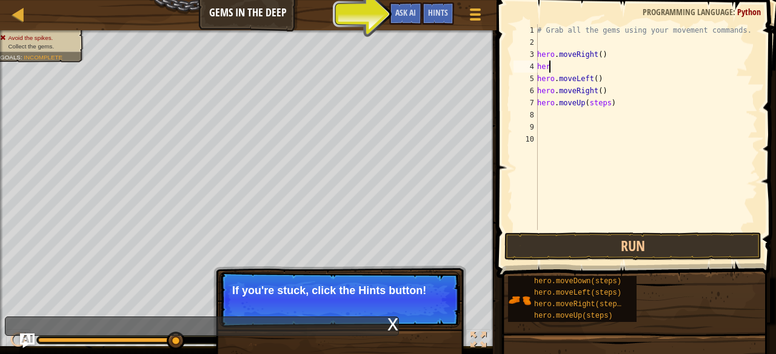
scroll to position [5, 0]
type textarea "h"
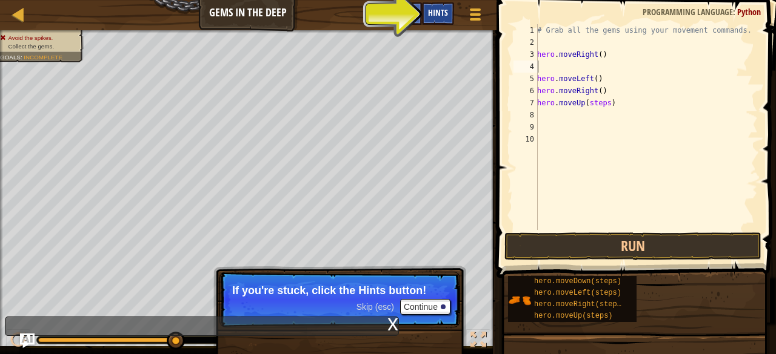
click at [428, 11] on span "Hints" at bounding box center [438, 13] width 20 height 12
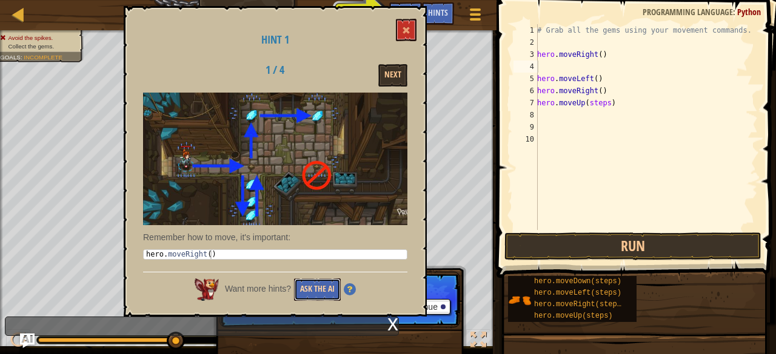
click at [319, 289] on button "Ask the AI" at bounding box center [317, 290] width 47 height 22
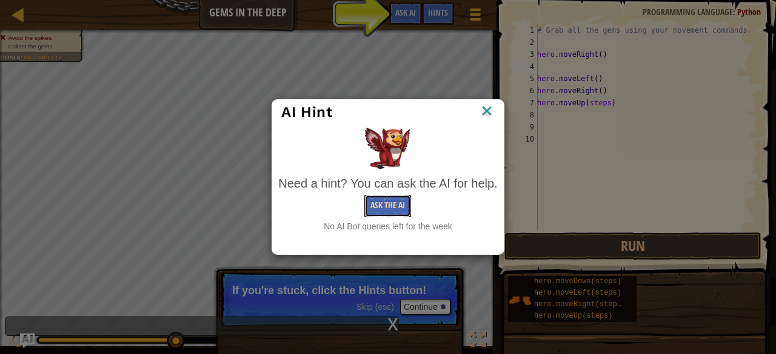
click at [370, 198] on button "Ask the AI" at bounding box center [387, 206] width 47 height 22
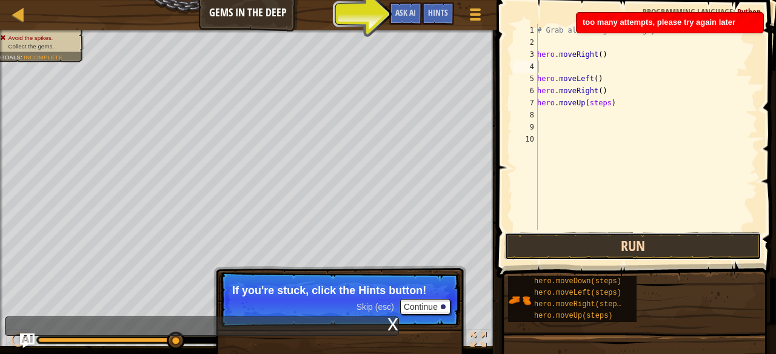
click at [556, 239] on button "Run" at bounding box center [632, 247] width 257 height 28
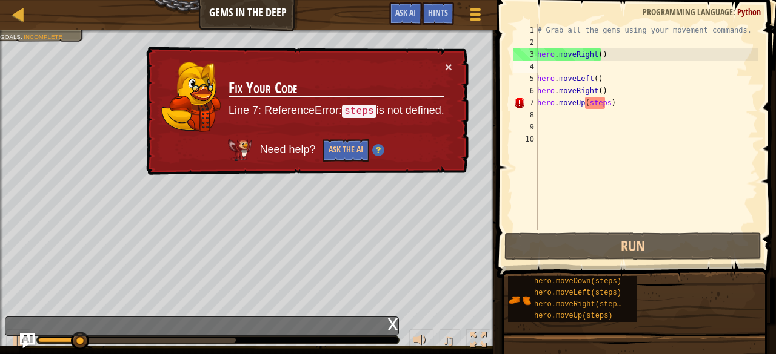
click at [637, 102] on div "# Grab all the gems using your movement commands. hero . moveRight ( ) hero . m…" at bounding box center [645, 139] width 223 height 230
click at [608, 108] on div "# Grab all the gems using your movement commands. hero . moveRight ( ) hero . m…" at bounding box center [645, 139] width 223 height 230
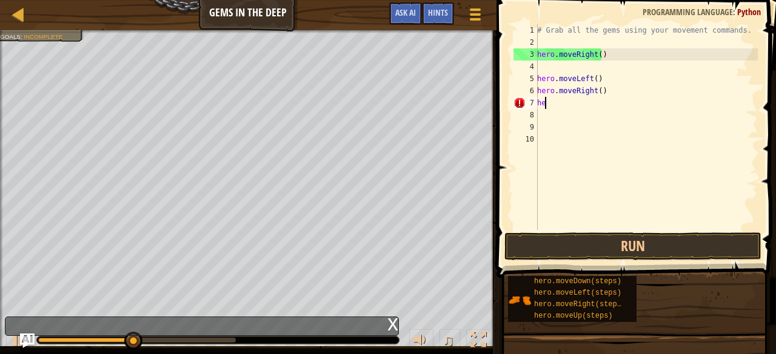
type textarea "h"
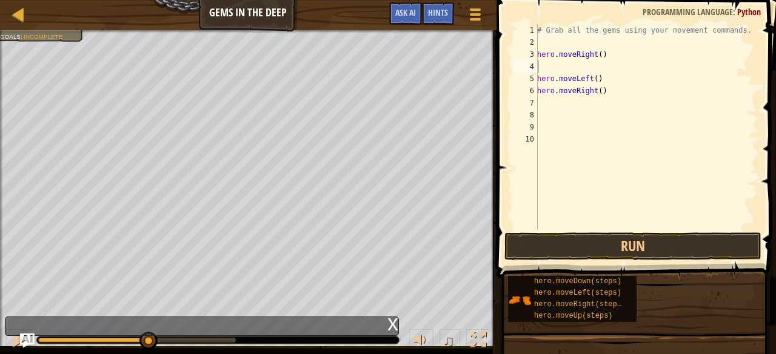
click at [577, 64] on div "# Grab all the gems using your movement commands. hero . moveRight ( ) hero . m…" at bounding box center [645, 139] width 223 height 230
type textarea "h"
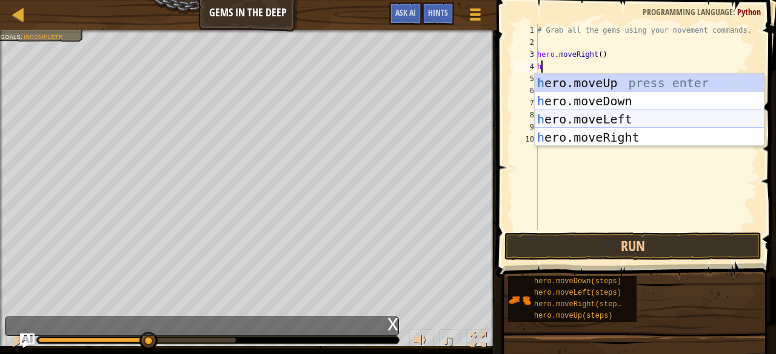
click at [637, 114] on div "h ero.moveUp press enter h ero.moveDown press enter h ero.moveLeft press enter …" at bounding box center [649, 128] width 230 height 109
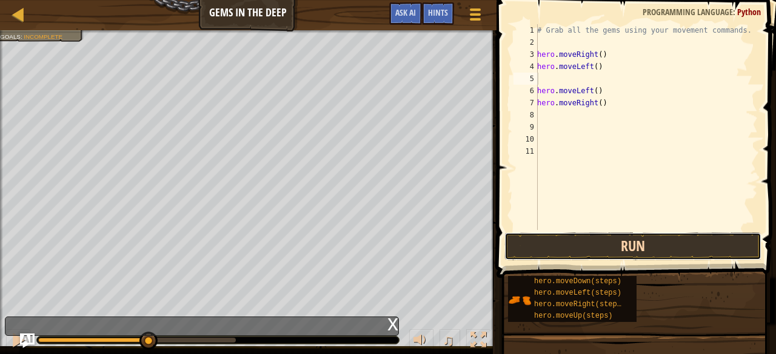
click at [594, 249] on button "Run" at bounding box center [632, 247] width 257 height 28
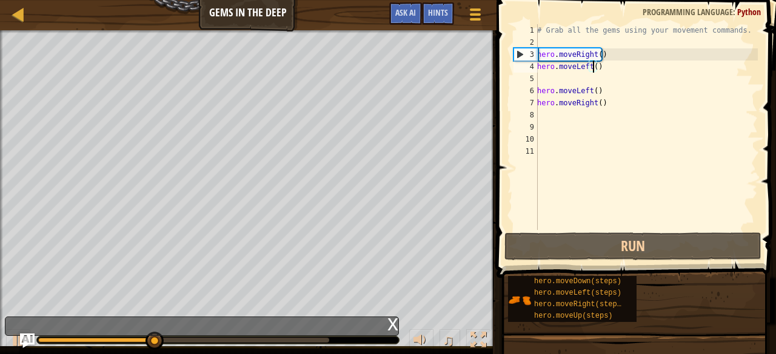
click at [594, 63] on div "# Grab all the gems using your movement commands. hero . moveRight ( ) hero . m…" at bounding box center [645, 139] width 223 height 230
click at [605, 64] on div "# Grab all the gems using your movement commands. hero . moveRight ( ) hero . m…" at bounding box center [645, 139] width 223 height 230
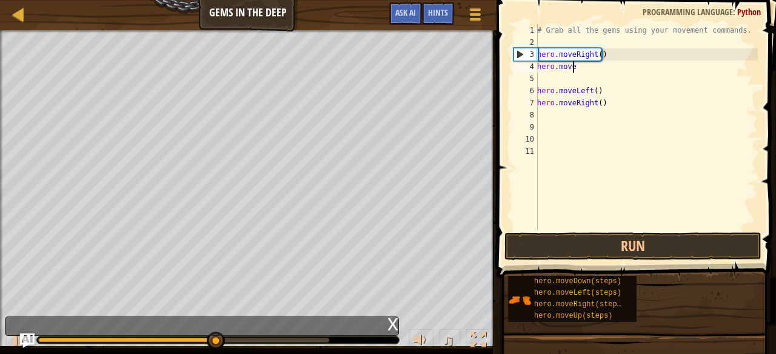
type textarea "h"
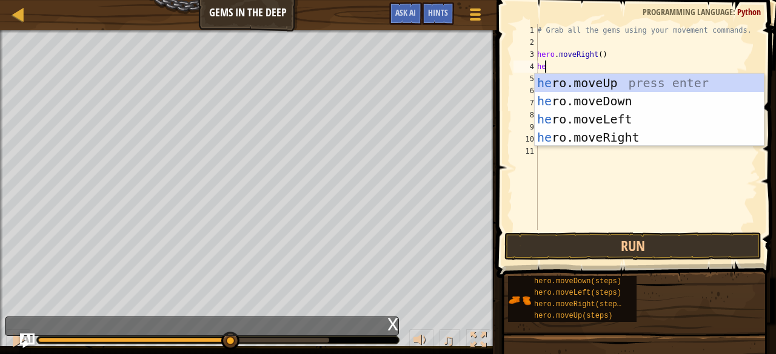
type textarea "her"
click at [616, 137] on div "her o.moveUp press enter her o.moveDown press enter her o.moveLeft press enter …" at bounding box center [649, 128] width 230 height 109
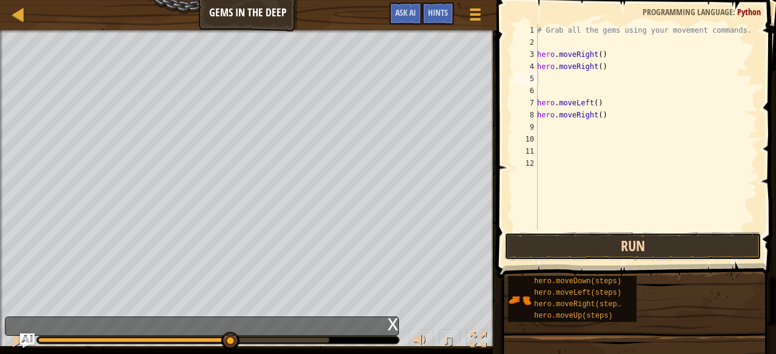
click at [586, 250] on button "Run" at bounding box center [632, 247] width 257 height 28
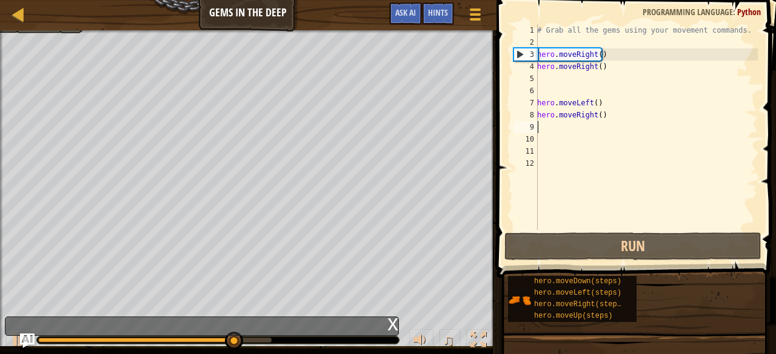
click at [573, 125] on div "# Grab all the gems using your movement commands. hero . moveRight ( ) hero . m…" at bounding box center [645, 139] width 223 height 230
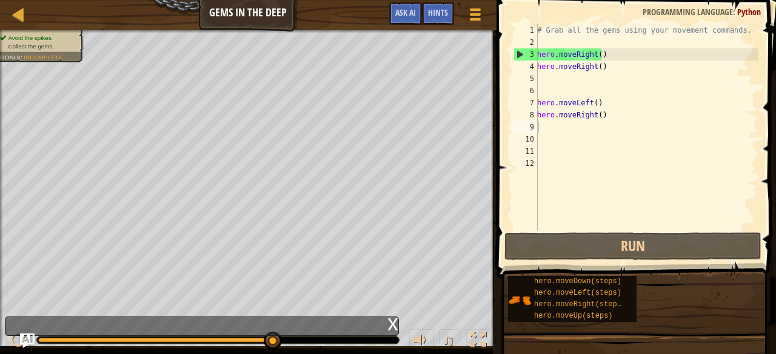
type textarea "h"
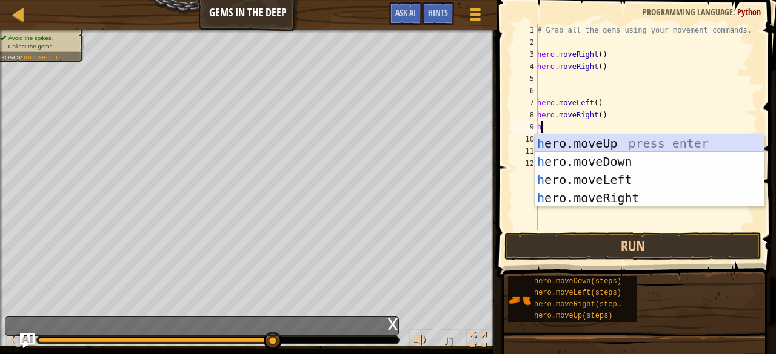
click at [584, 142] on div "h ero.moveUp press enter h ero.moveDown press enter h ero.moveLeft press enter …" at bounding box center [649, 189] width 230 height 109
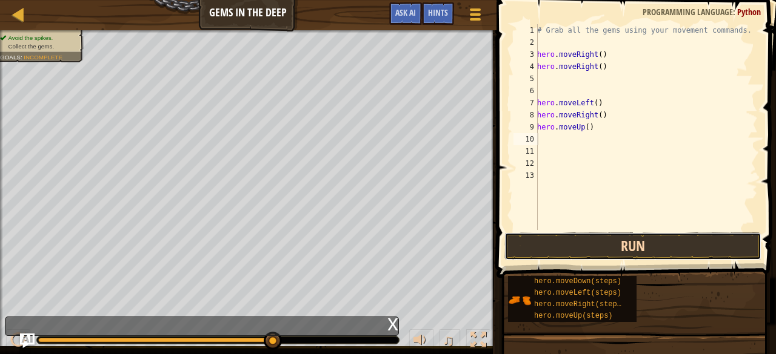
click at [620, 244] on button "Run" at bounding box center [632, 247] width 257 height 28
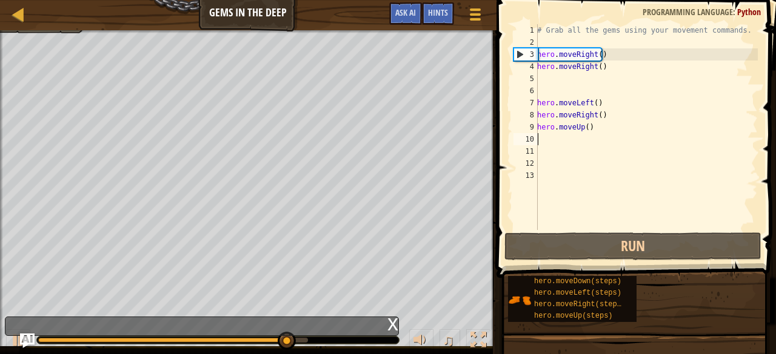
type textarea "h"
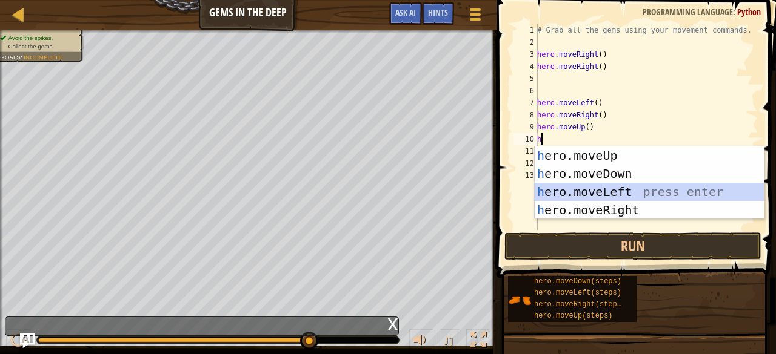
click at [584, 188] on div "h ero.moveUp press enter h ero.moveDown press enter h ero.moveLeft press enter …" at bounding box center [649, 201] width 230 height 109
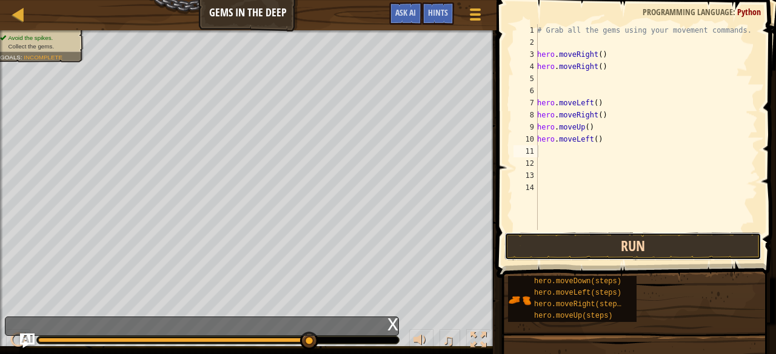
click at [585, 243] on button "Run" at bounding box center [632, 247] width 257 height 28
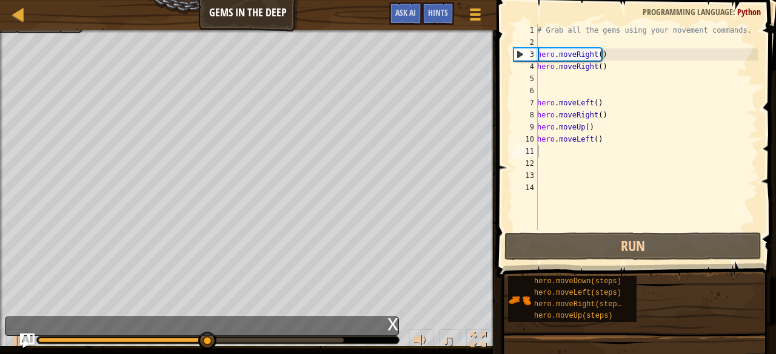
click at [602, 147] on div "# Grab all the gems using your movement commands. hero . moveRight ( ) hero . m…" at bounding box center [645, 139] width 223 height 230
type textarea "h"
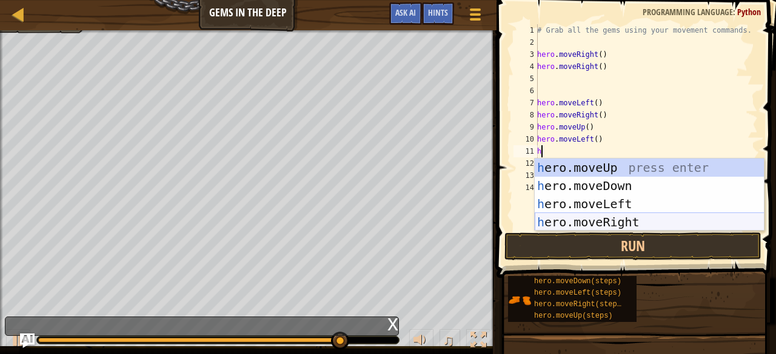
click at [602, 218] on div "h ero.moveUp press enter h ero.moveDown press enter h ero.moveLeft press enter …" at bounding box center [649, 213] width 230 height 109
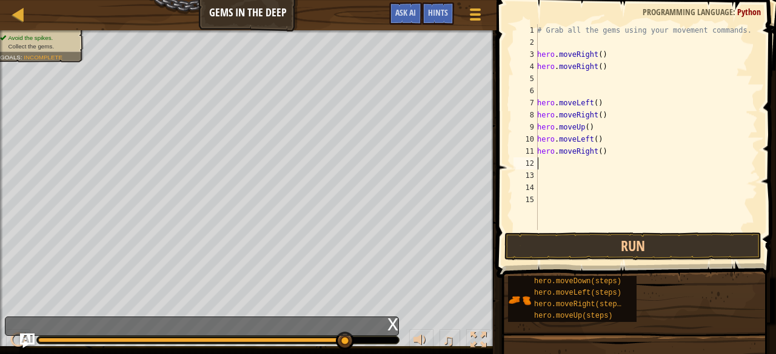
type textarea "h"
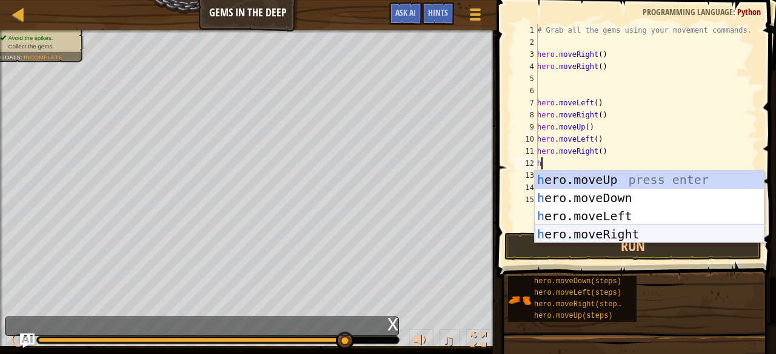
click at [583, 233] on div "h ero.moveUp press enter h ero.moveDown press enter h ero.moveLeft press enter …" at bounding box center [649, 225] width 230 height 109
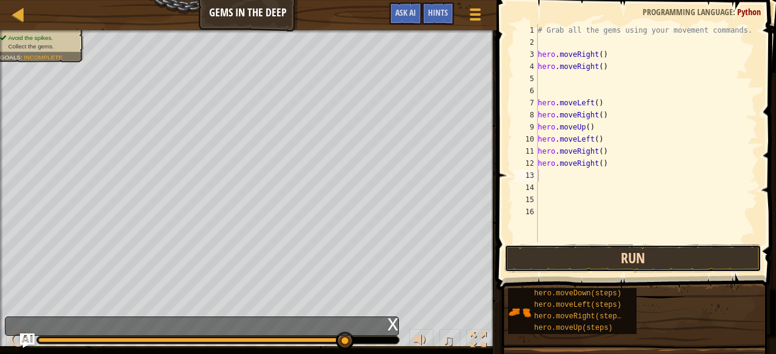
click at [582, 249] on button "Run" at bounding box center [632, 259] width 257 height 28
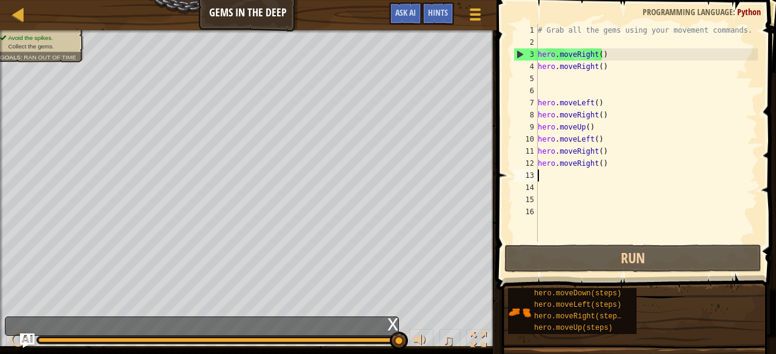
type textarea "h"
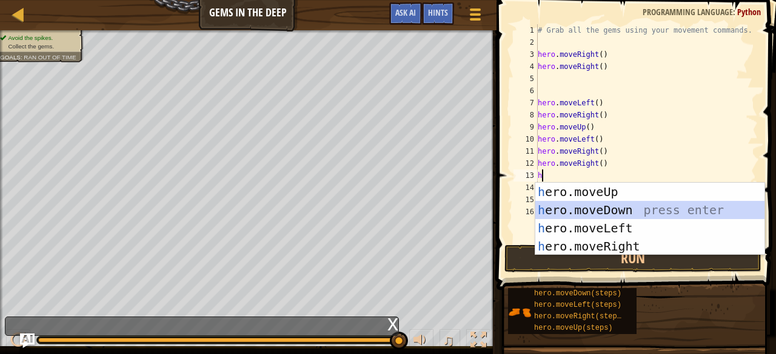
click at [582, 208] on div "h ero.moveUp press enter h ero.moveDown press enter h ero.moveLeft press enter …" at bounding box center [650, 237] width 230 height 109
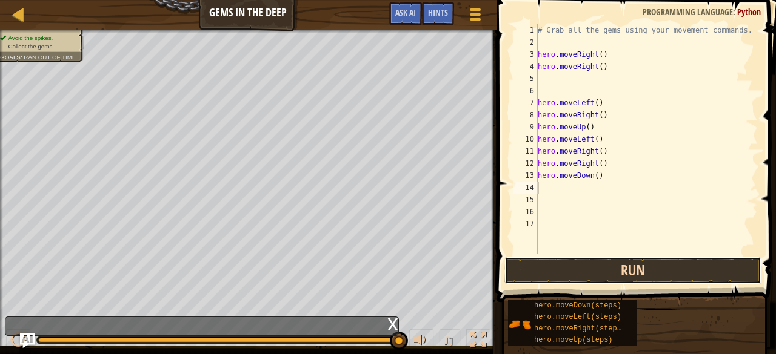
click at [590, 262] on button "Run" at bounding box center [632, 271] width 257 height 28
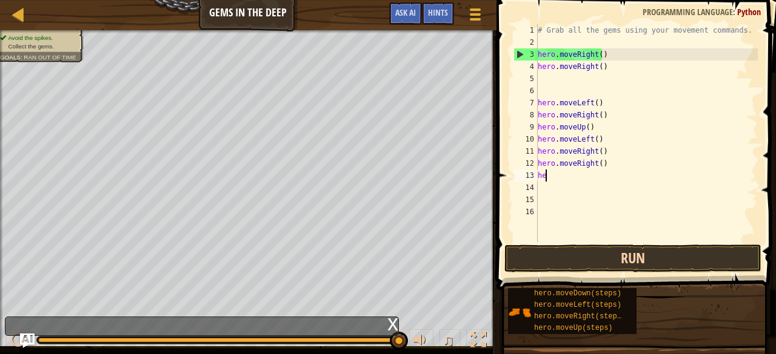
type textarea "h"
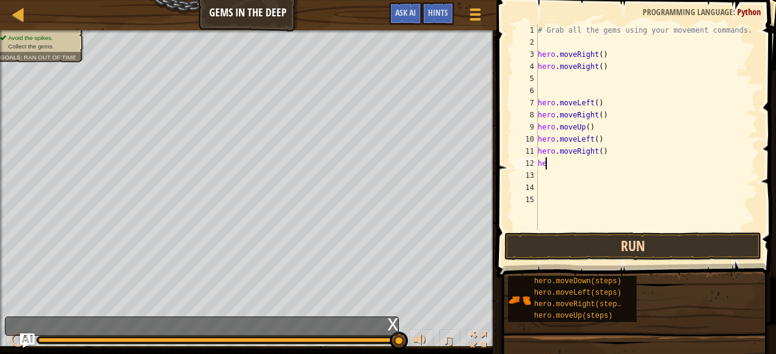
type textarea "h"
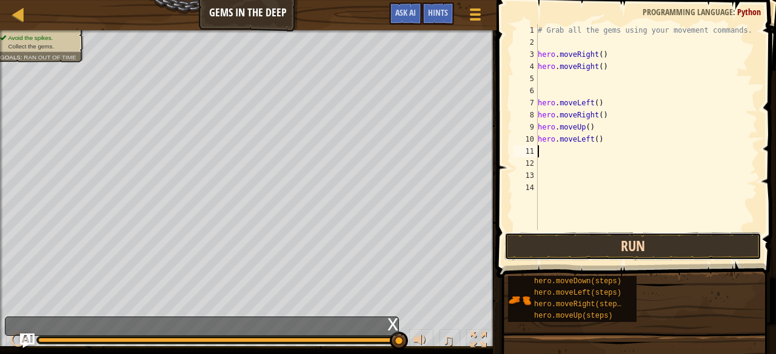
click at [657, 237] on button "Run" at bounding box center [632, 247] width 257 height 28
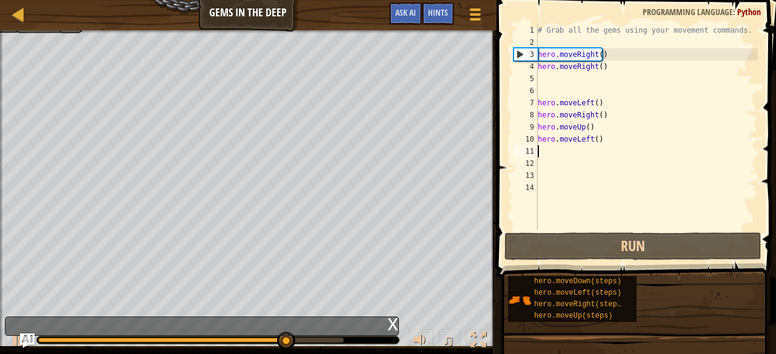
type textarea "h"
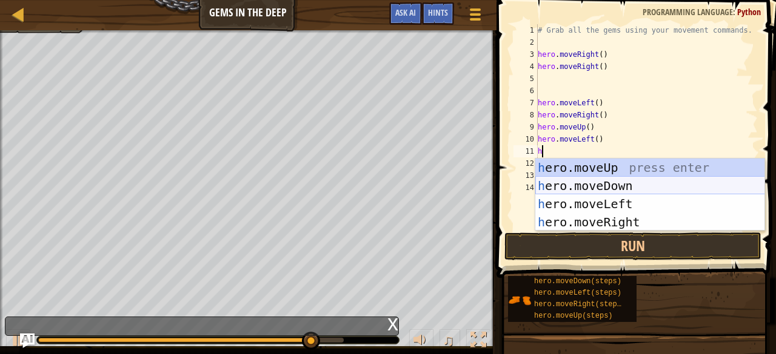
click at [569, 184] on div "h ero.moveUp press enter h ero.moveDown press enter h ero.moveLeft press enter …" at bounding box center [650, 213] width 230 height 109
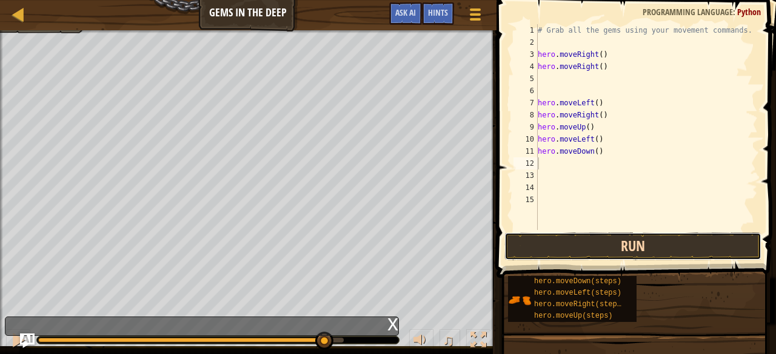
click at [558, 250] on button "Run" at bounding box center [632, 247] width 257 height 28
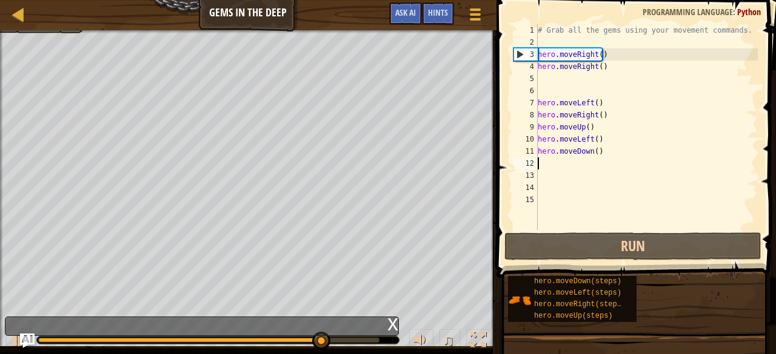
type textarea "h"
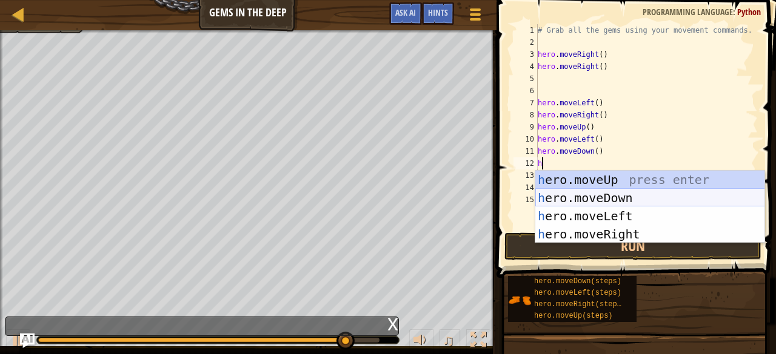
click at [602, 196] on div "h ero.moveUp press enter h ero.moveDown press enter h ero.moveLeft press enter …" at bounding box center [650, 225] width 230 height 109
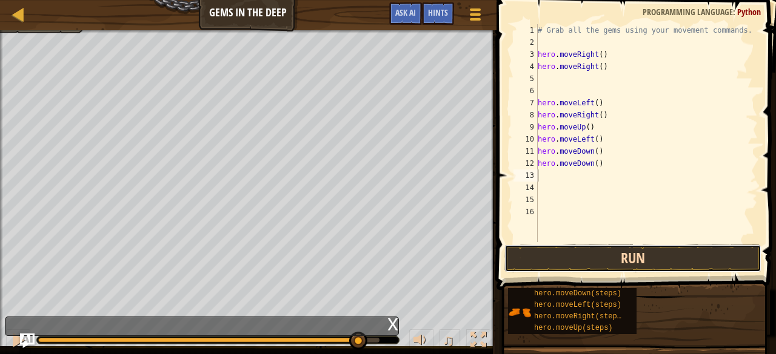
click at [634, 260] on button "Run" at bounding box center [632, 259] width 257 height 28
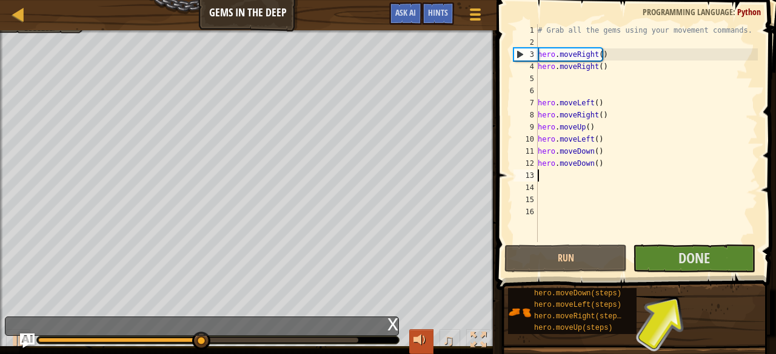
click at [415, 342] on div at bounding box center [421, 341] width 16 height 16
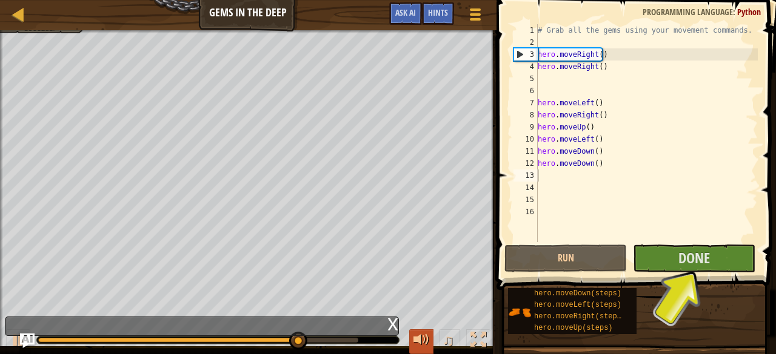
click at [415, 342] on div at bounding box center [421, 341] width 16 height 16
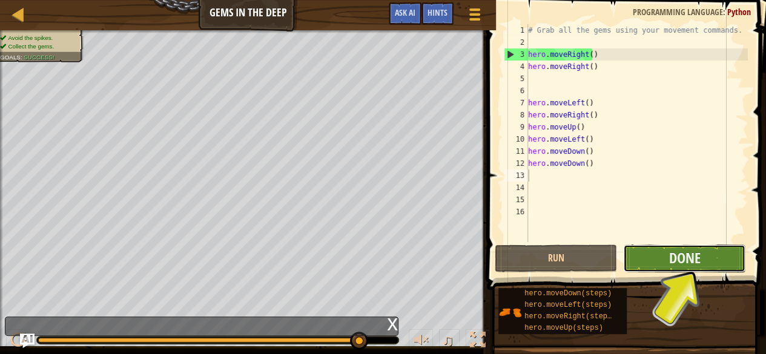
click at [720, 262] on button "Done" at bounding box center [684, 259] width 122 height 28
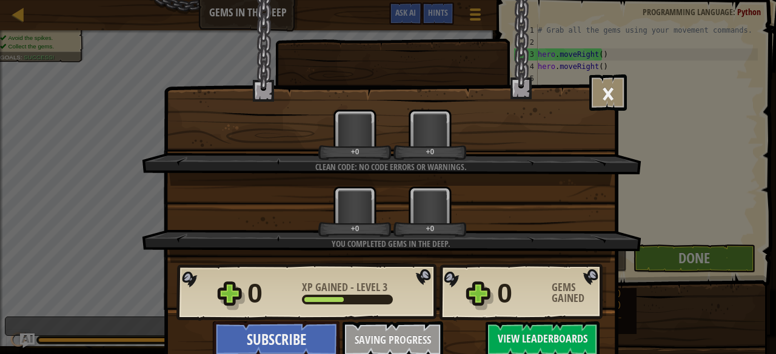
scroll to position [3, 0]
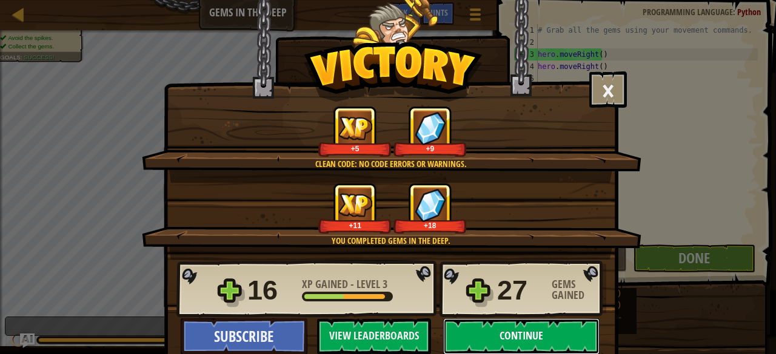
click at [519, 333] on button "Continue" at bounding box center [521, 337] width 156 height 36
